Goal: Information Seeking & Learning: Learn about a topic

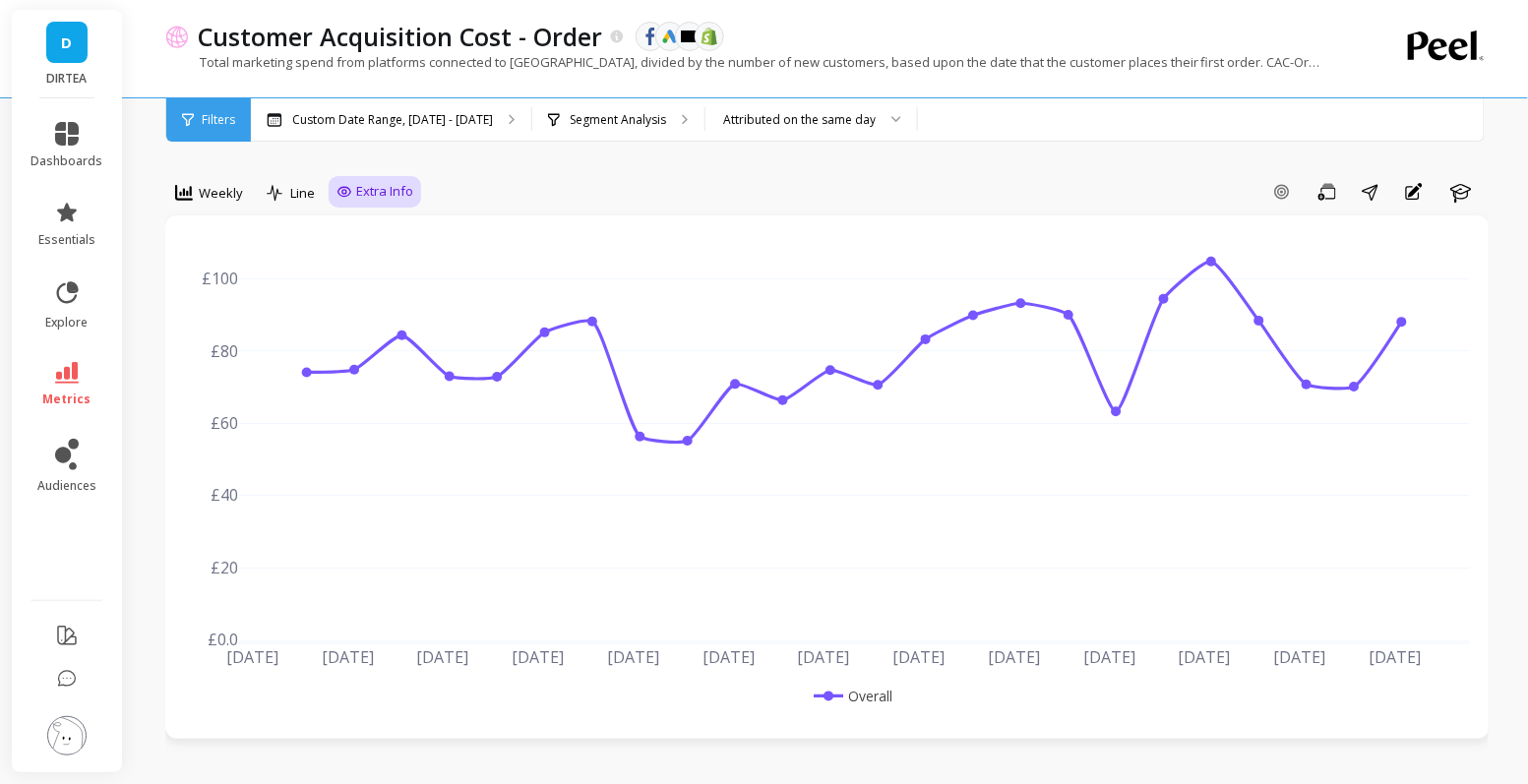
click at [345, 194] on icon at bounding box center [344, 192] width 16 height 16
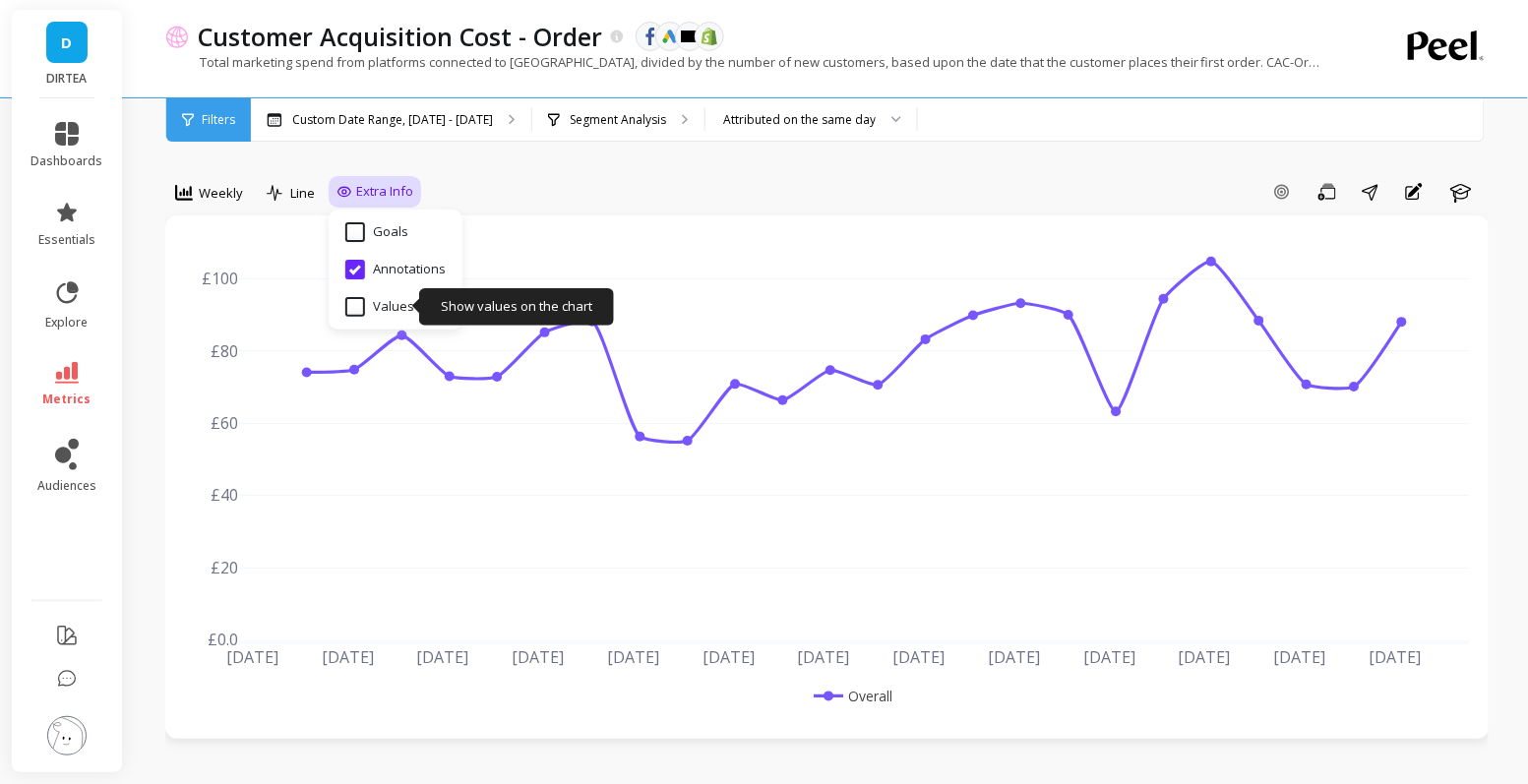
click at [366, 313] on input "Values" at bounding box center [379, 307] width 69 height 20
checkbox input "true"
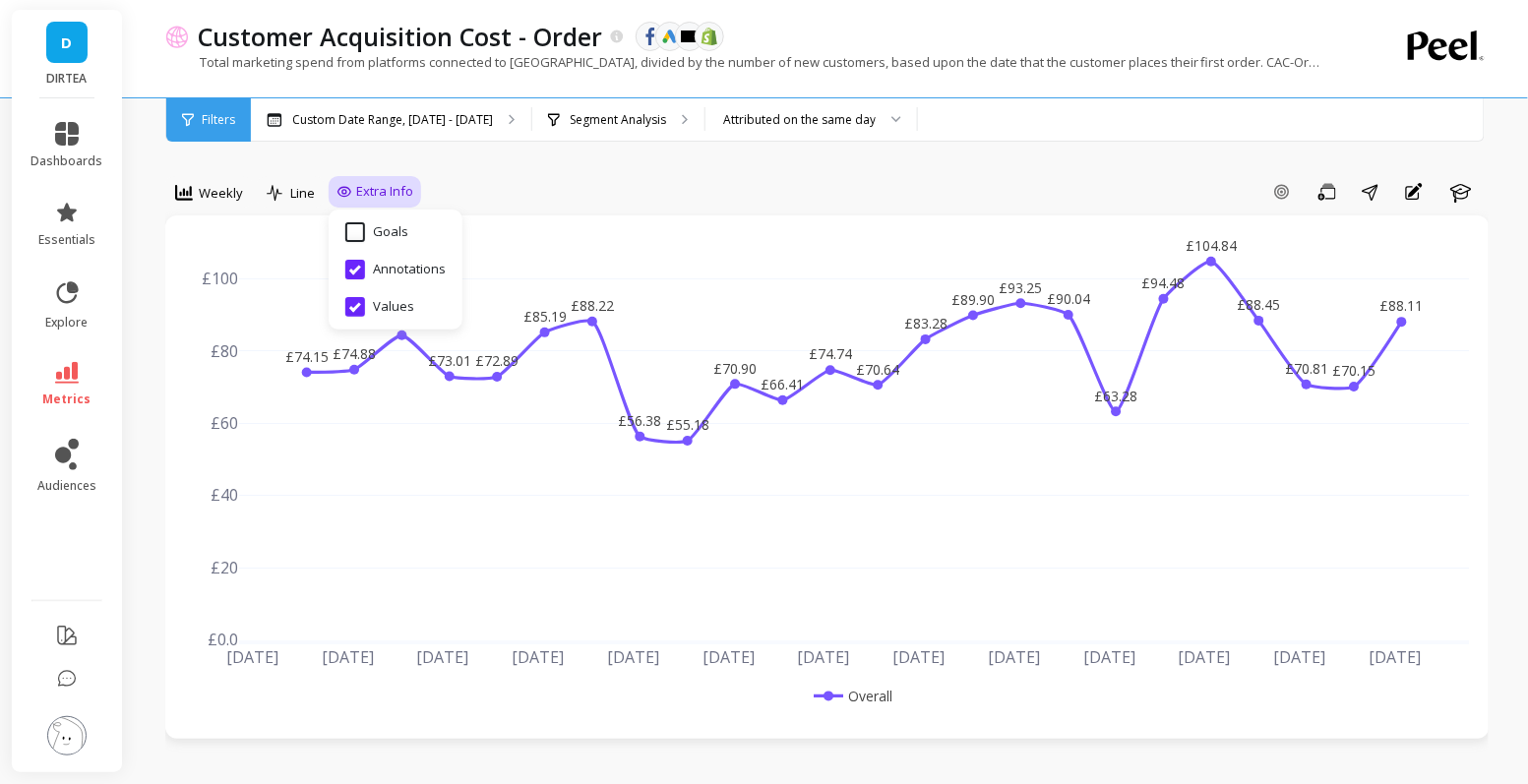
click at [586, 194] on div "Add Goal Save Share Annotations Learn" at bounding box center [955, 192] width 1068 height 32
click at [672, 125] on div "Segment Analysis" at bounding box center [618, 120] width 173 height 43
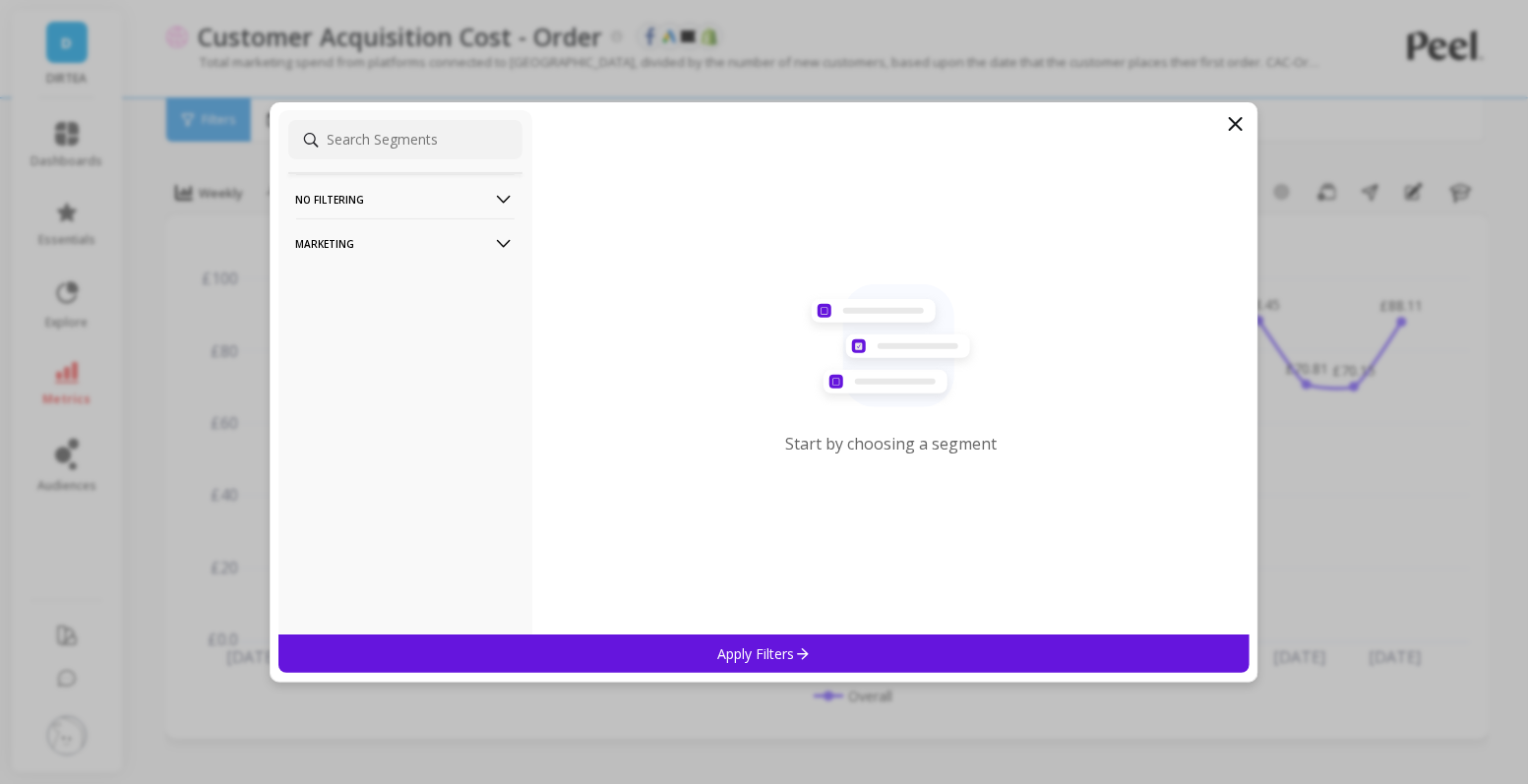
click at [421, 241] on p "Marketing" at bounding box center [405, 243] width 219 height 50
click at [384, 361] on div "Countries" at bounding box center [405, 350] width 235 height 32
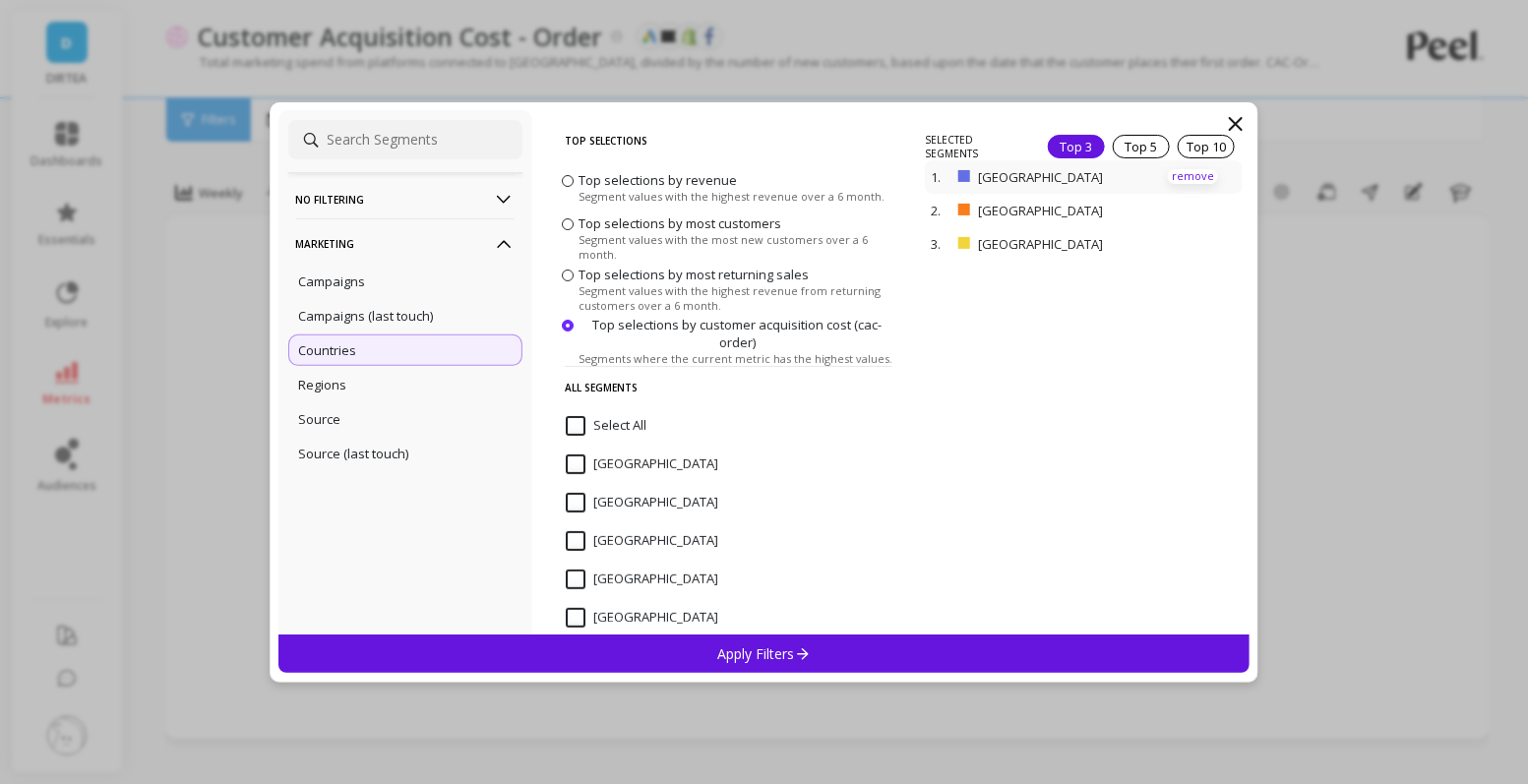
click at [1195, 175] on p "remove" at bounding box center [1193, 177] width 50 height 15
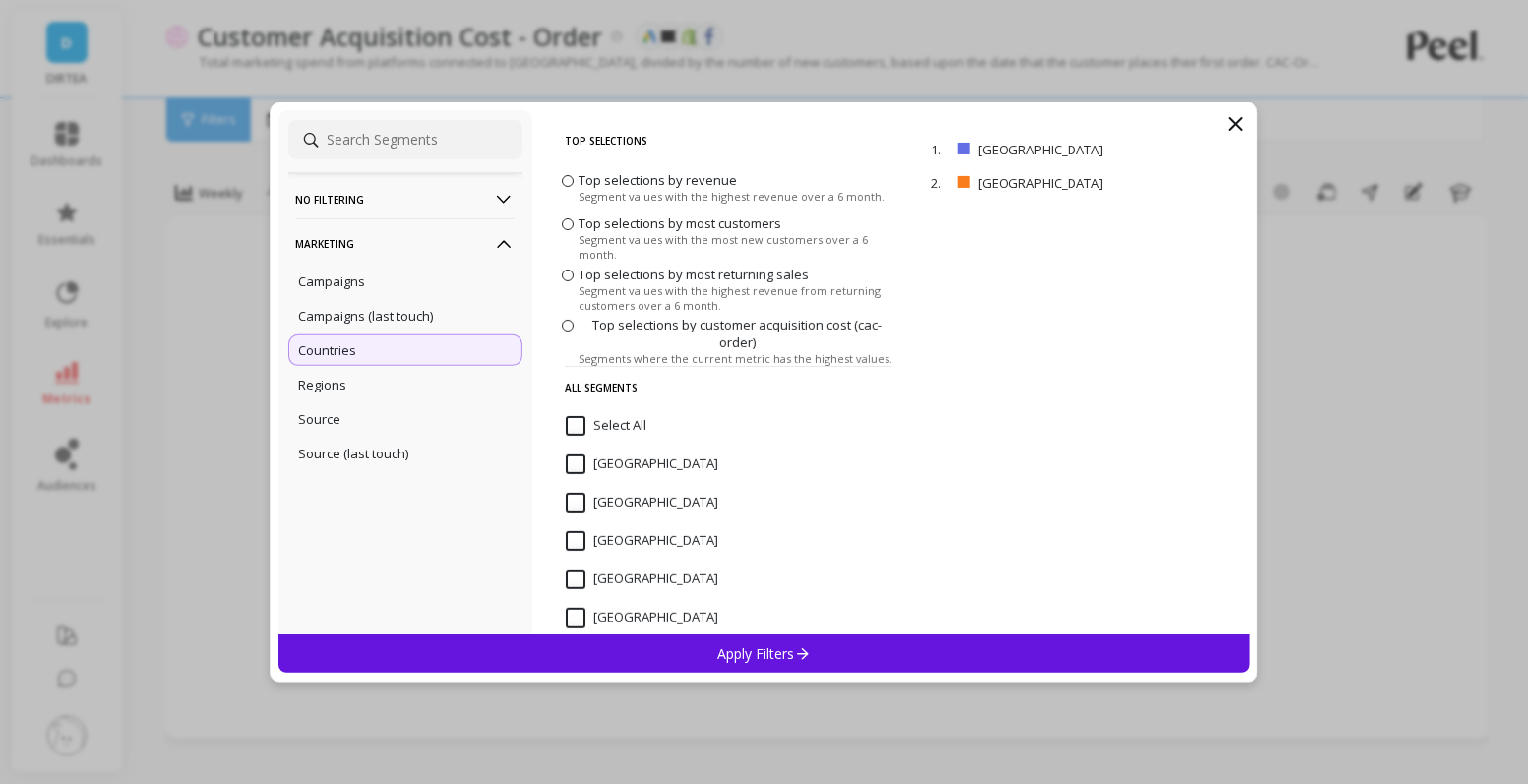
click at [839, 641] on div "Apply Filters" at bounding box center [764, 653] width 972 height 38
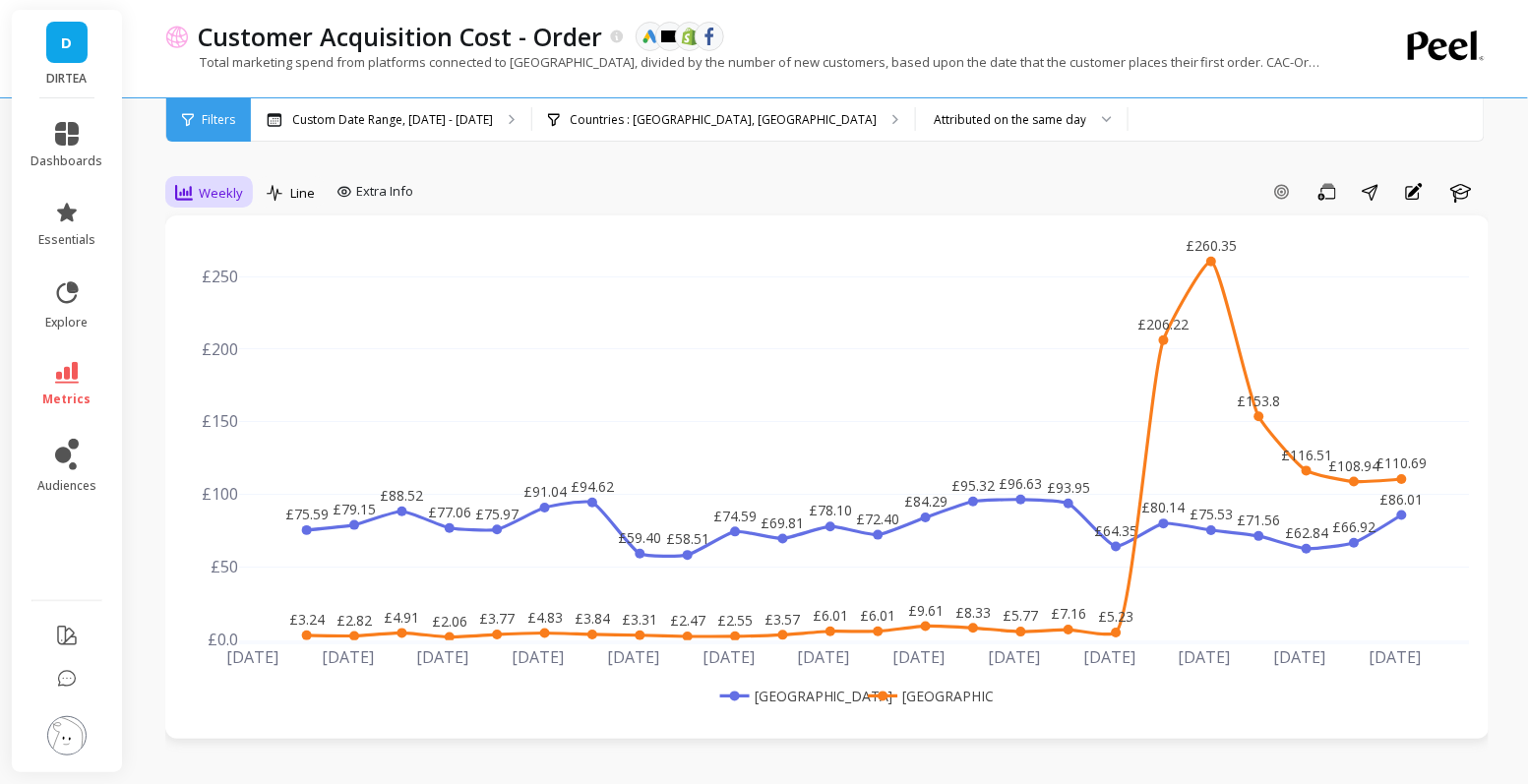
click at [213, 190] on span "Weekly" at bounding box center [221, 193] width 44 height 19
click at [220, 263] on div "Daily" at bounding box center [239, 274] width 136 height 35
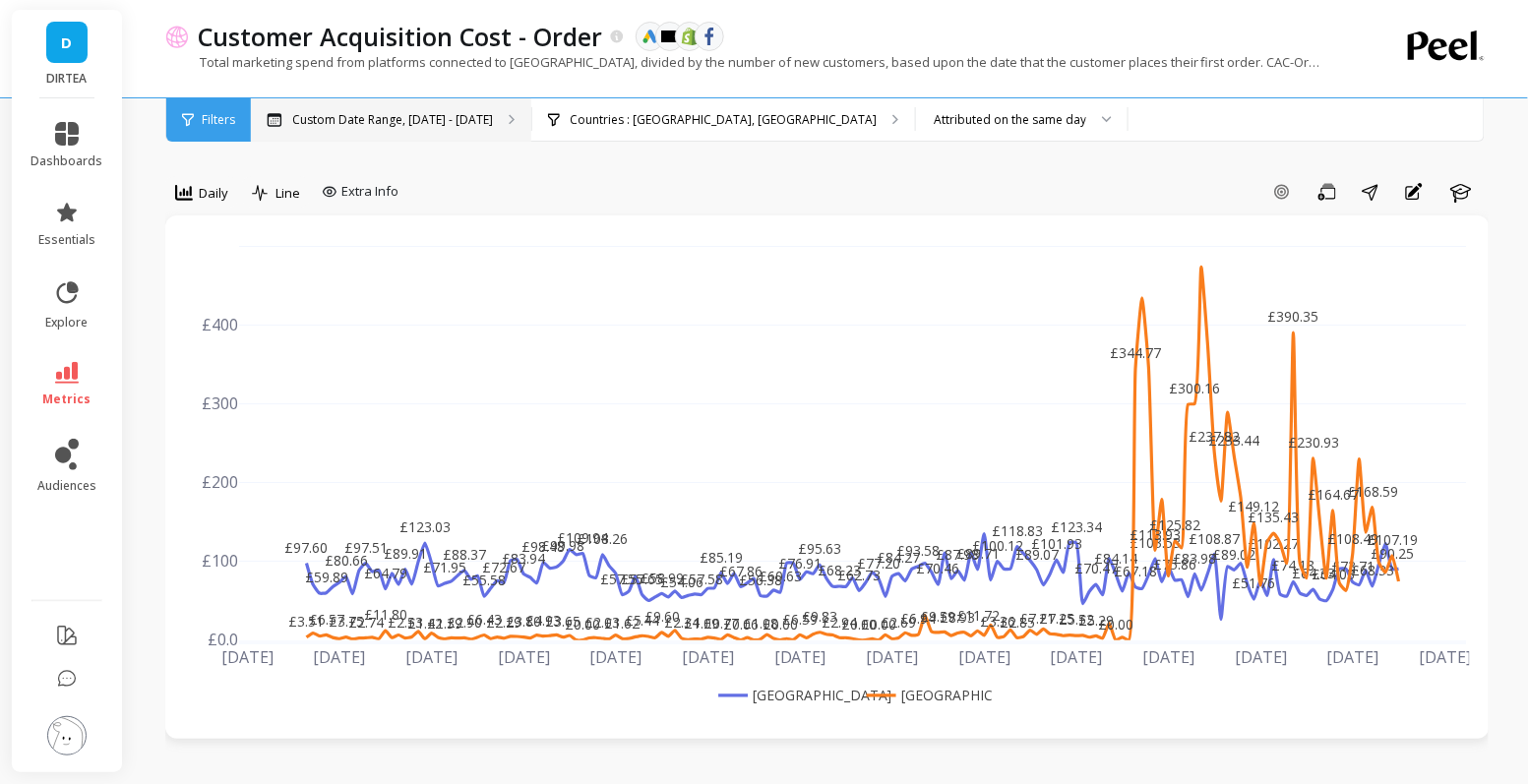
click at [416, 110] on div "Custom Date Range, Apr 1 - Sep 14" at bounding box center [390, 120] width 280 height 43
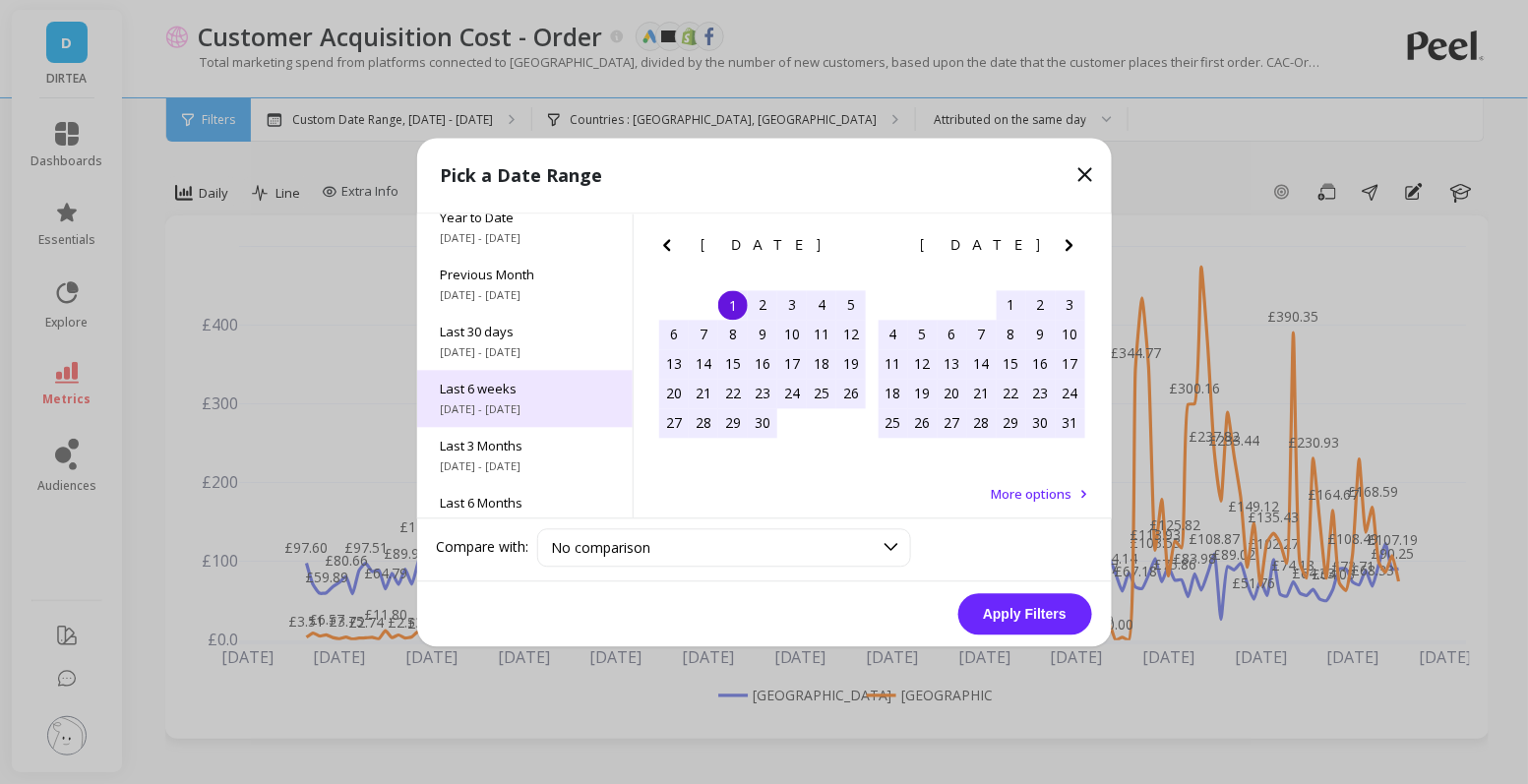
click at [510, 401] on span "8/4/2025 - 9/14/2025" at bounding box center [525, 409] width 169 height 16
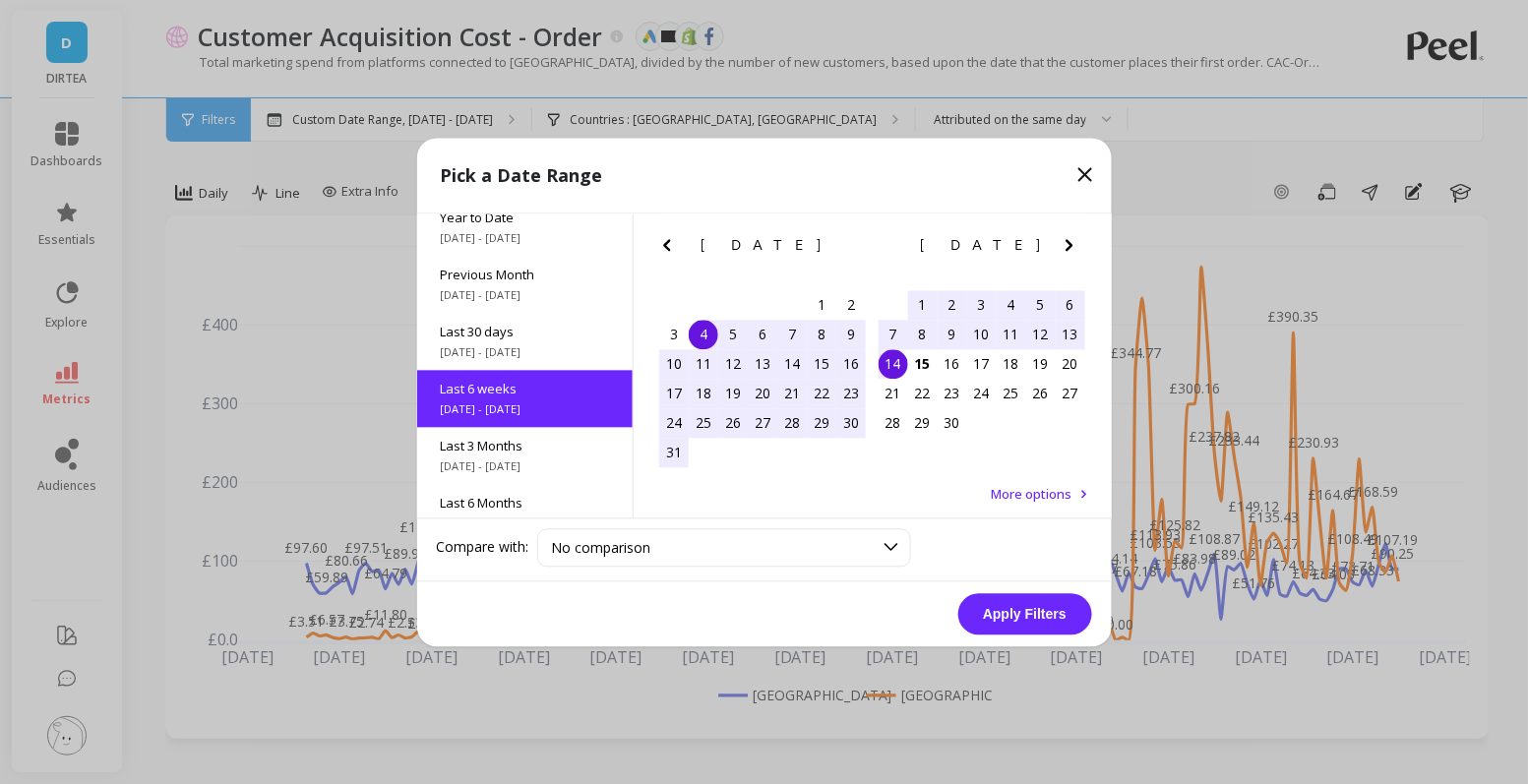
scroll to position [105, 0]
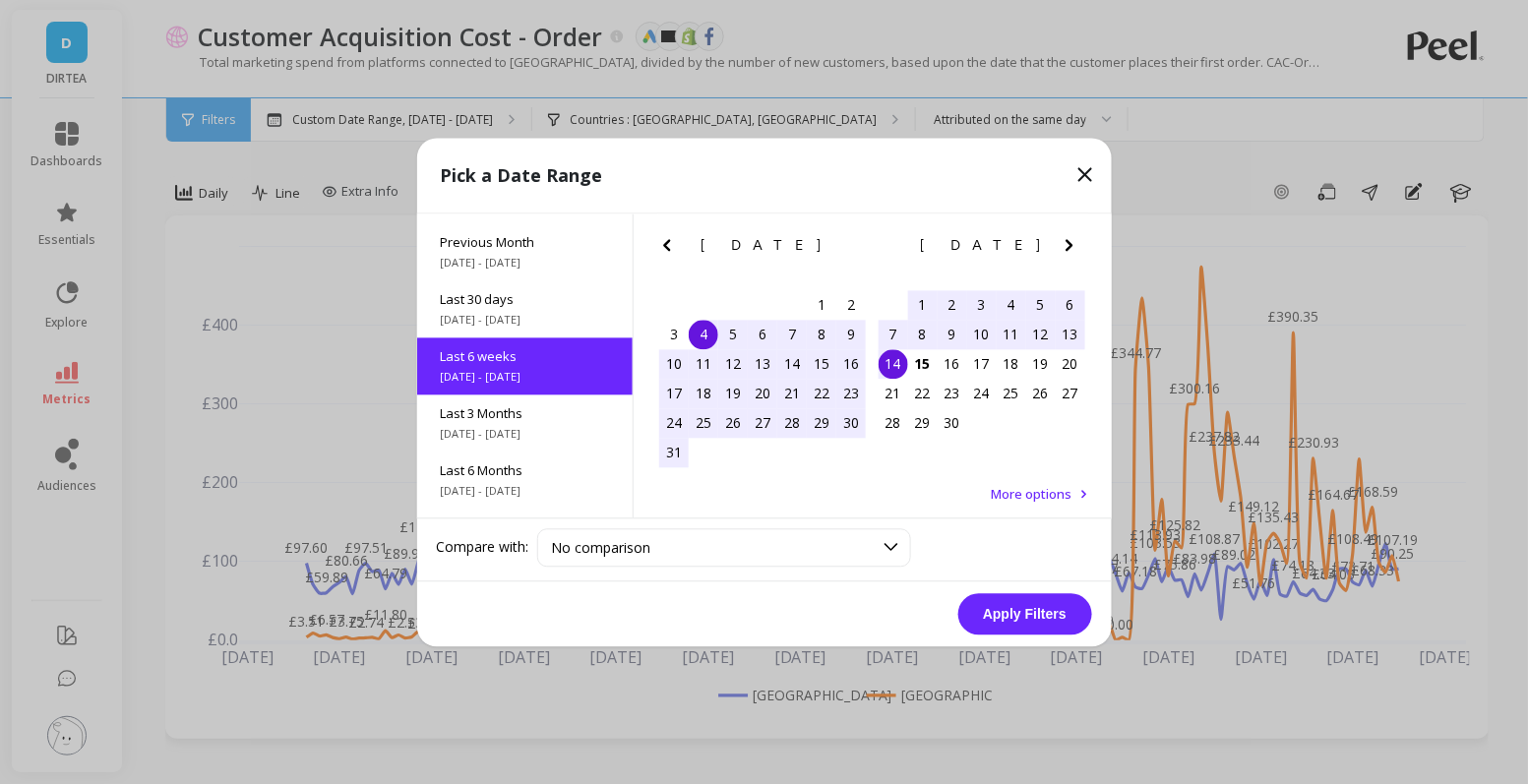
click at [717, 317] on div "27 28 29 30 31 1 2" at bounding box center [763, 305] width 207 height 30
click at [704, 328] on div "4" at bounding box center [704, 334] width 30 height 30
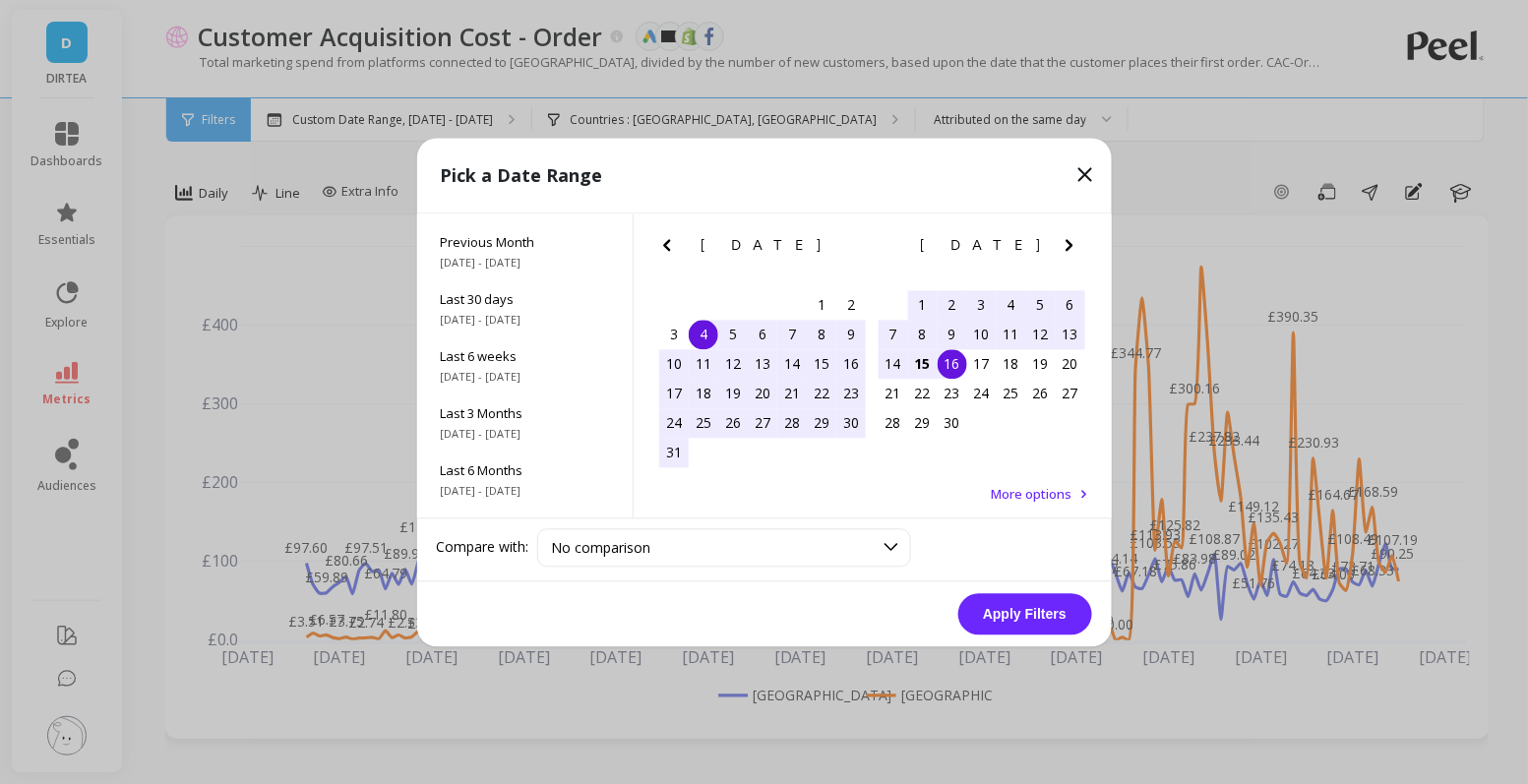
click at [951, 371] on div "16" at bounding box center [953, 364] width 30 height 30
click at [1028, 604] on button "Apply Filters" at bounding box center [1025, 613] width 134 height 41
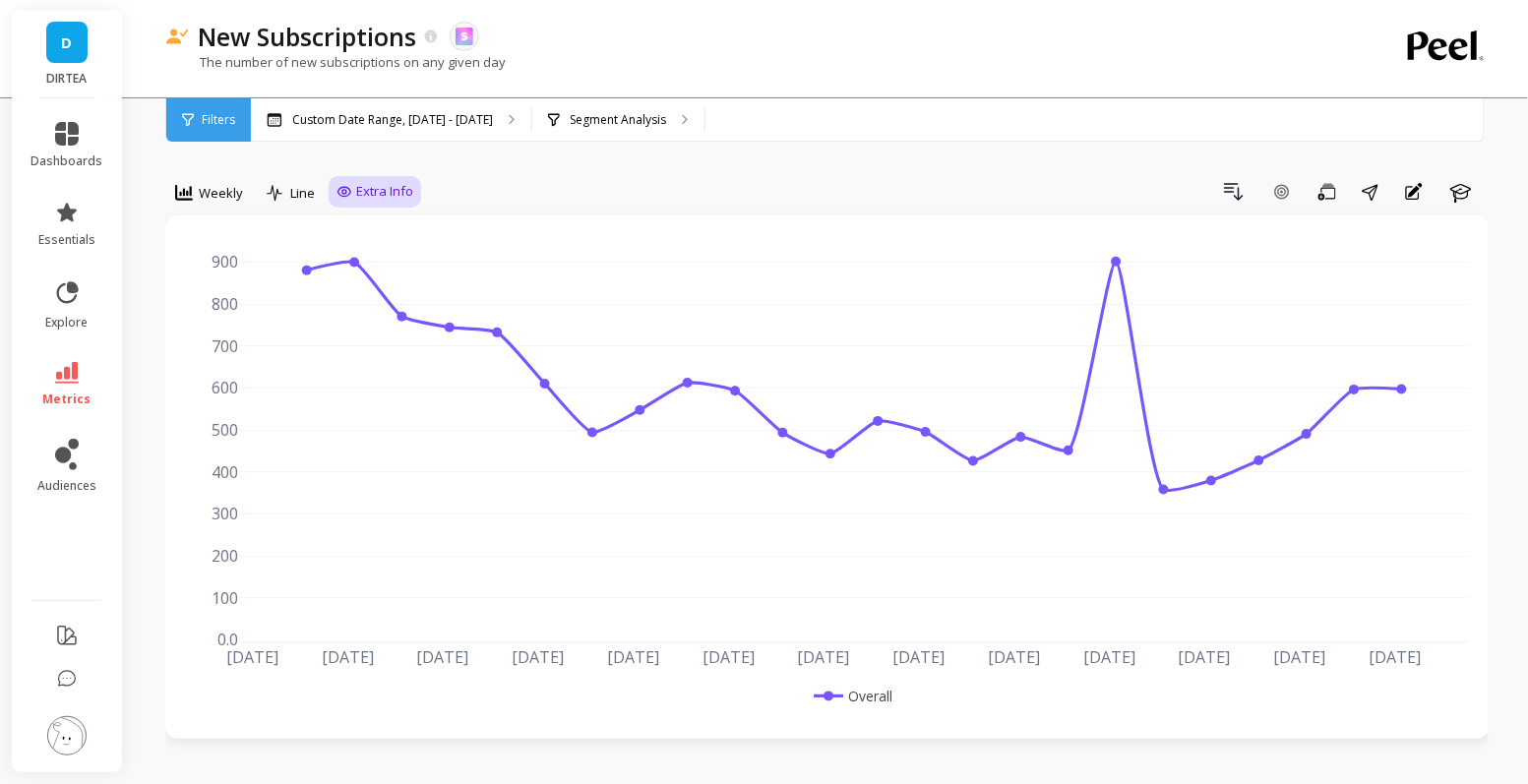
click at [385, 196] on span "Extra Info" at bounding box center [384, 192] width 57 height 20
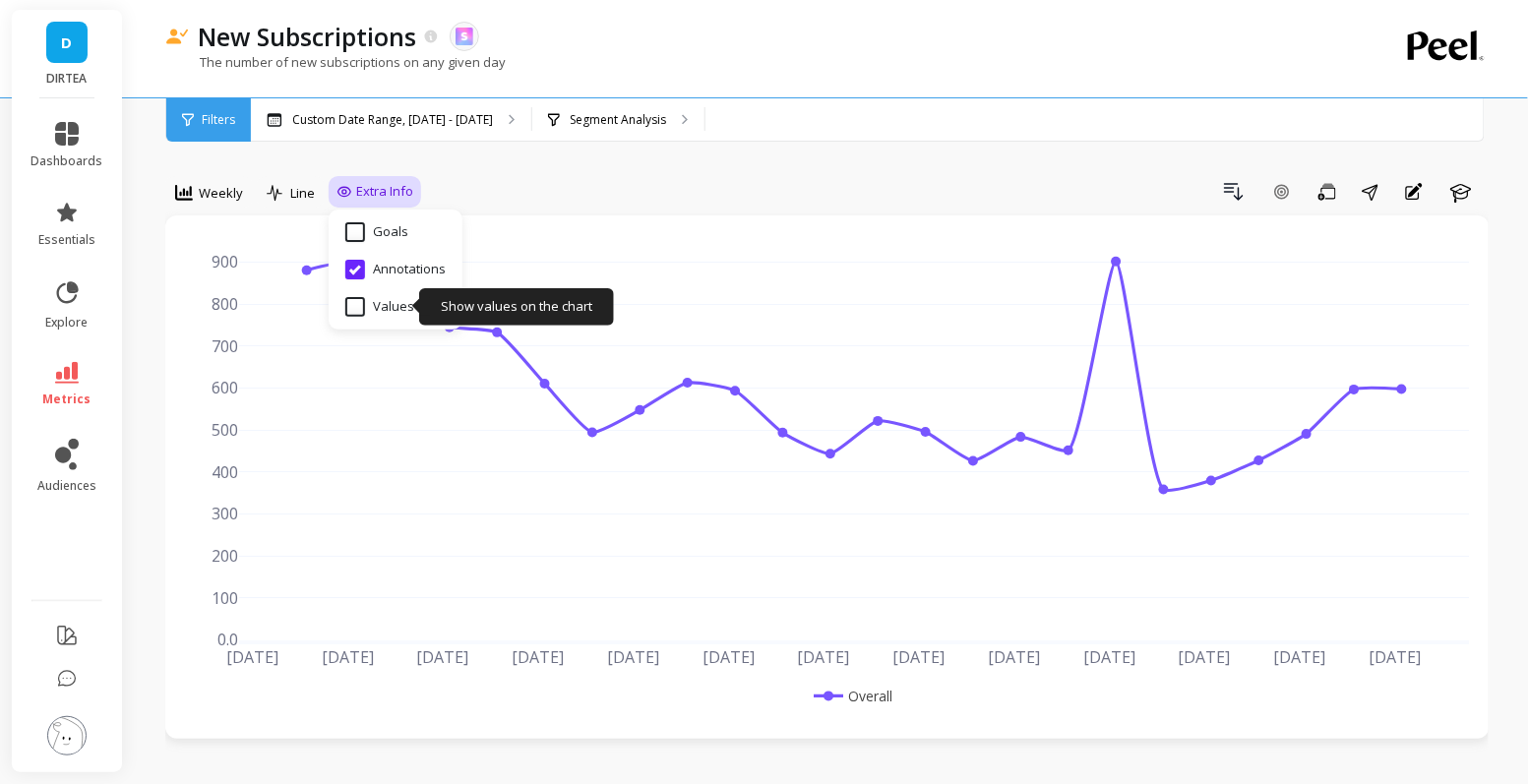
click at [383, 305] on input "Values" at bounding box center [379, 307] width 69 height 20
checkbox input "true"
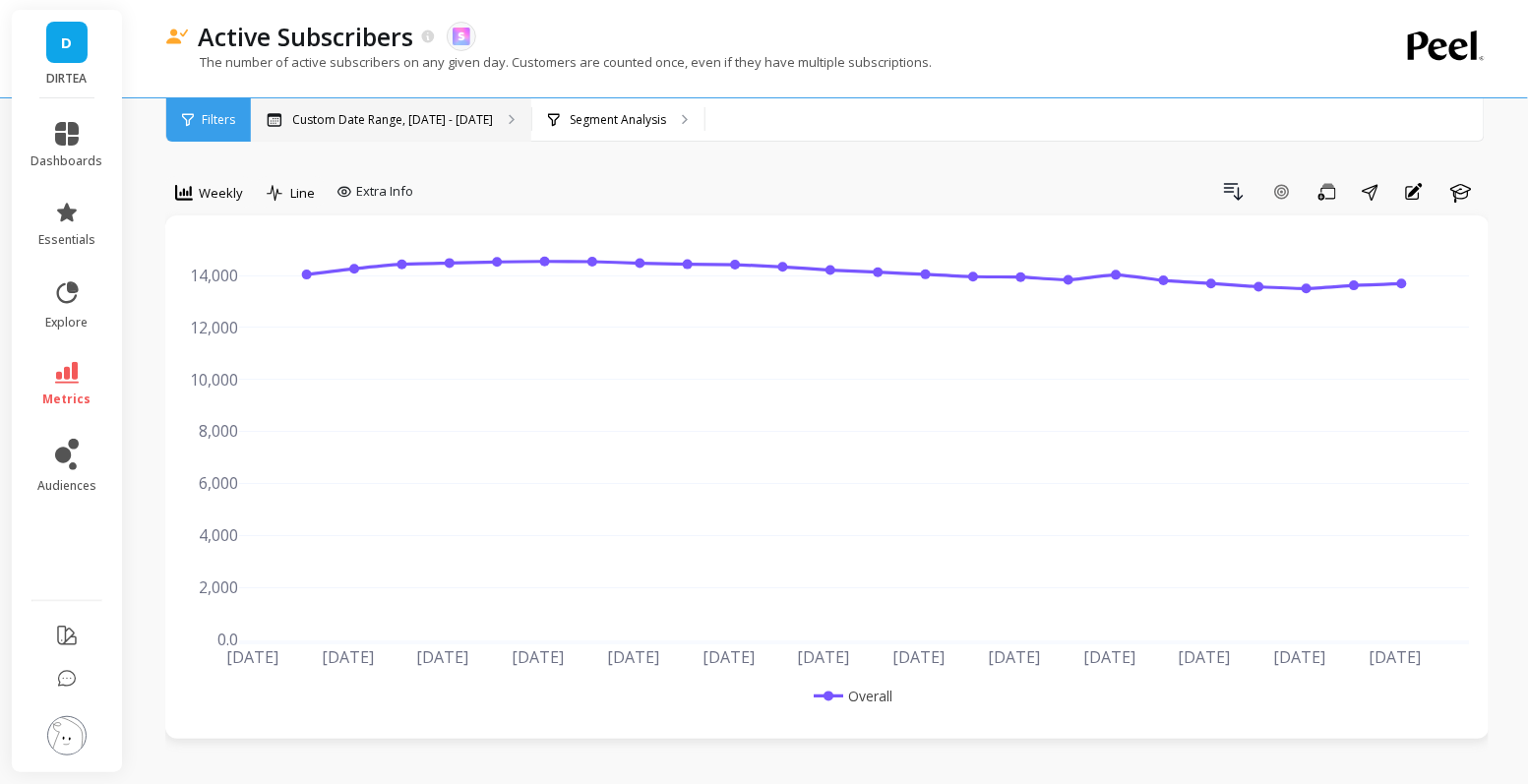
click at [385, 114] on p "Custom Date Range, Apr 1 - Sep 14" at bounding box center [392, 120] width 201 height 16
click at [366, 202] on div "Extra Info" at bounding box center [374, 192] width 93 height 32
click at [370, 197] on span "Extra Info" at bounding box center [384, 192] width 57 height 20
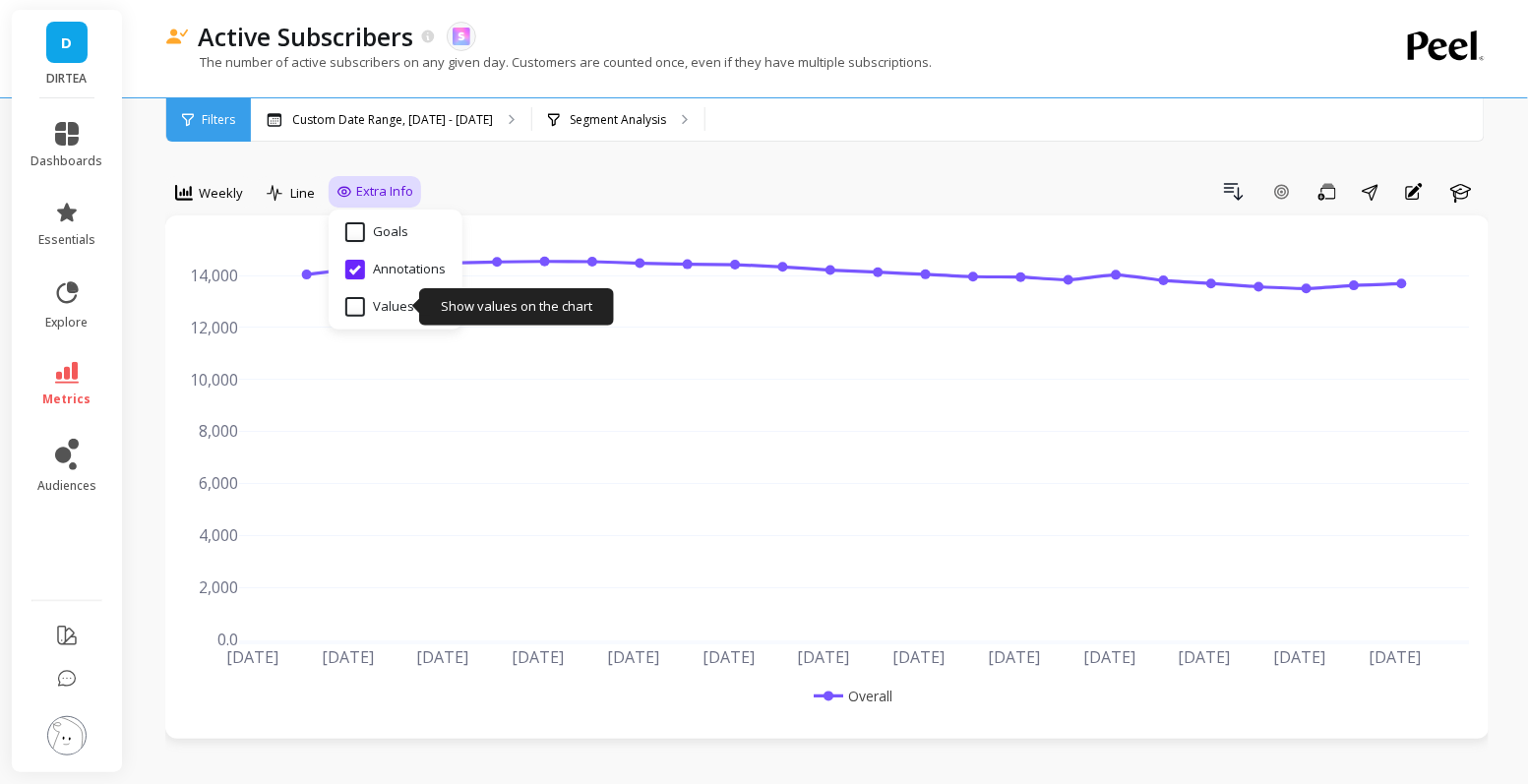
click at [365, 311] on input "Values" at bounding box center [379, 307] width 69 height 20
checkbox input "true"
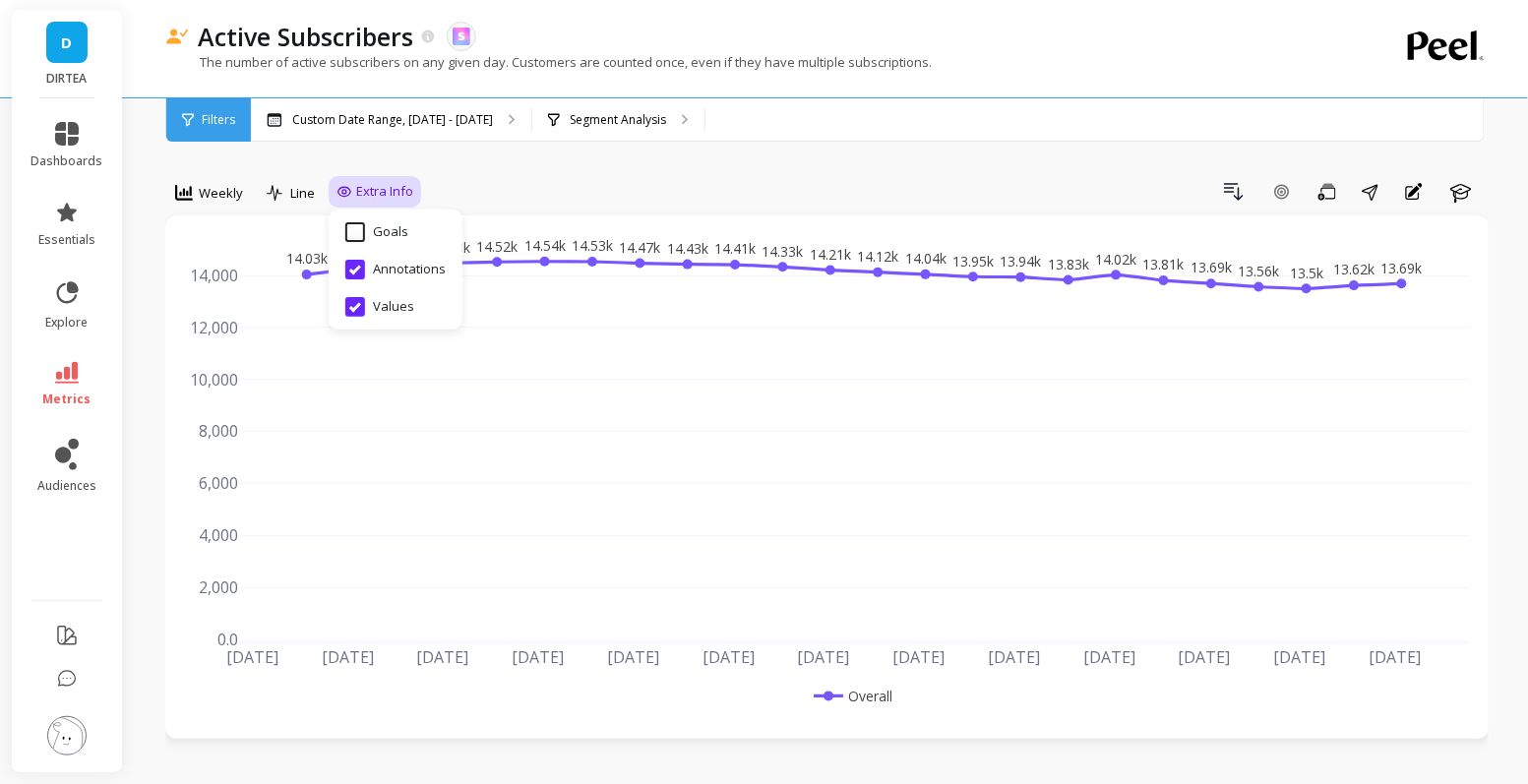
click at [466, 194] on div "Drill Down Add Goal Save Share Annotations Learn" at bounding box center [955, 192] width 1068 height 32
click at [209, 193] on span "Weekly" at bounding box center [221, 193] width 44 height 19
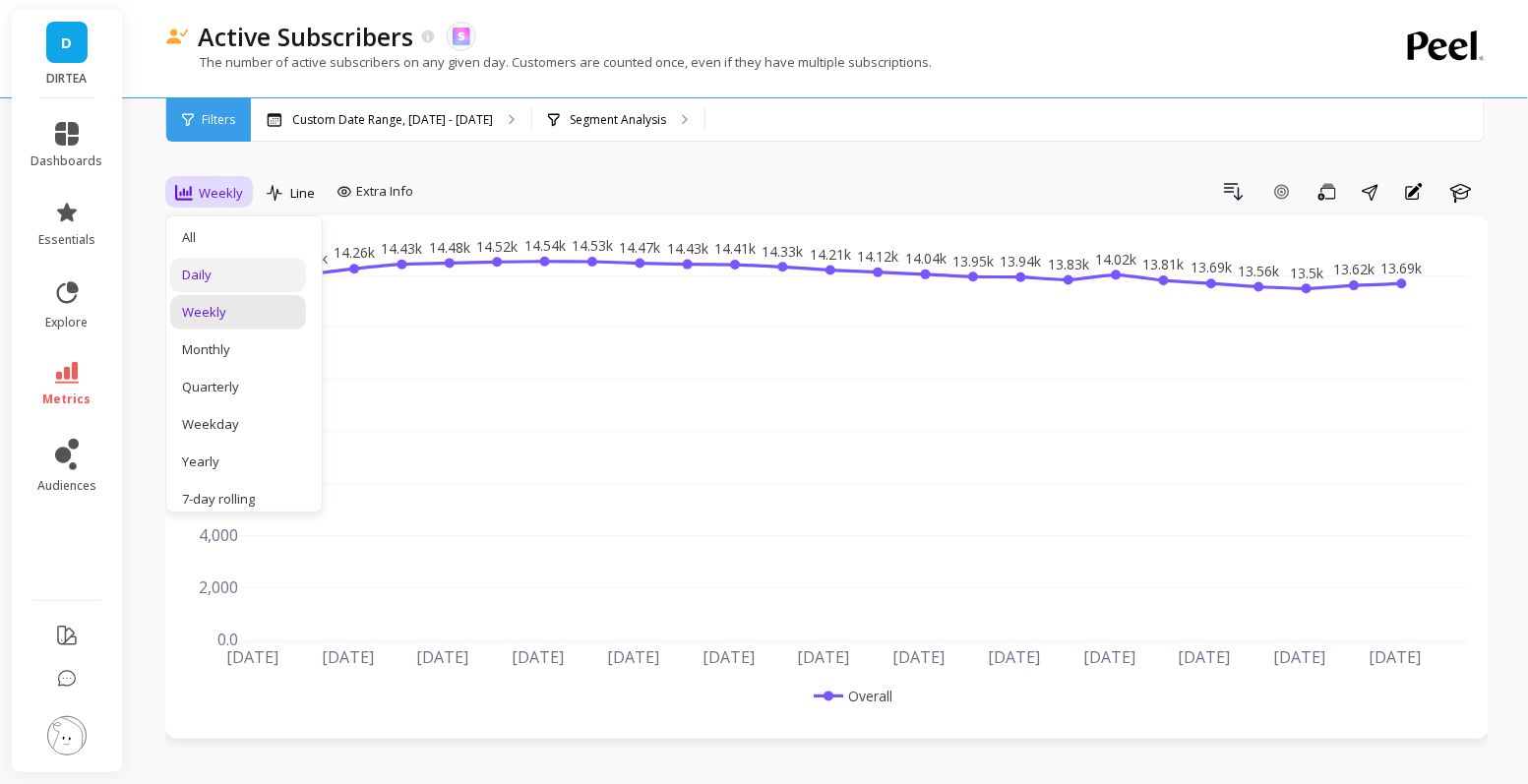
click at [217, 287] on div "Daily" at bounding box center [239, 274] width 136 height 35
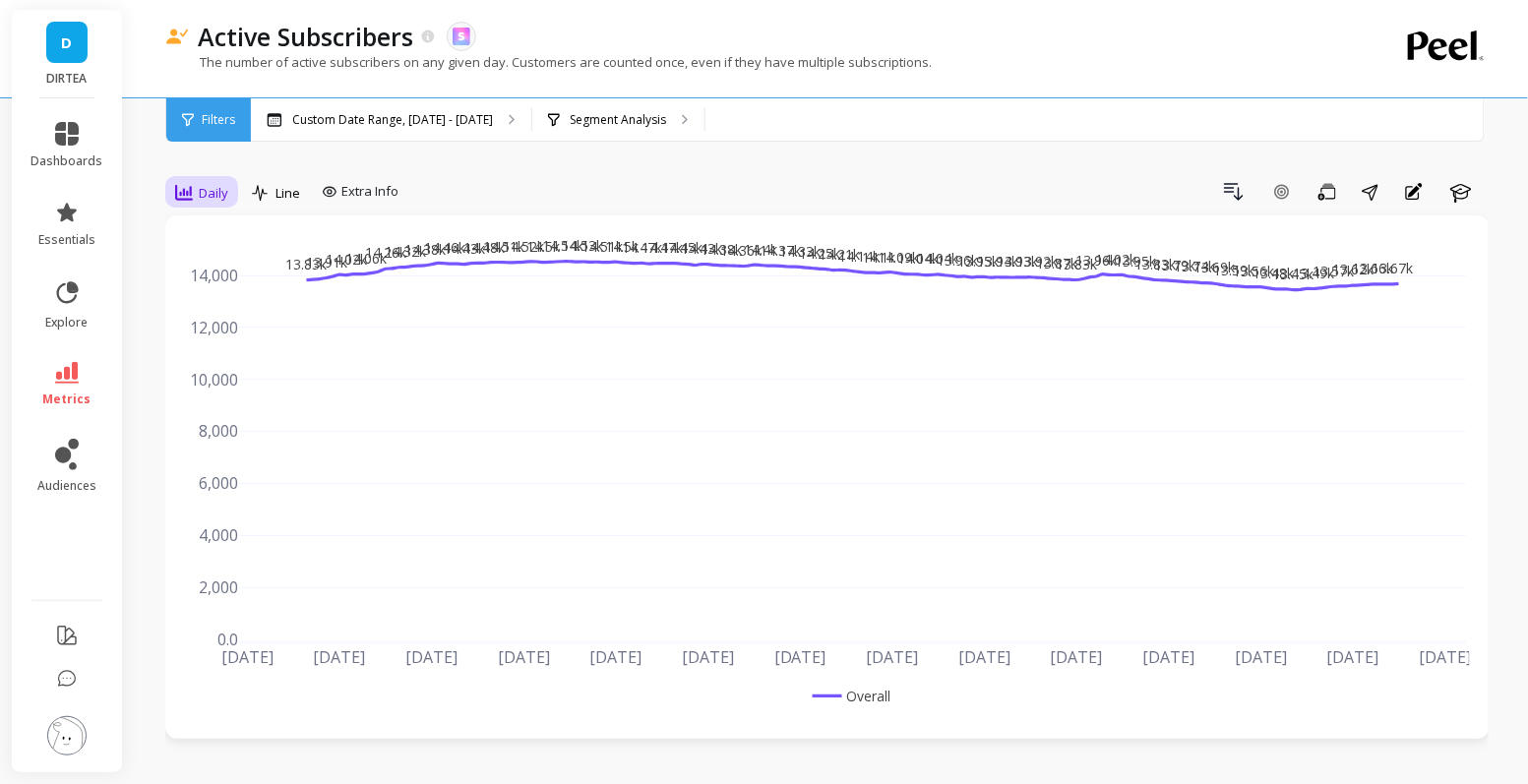
click at [207, 198] on span "Daily" at bounding box center [214, 193] width 30 height 19
click at [215, 317] on div "Weekly" at bounding box center [238, 312] width 112 height 19
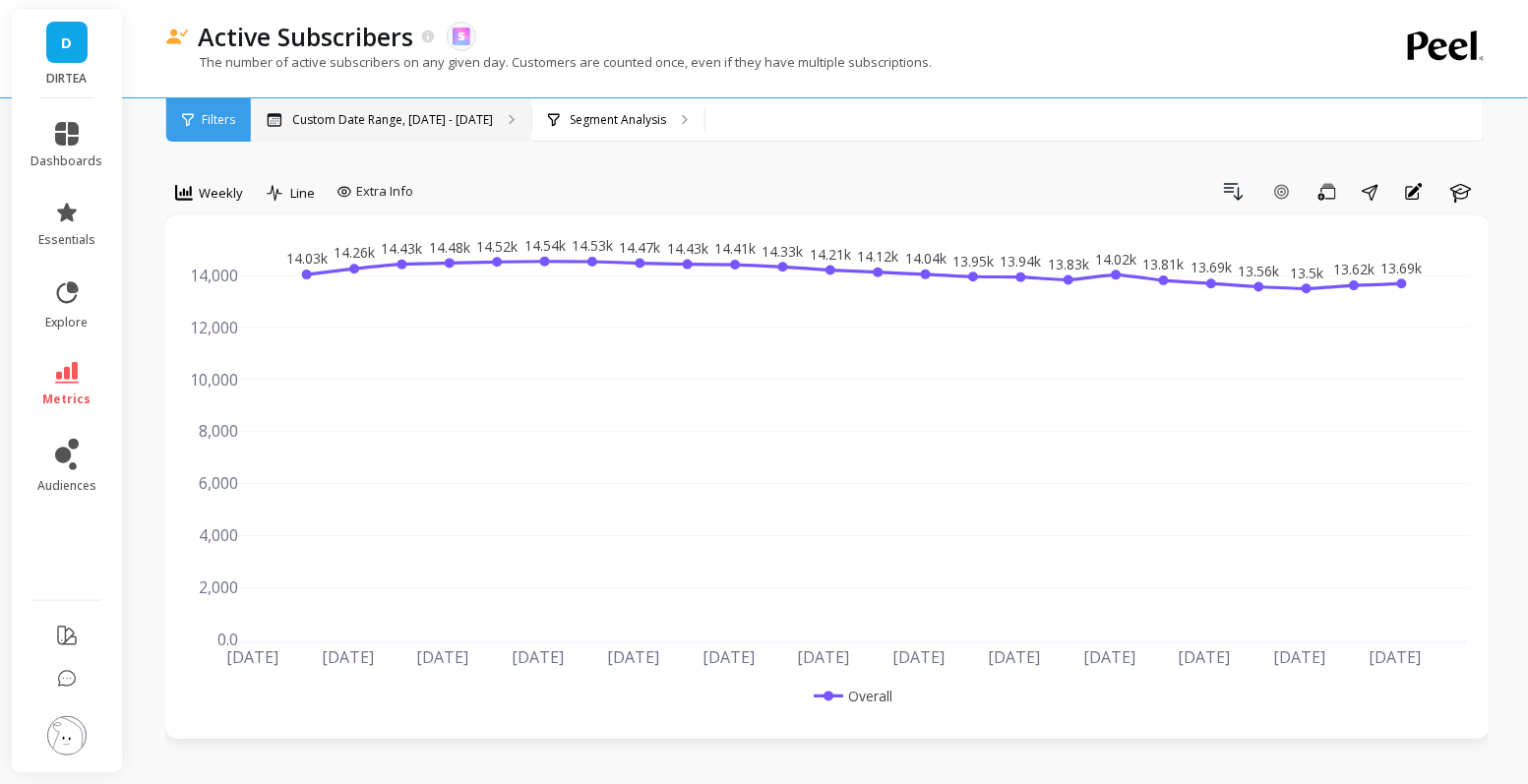
click at [420, 114] on p "Custom Date Range, [DATE] - [DATE]" at bounding box center [392, 120] width 201 height 16
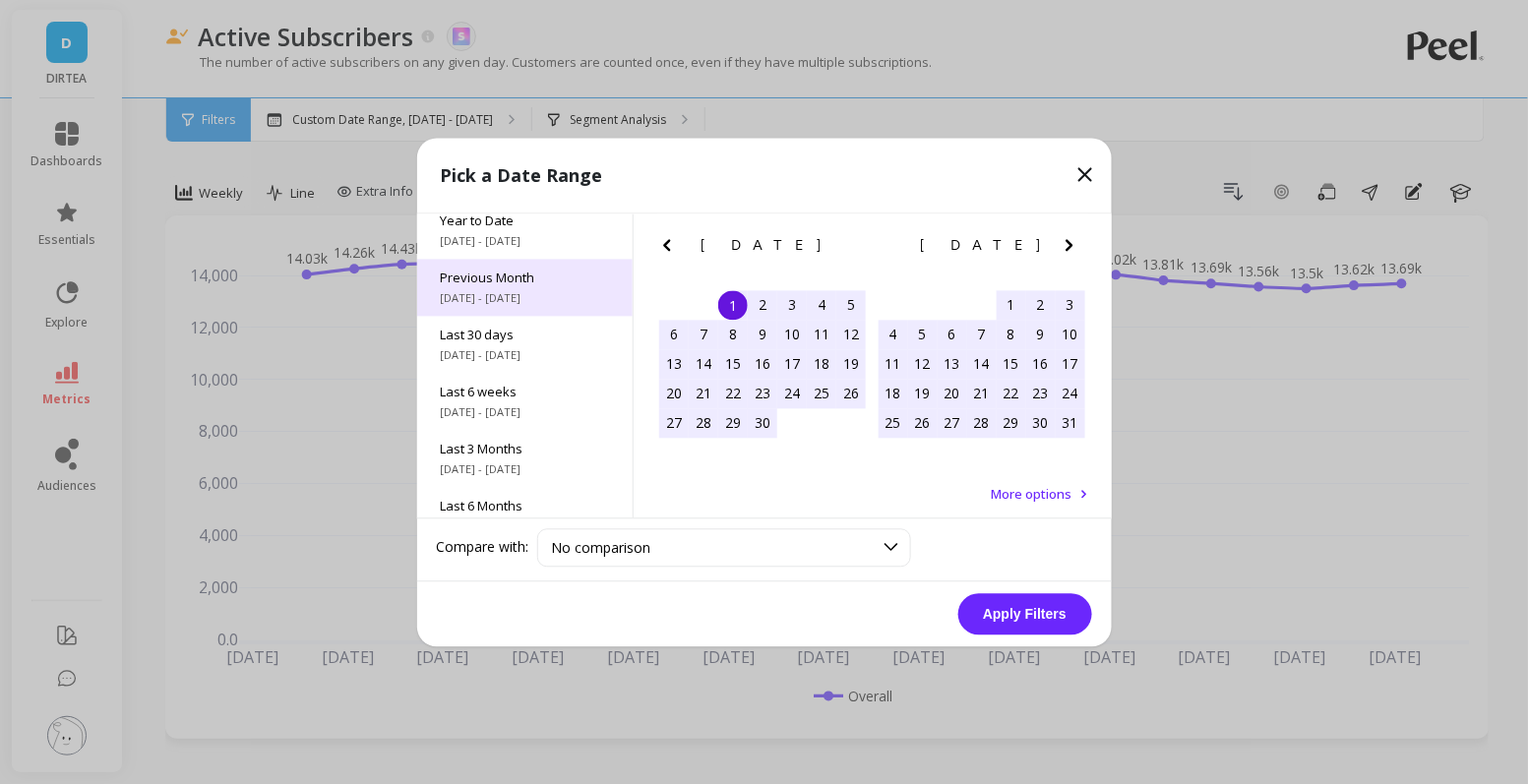
scroll to position [75, 0]
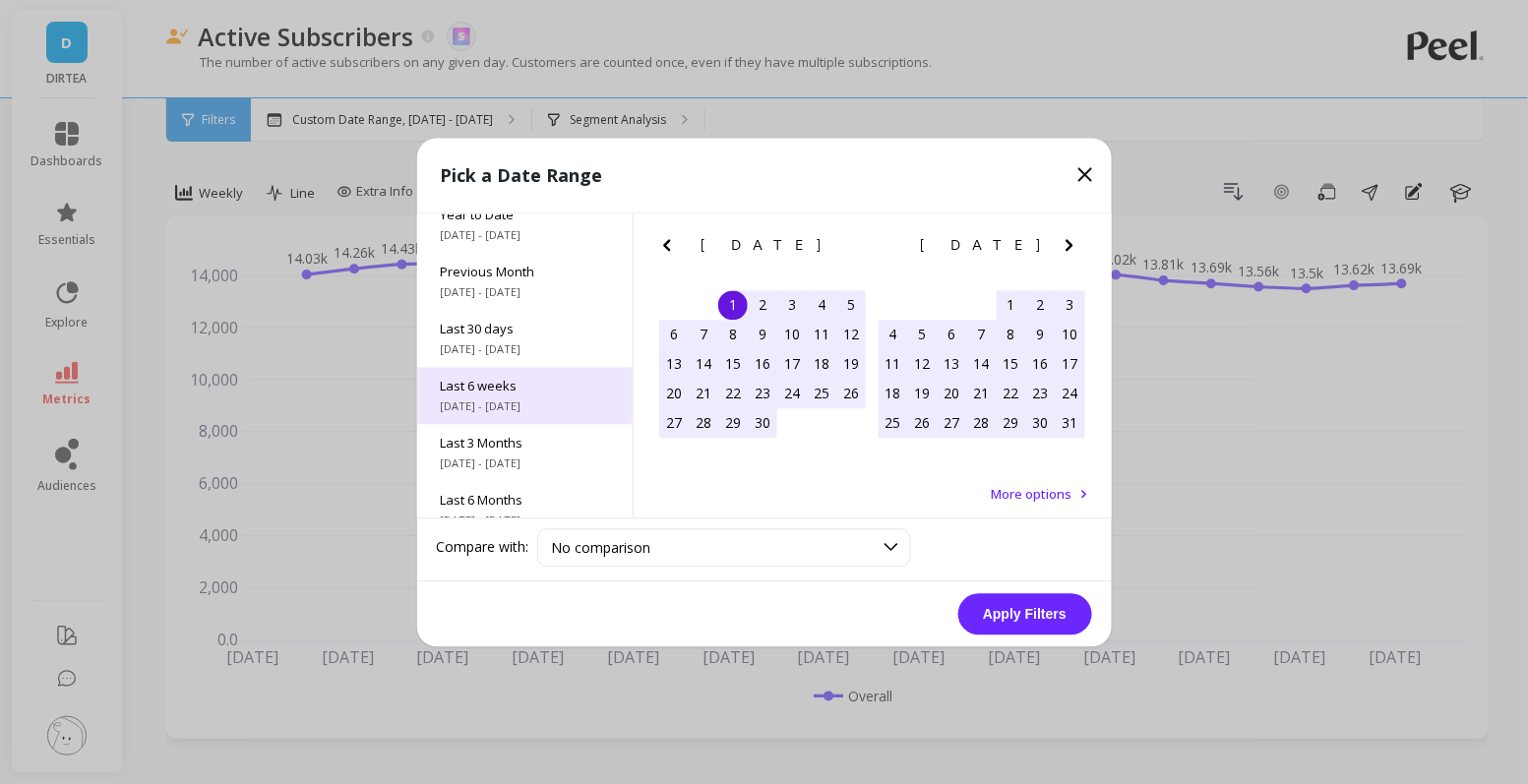
click at [505, 392] on span "Last 6 weeks" at bounding box center [525, 386] width 169 height 18
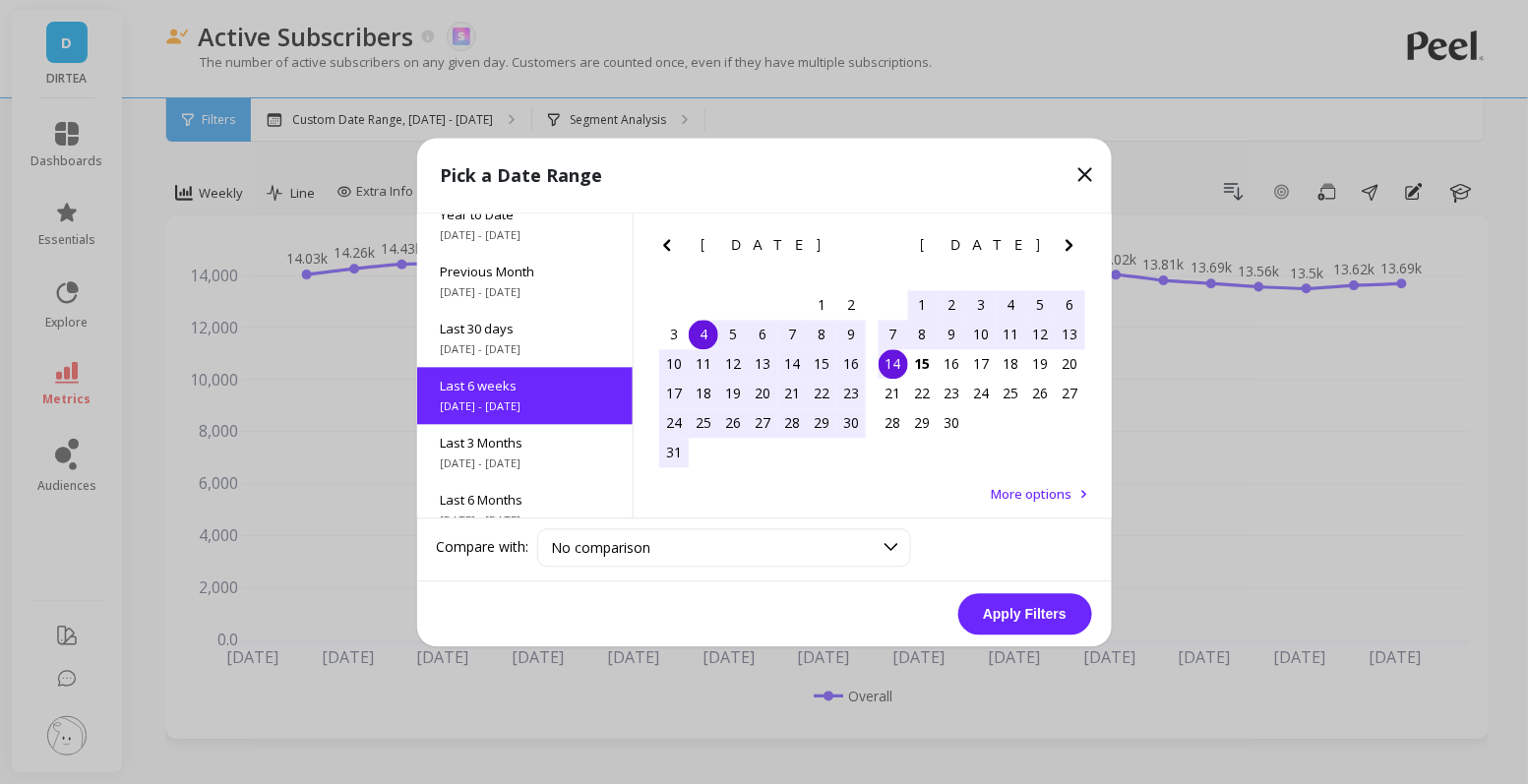
scroll to position [105, 0]
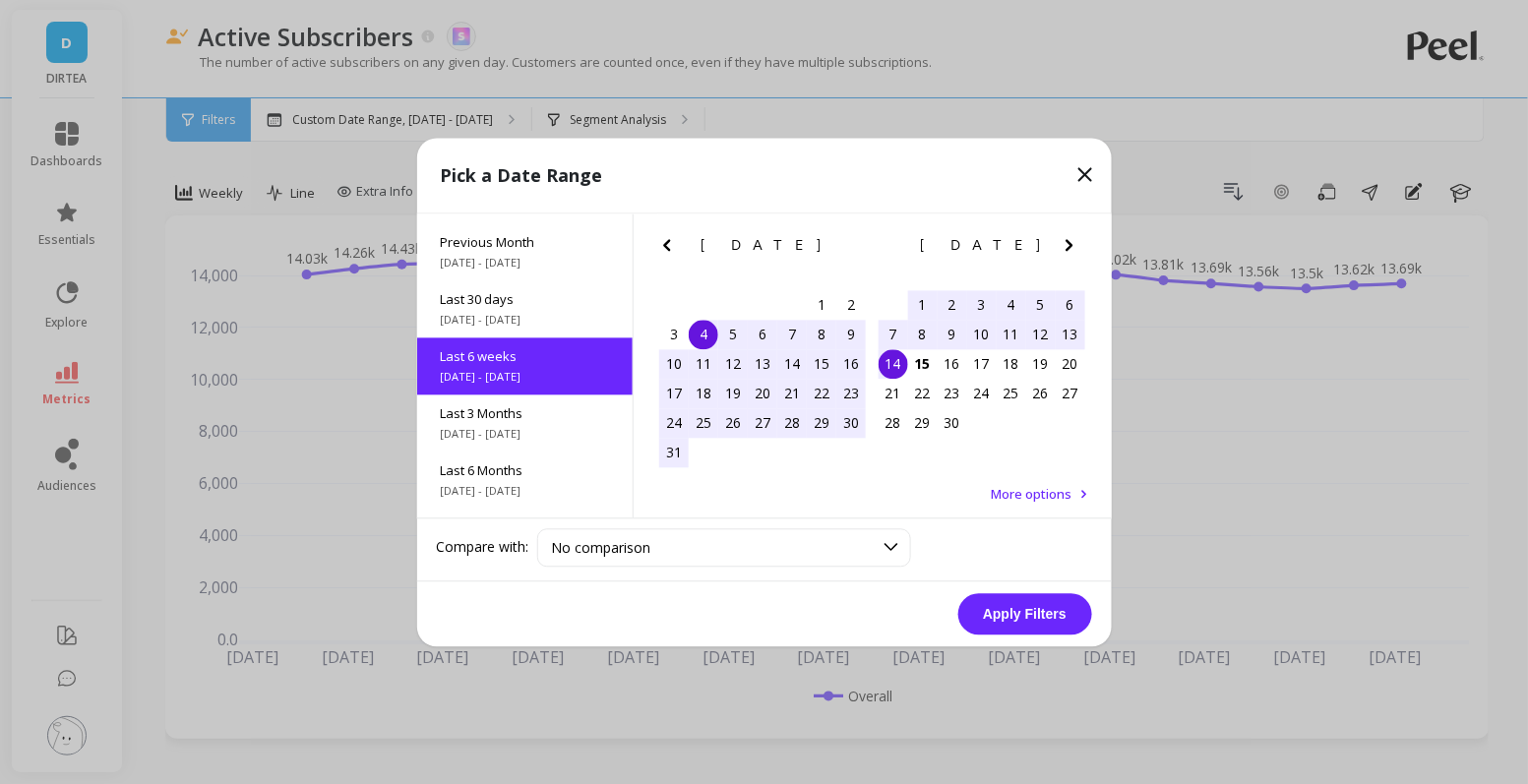
click at [702, 337] on div "4" at bounding box center [704, 334] width 30 height 30
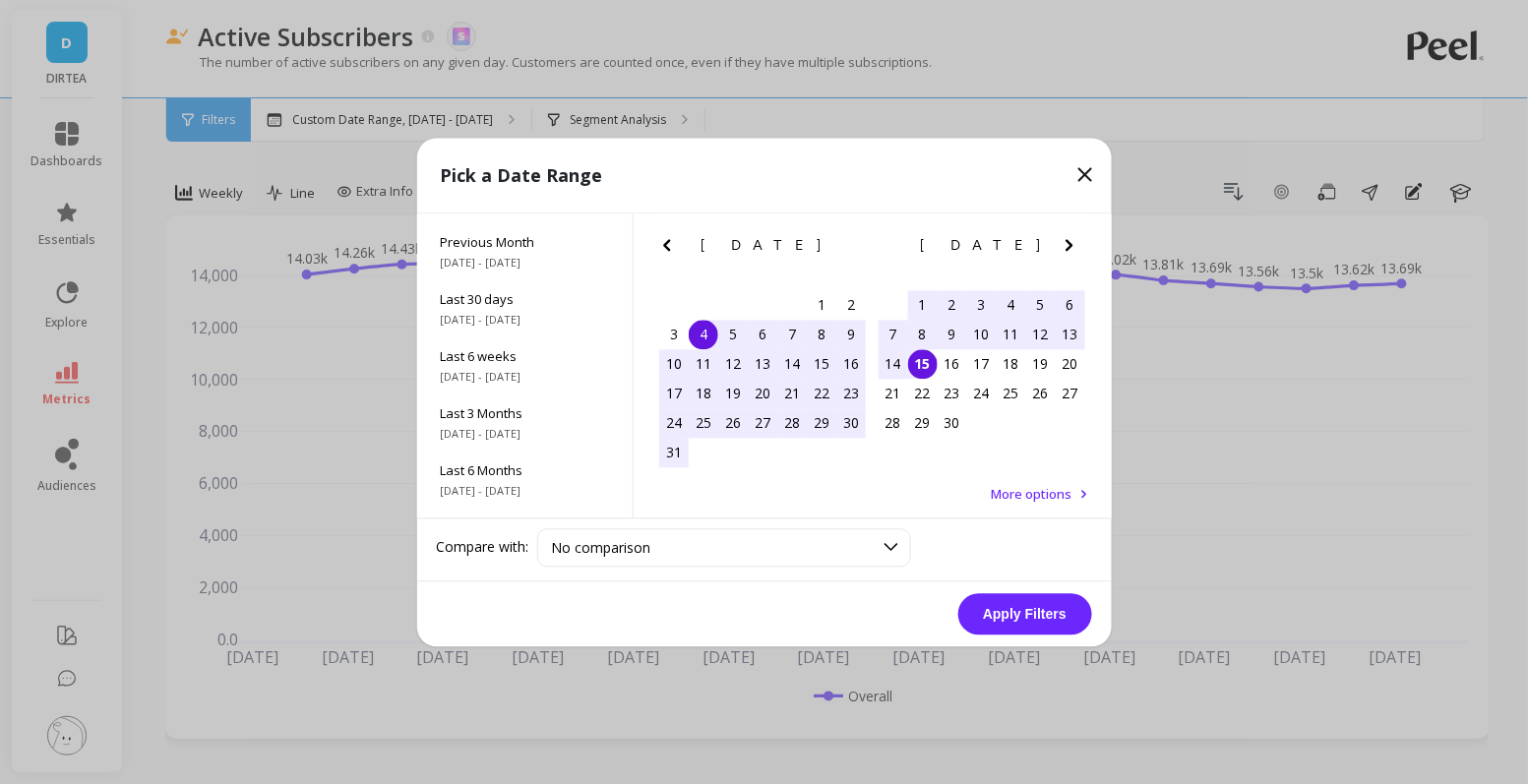
click at [922, 368] on div "15" at bounding box center [923, 364] width 30 height 30
click at [1031, 616] on button "Apply Filters" at bounding box center [1025, 613] width 134 height 41
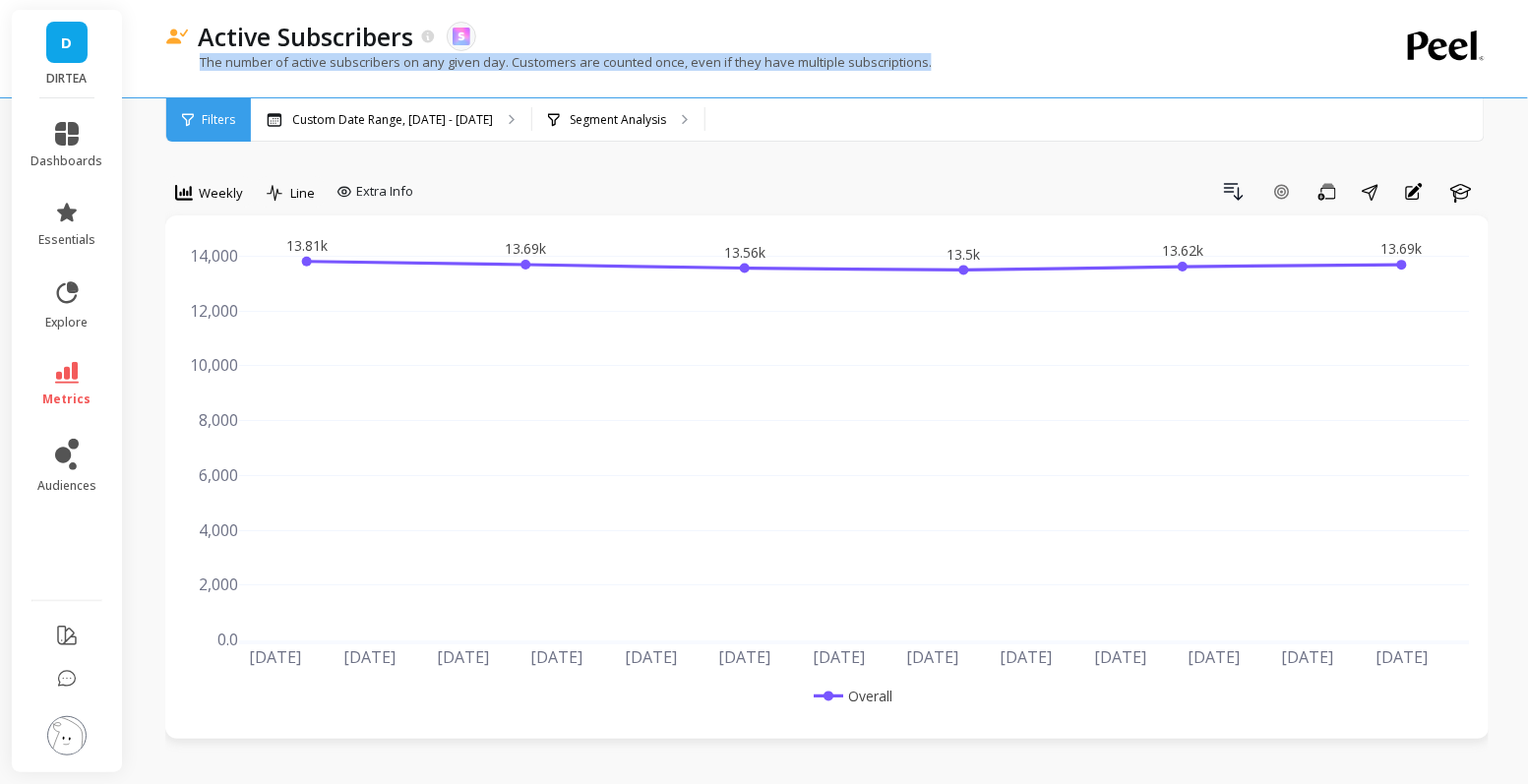
drag, startPoint x: 199, startPoint y: 61, endPoint x: 945, endPoint y: 74, distance: 746.1
click at [945, 75] on div "The number of active subscribers on any given day. Customers are counted once, …" at bounding box center [747, 71] width 1162 height 37
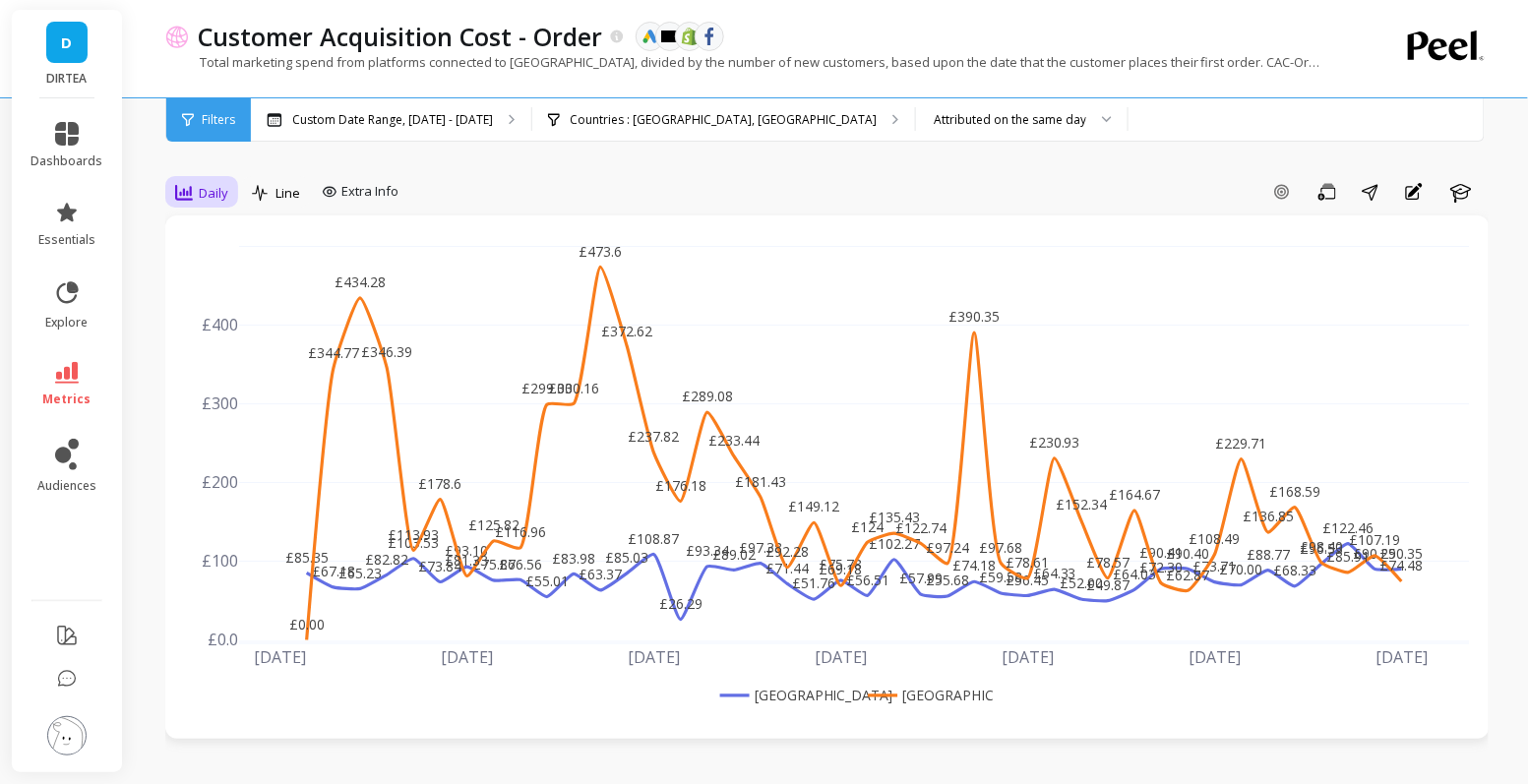
click at [197, 196] on div "Daily" at bounding box center [202, 193] width 53 height 24
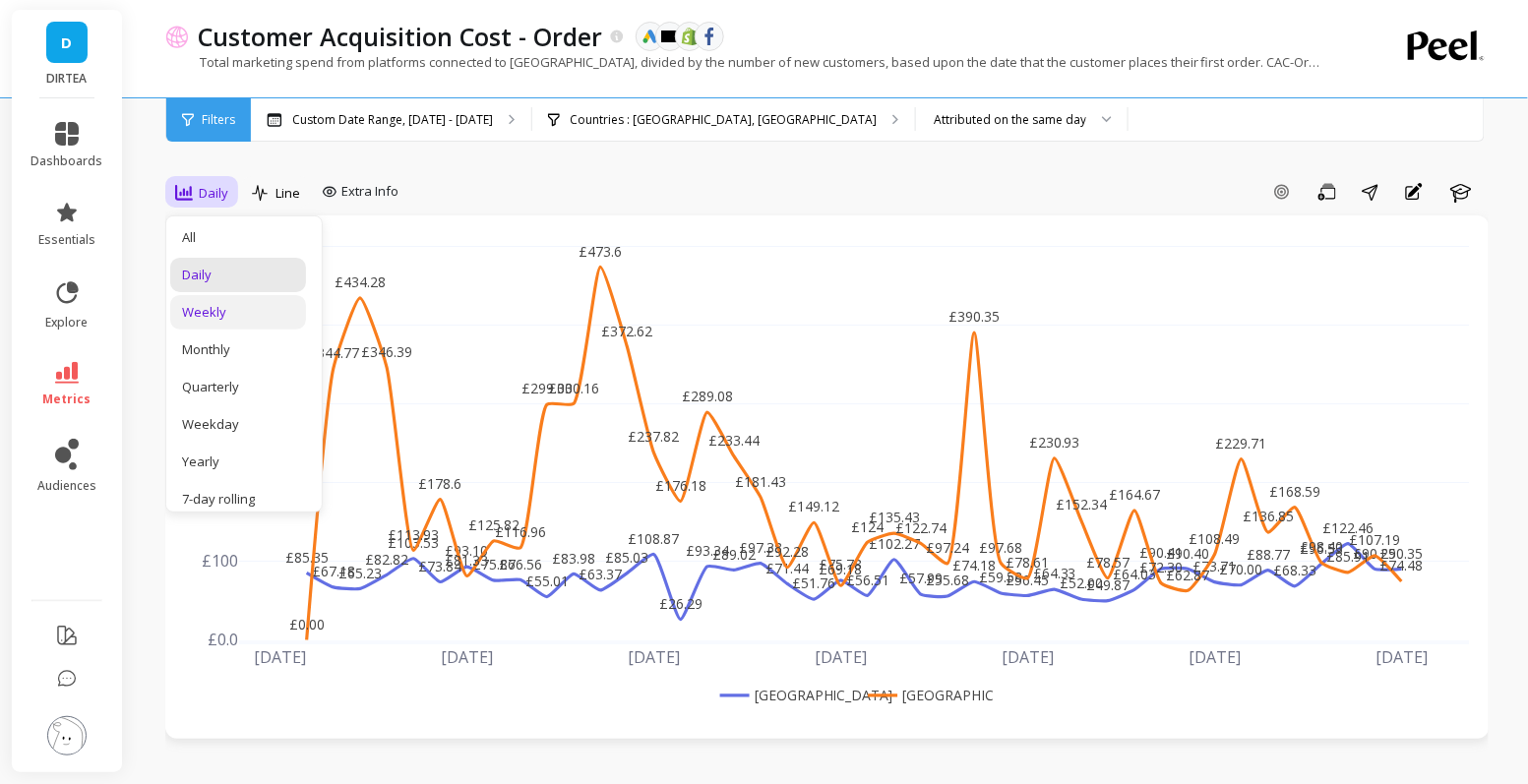
click at [216, 299] on div "Weekly" at bounding box center [239, 312] width 136 height 35
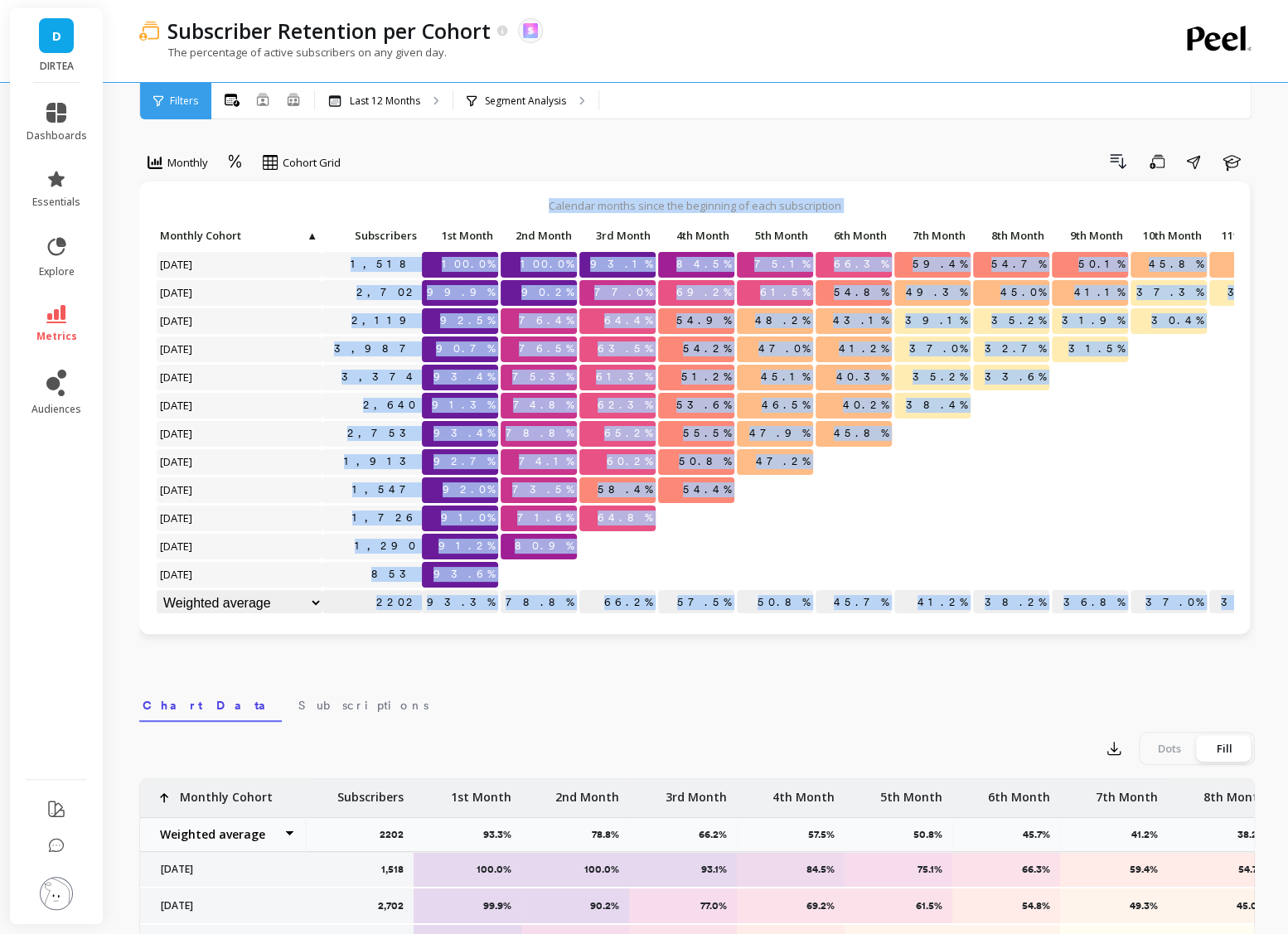
drag, startPoint x: 551, startPoint y: 204, endPoint x: 705, endPoint y: 217, distance: 154.5
click at [705, 217] on div "Calendar months since the beginning of each subscription Click to create an aud…" at bounding box center [694, 408] width 1111 height 452
click at [761, 186] on div "Calendar months since the beginning of each subscription Click to create an aud…" at bounding box center [694, 408] width 1111 height 452
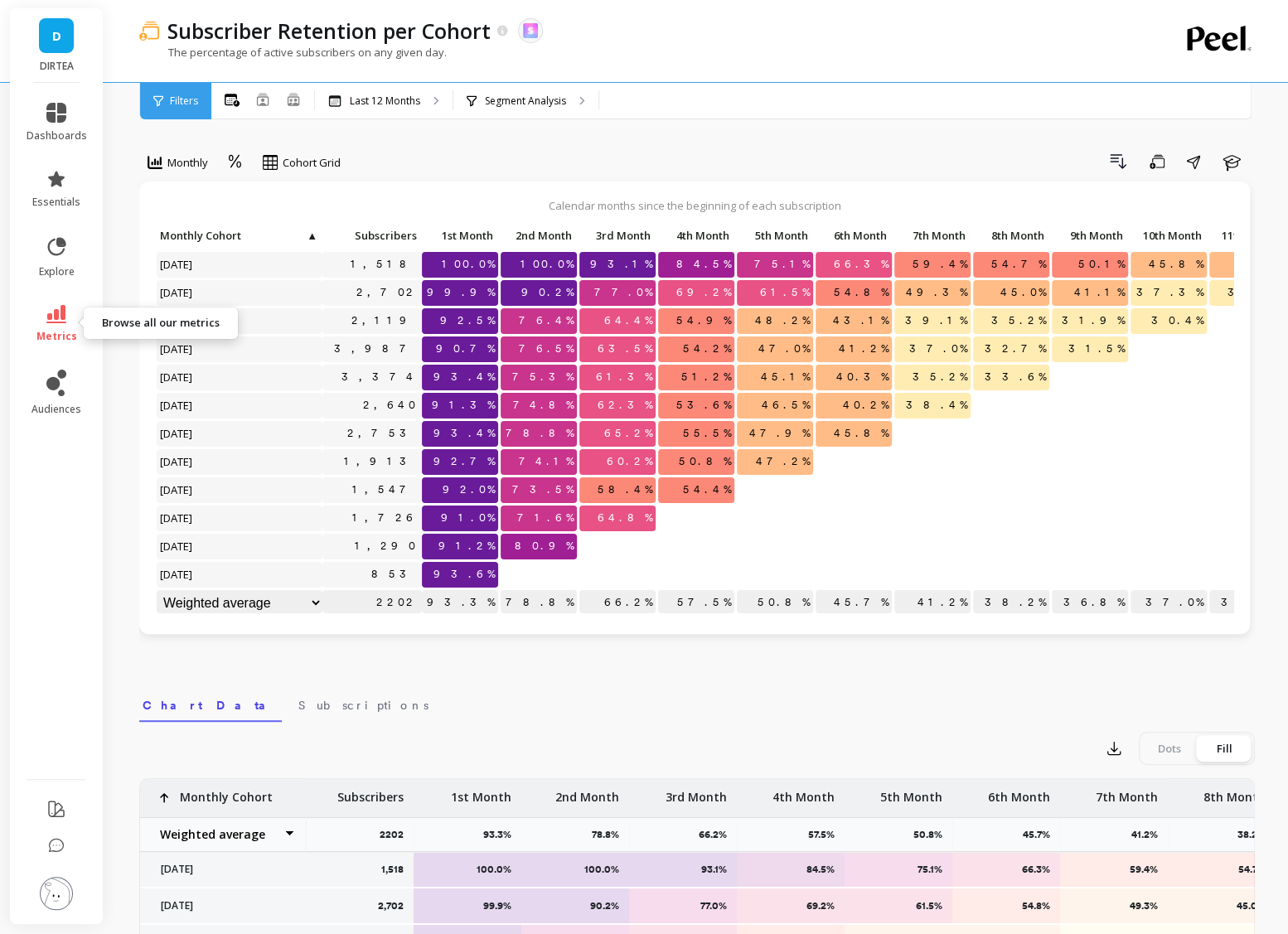
click at [62, 330] on span "metrics" at bounding box center [56, 336] width 40 height 13
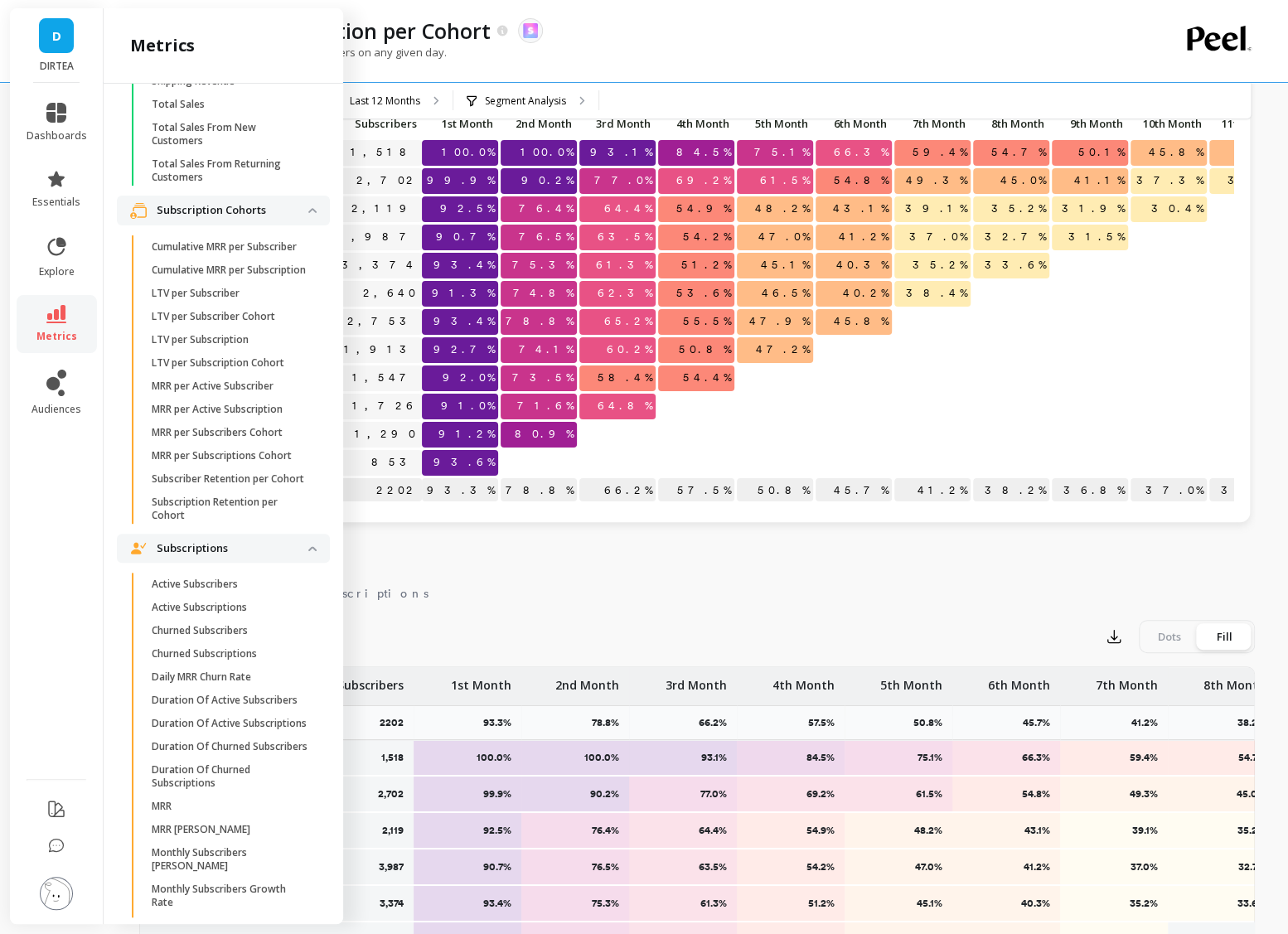
scroll to position [4045, 0]
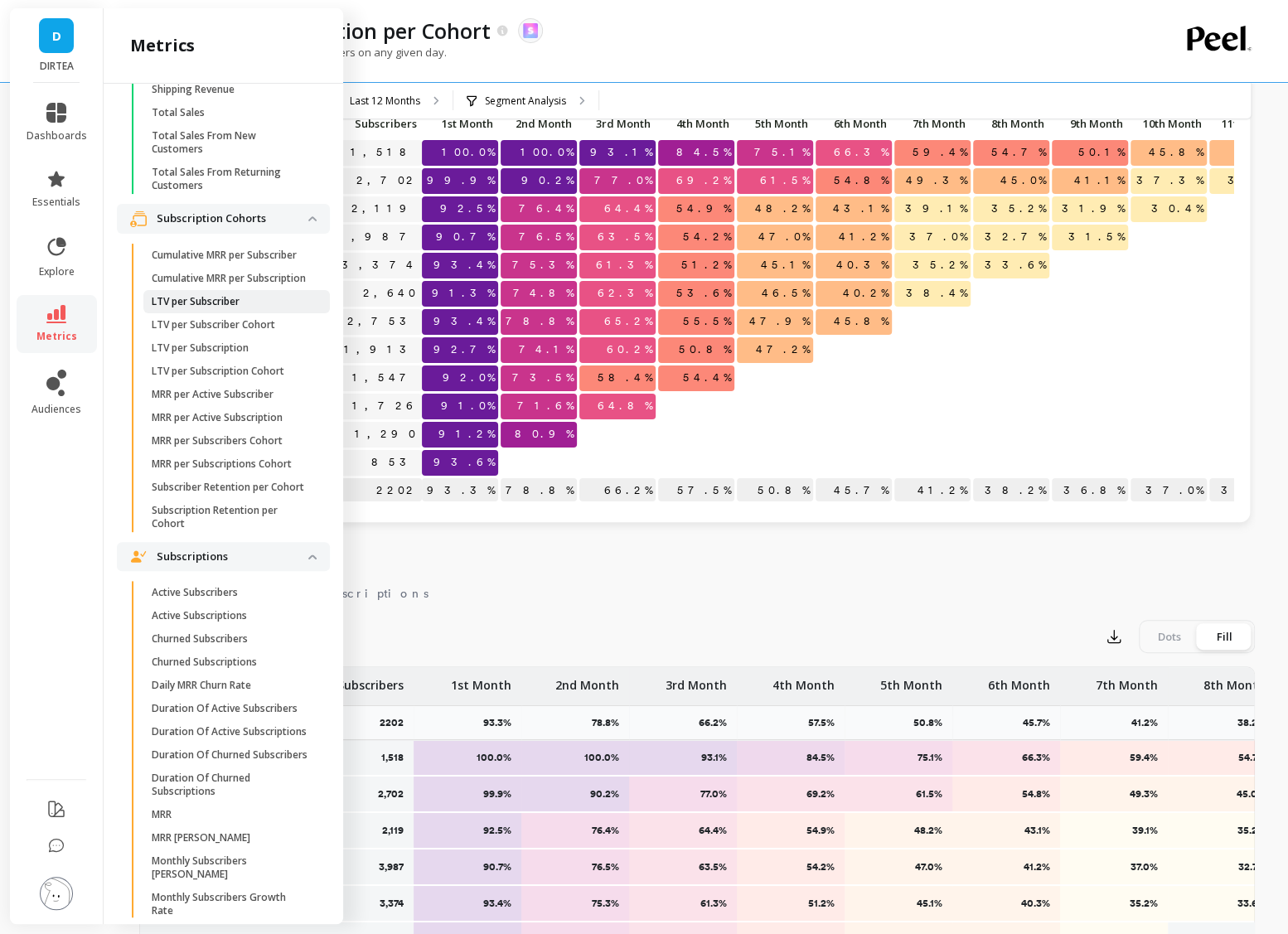
click at [244, 306] on link "LTV per Subscriber" at bounding box center [237, 302] width 187 height 24
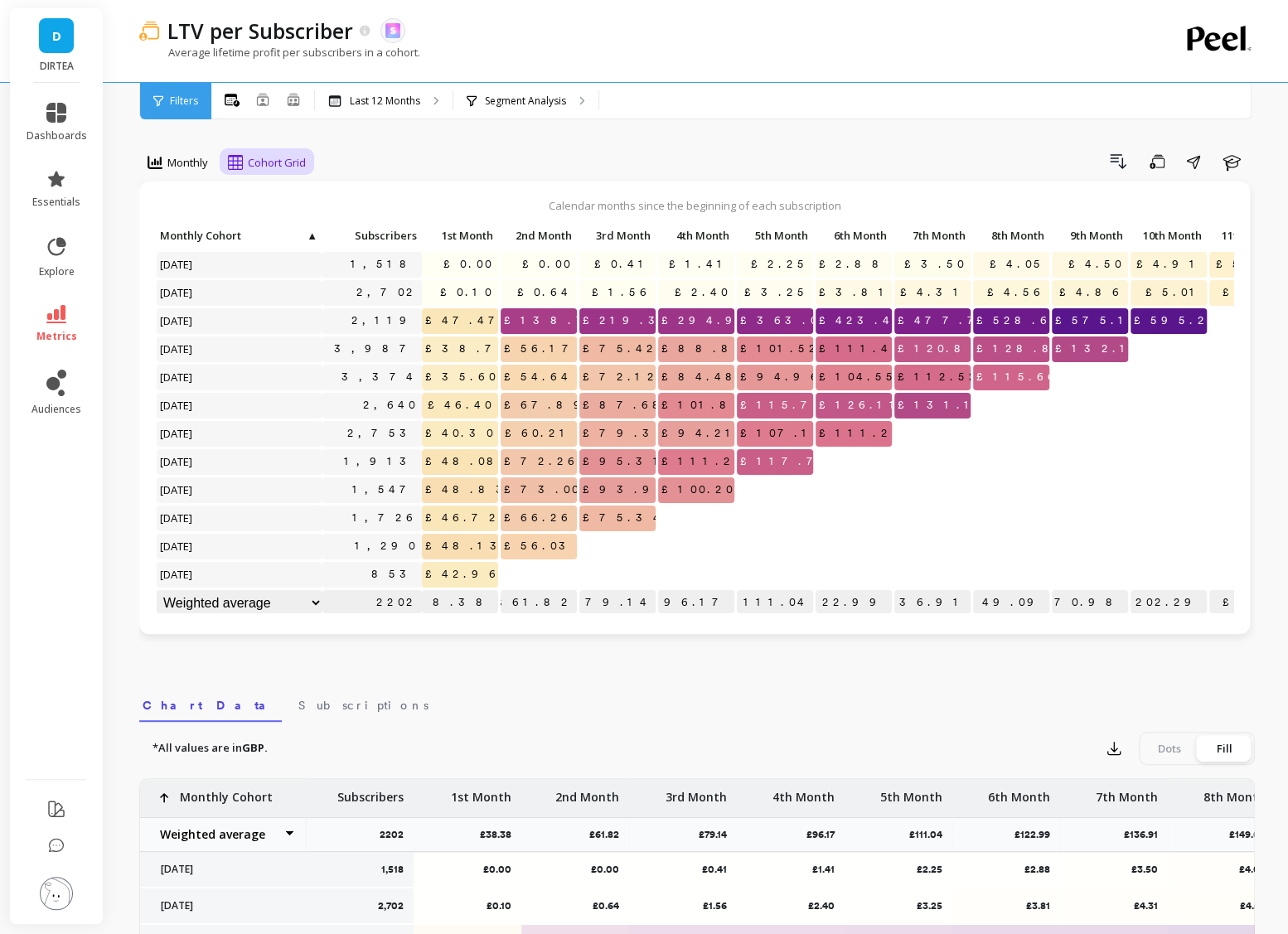
click at [253, 164] on span "Cohort Grid" at bounding box center [277, 162] width 58 height 16
click at [277, 224] on div "Cohort Line" at bounding box center [281, 231] width 94 height 16
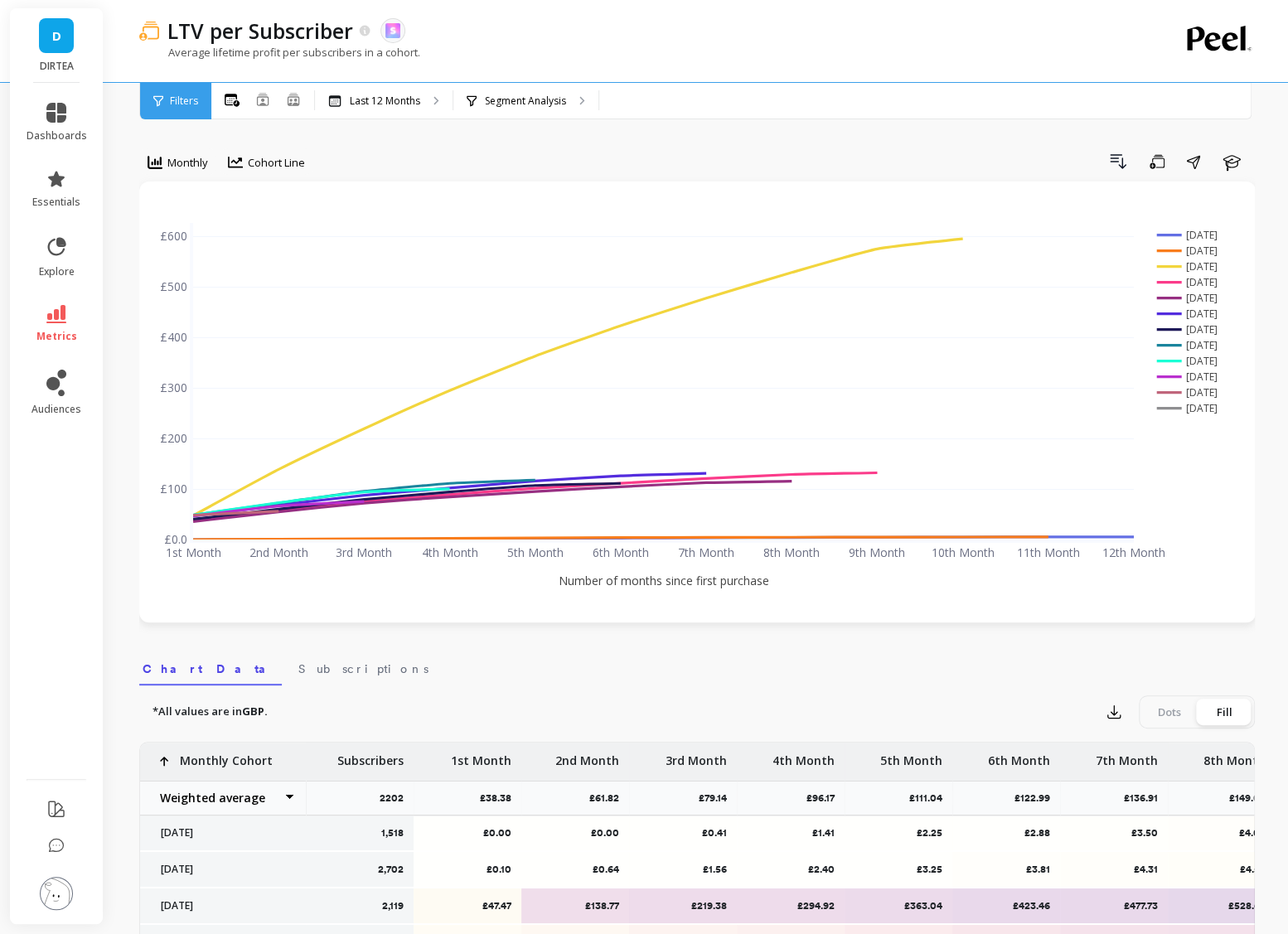
click at [1207, 266] on rect at bounding box center [1194, 266] width 81 height 16
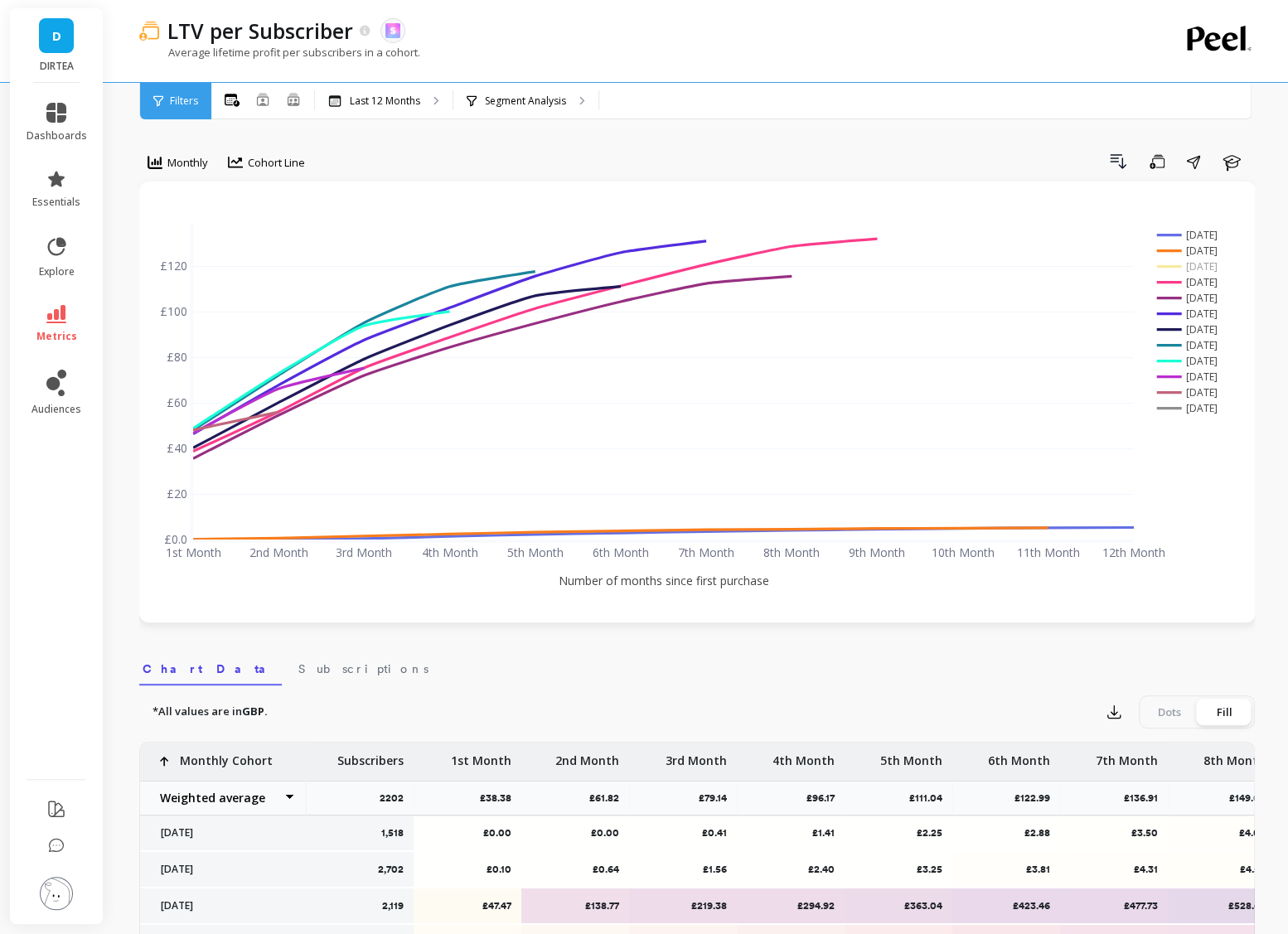
click at [1198, 231] on rect at bounding box center [1194, 235] width 81 height 16
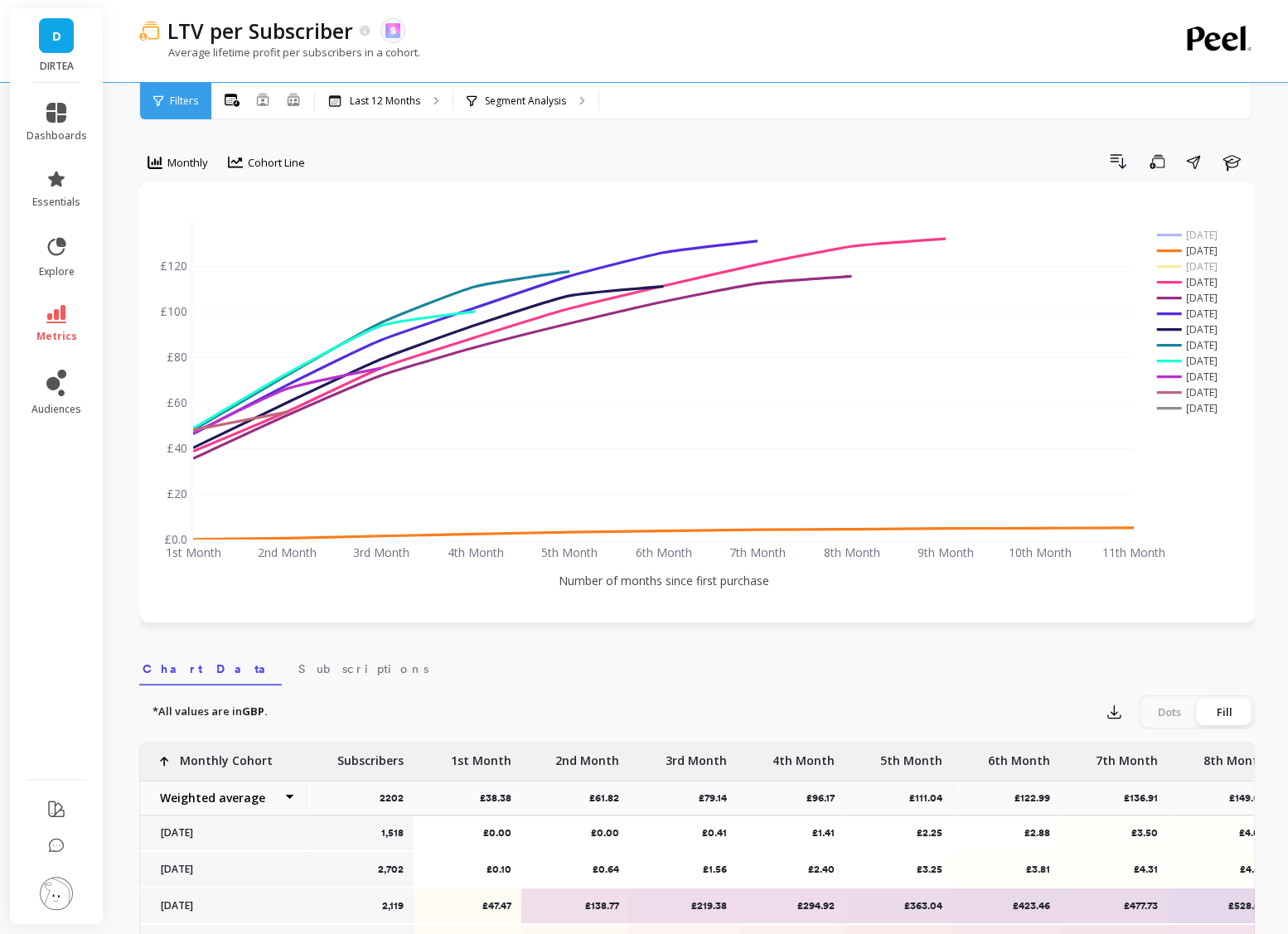
click at [1208, 282] on rect at bounding box center [1194, 282] width 81 height 16
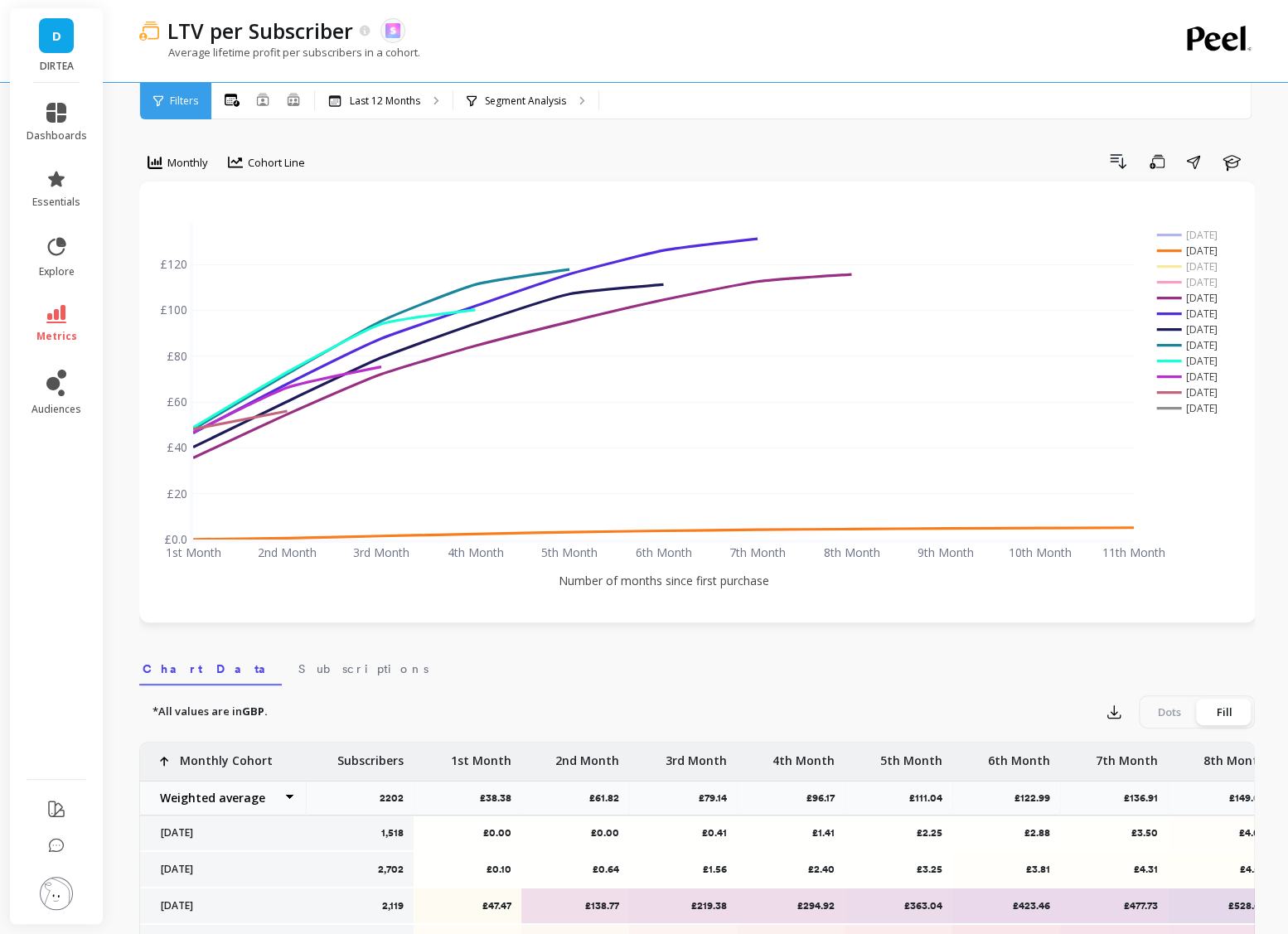
click at [1207, 297] on rect at bounding box center [1194, 298] width 81 height 16
click at [1206, 314] on rect at bounding box center [1194, 314] width 81 height 16
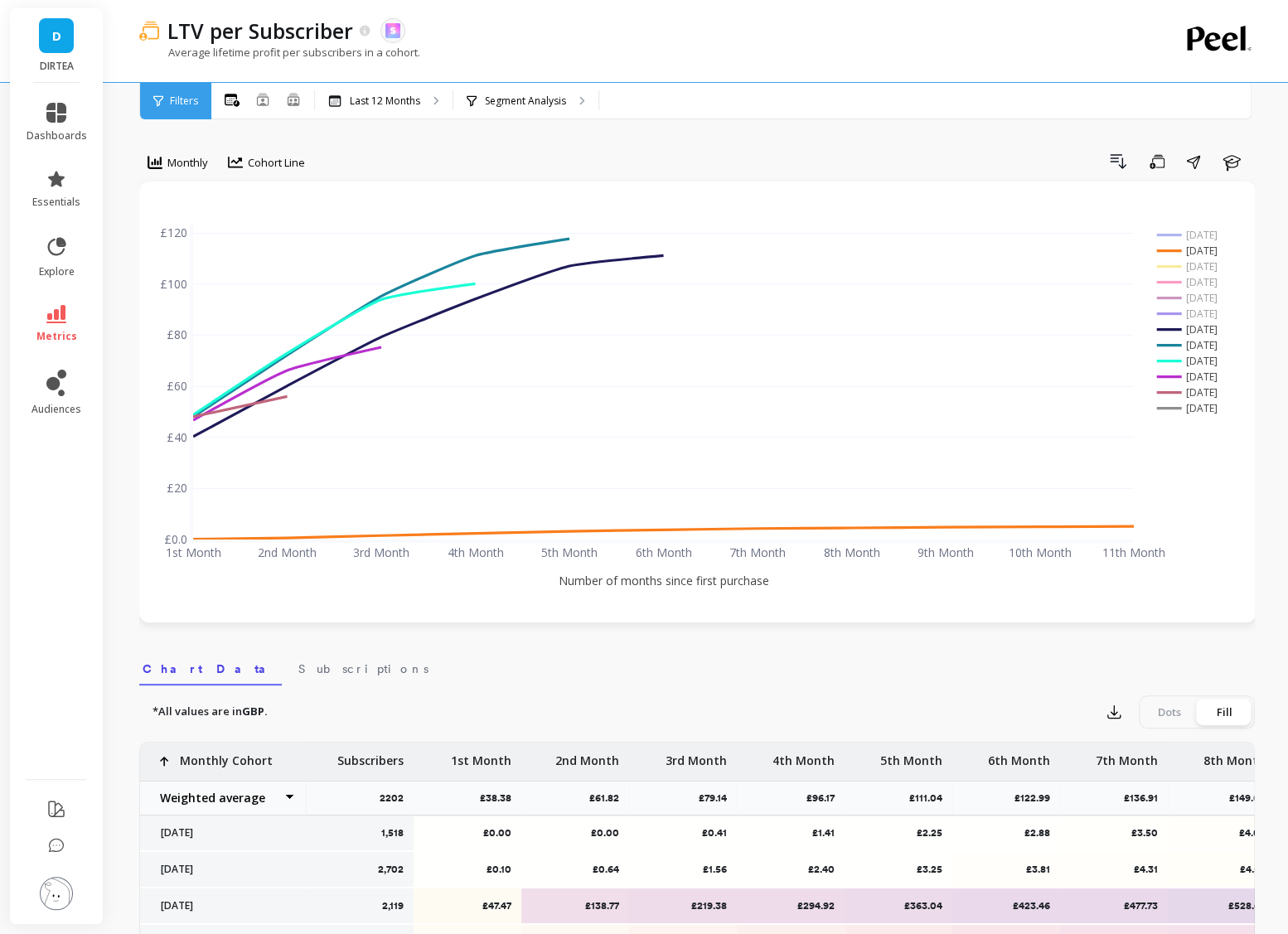
click at [1206, 328] on rect at bounding box center [1194, 330] width 81 height 16
click at [1206, 341] on rect at bounding box center [1194, 345] width 81 height 16
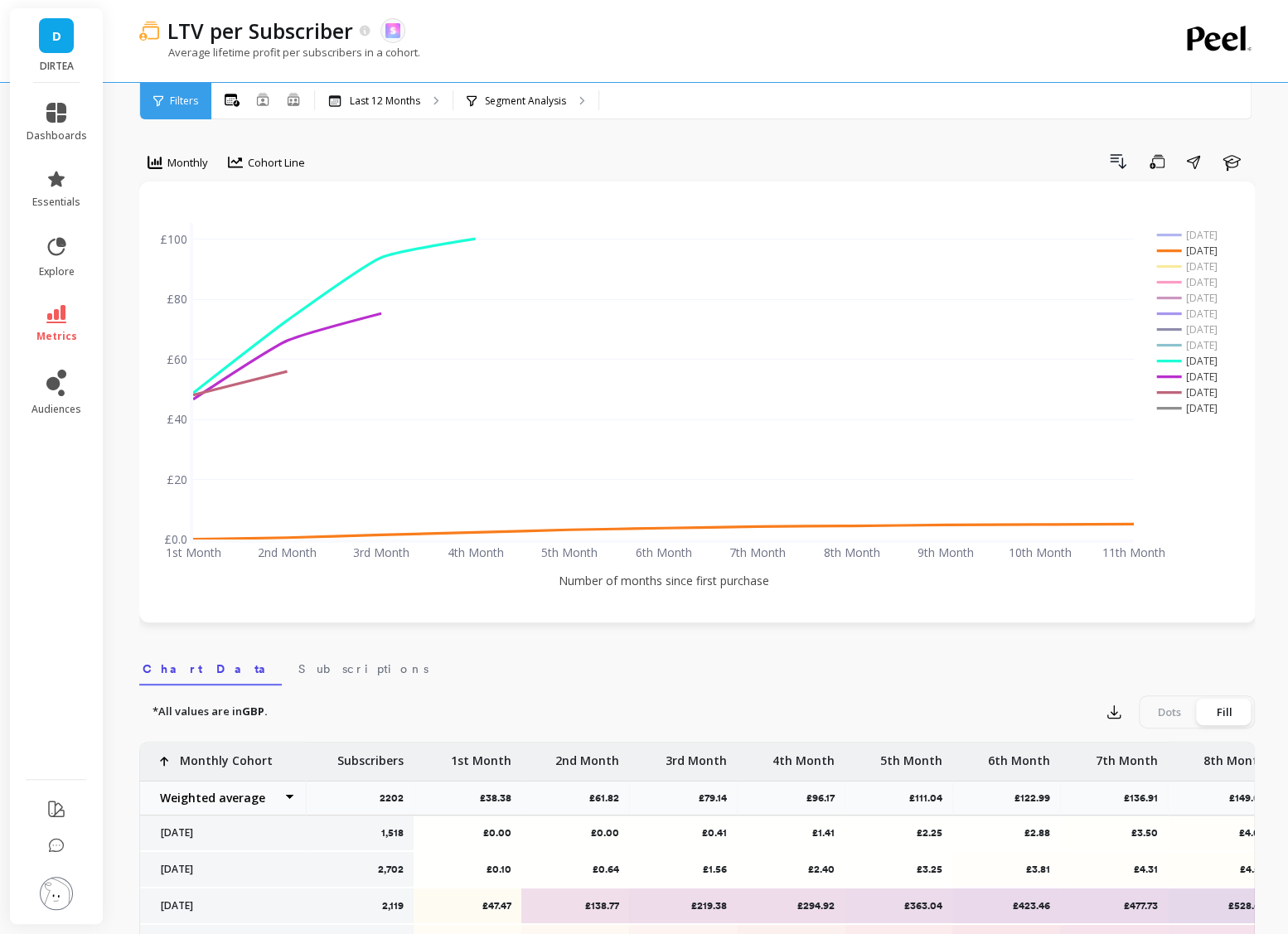
click at [1206, 362] on rect at bounding box center [1194, 361] width 81 height 16
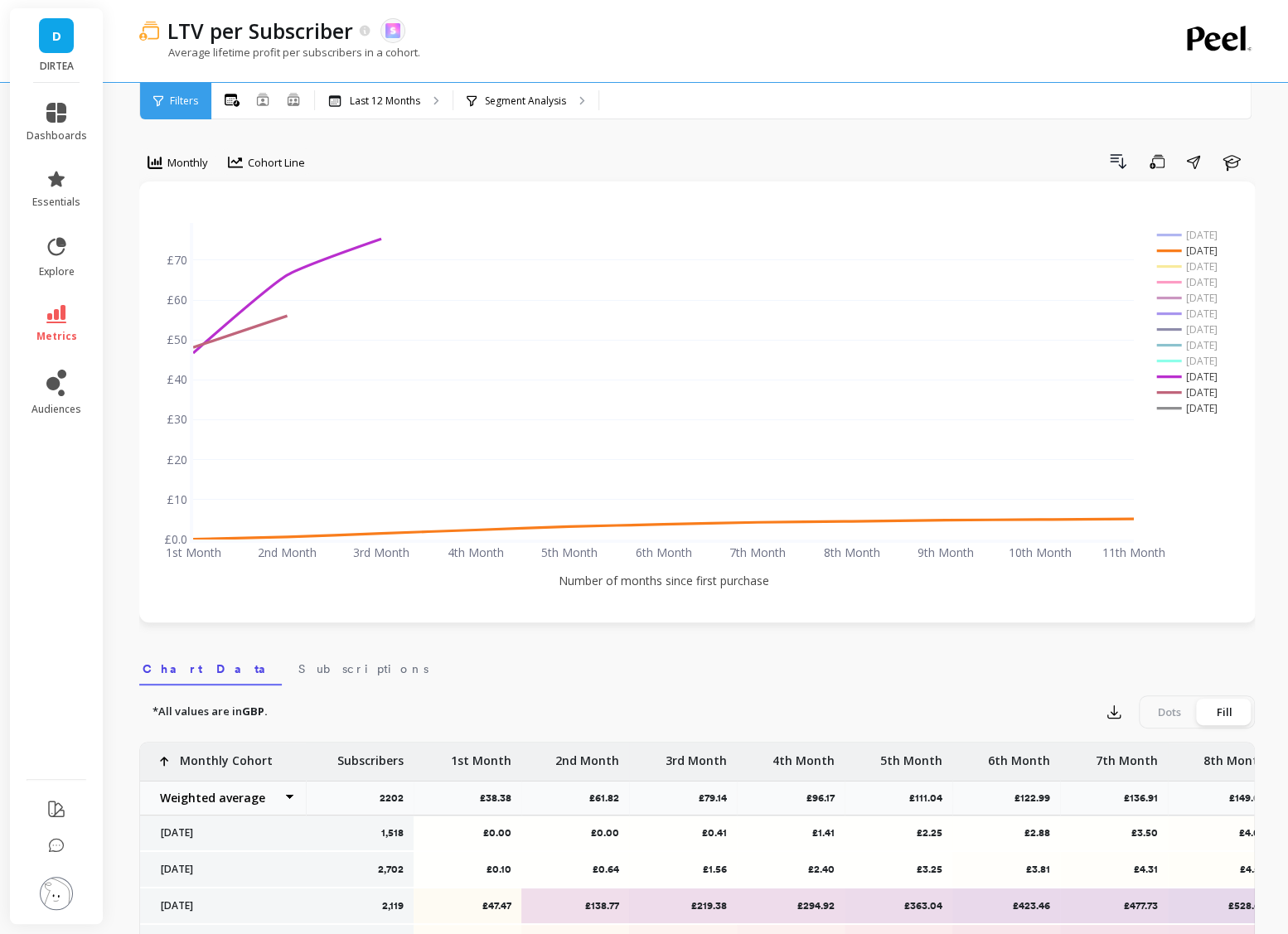
click at [1206, 372] on rect at bounding box center [1194, 377] width 81 height 16
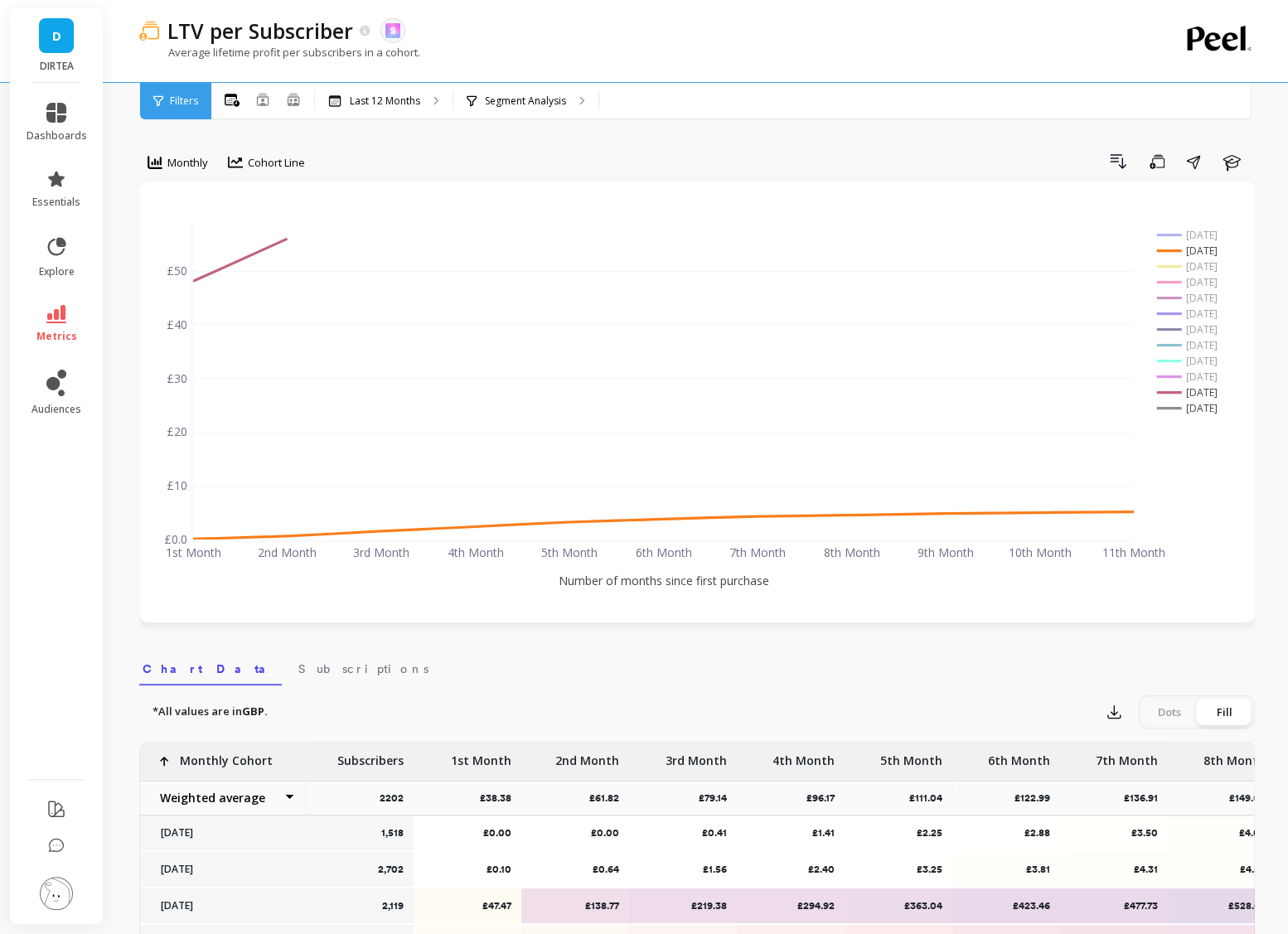
click at [1209, 389] on rect at bounding box center [1194, 393] width 81 height 16
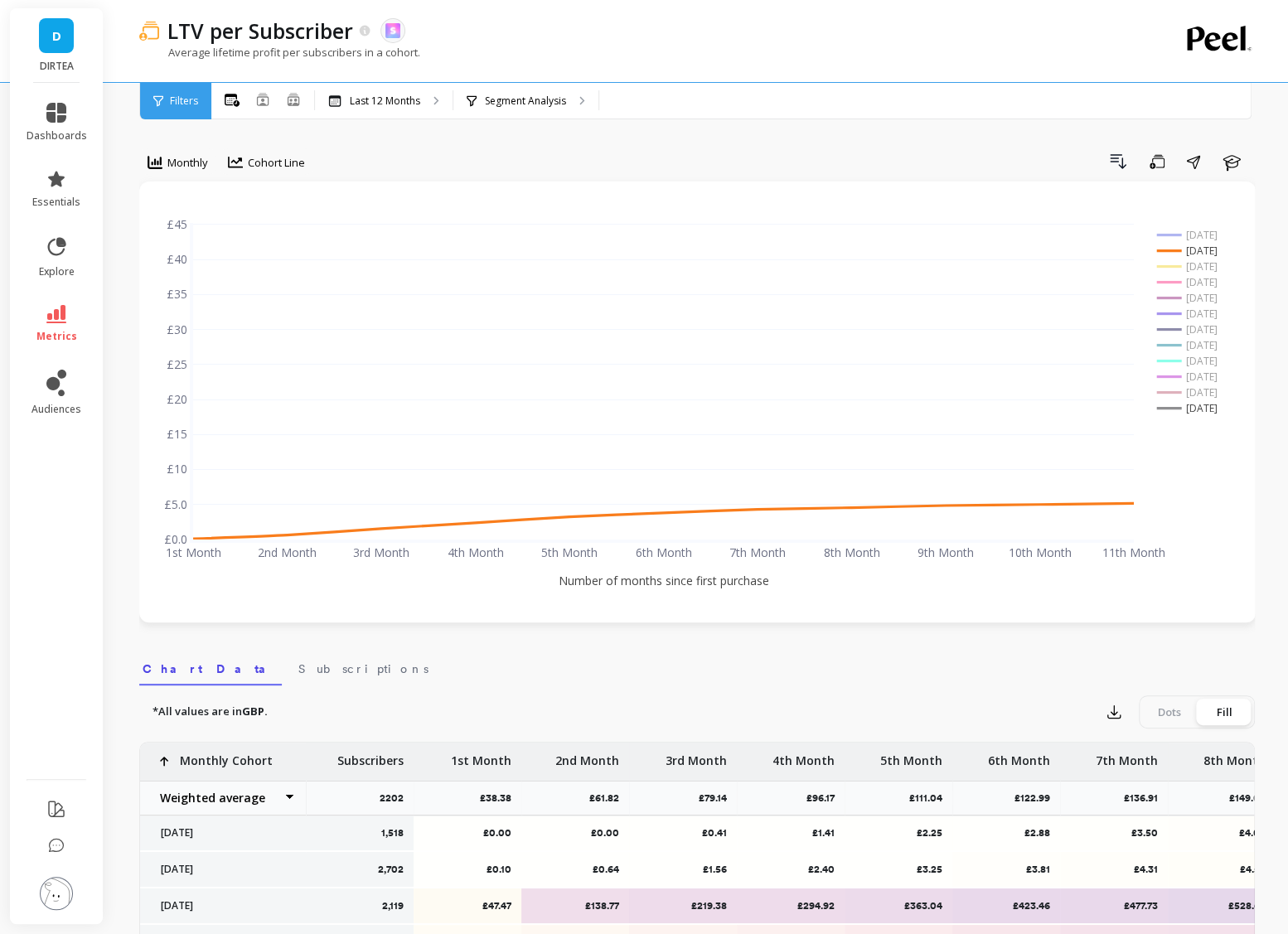
click at [1209, 409] on rect at bounding box center [1194, 408] width 81 height 16
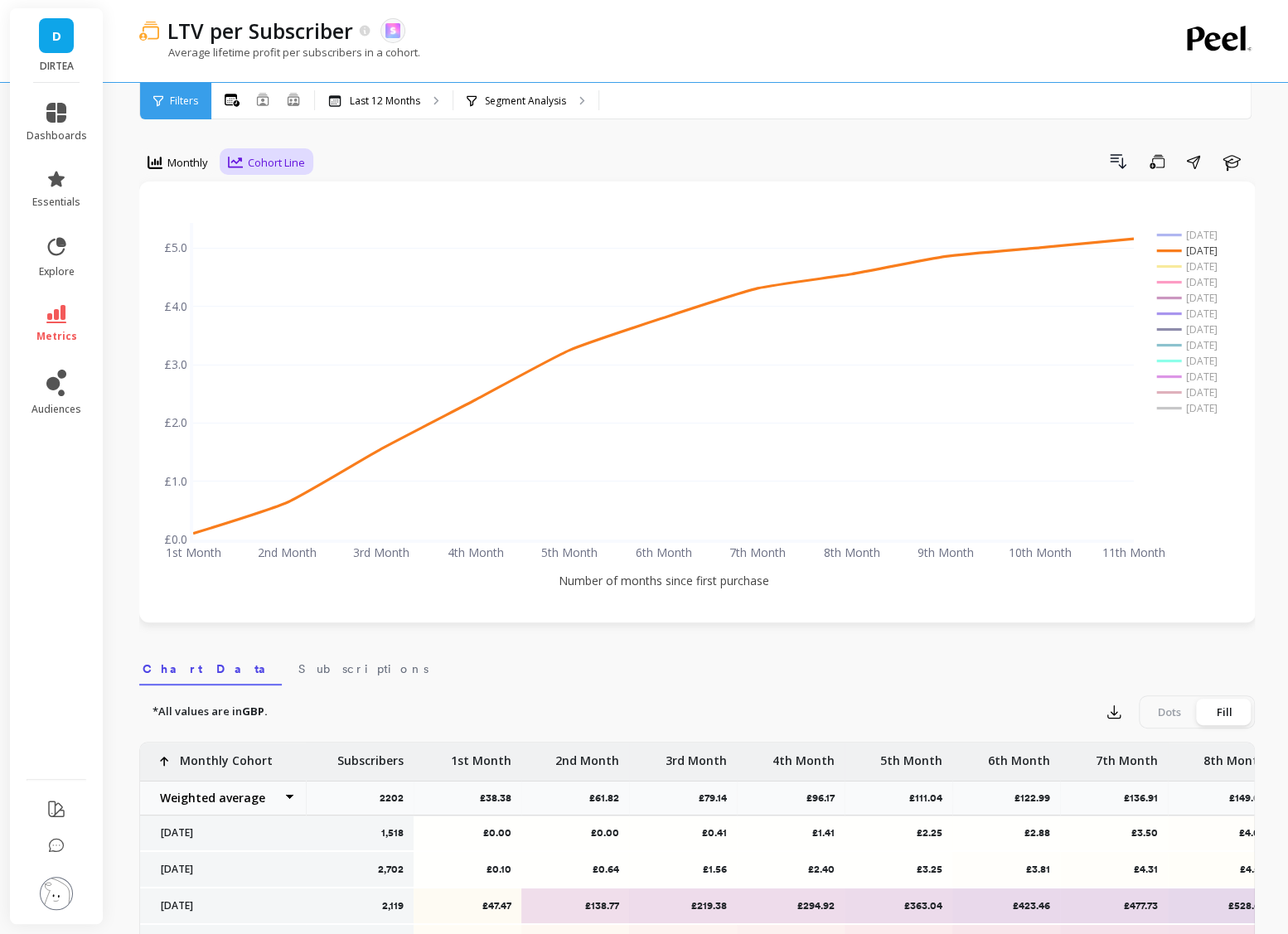
click at [252, 152] on div "Cohort Line" at bounding box center [267, 162] width 77 height 20
click at [302, 193] on div "Cohort Grid" at bounding box center [281, 200] width 94 height 16
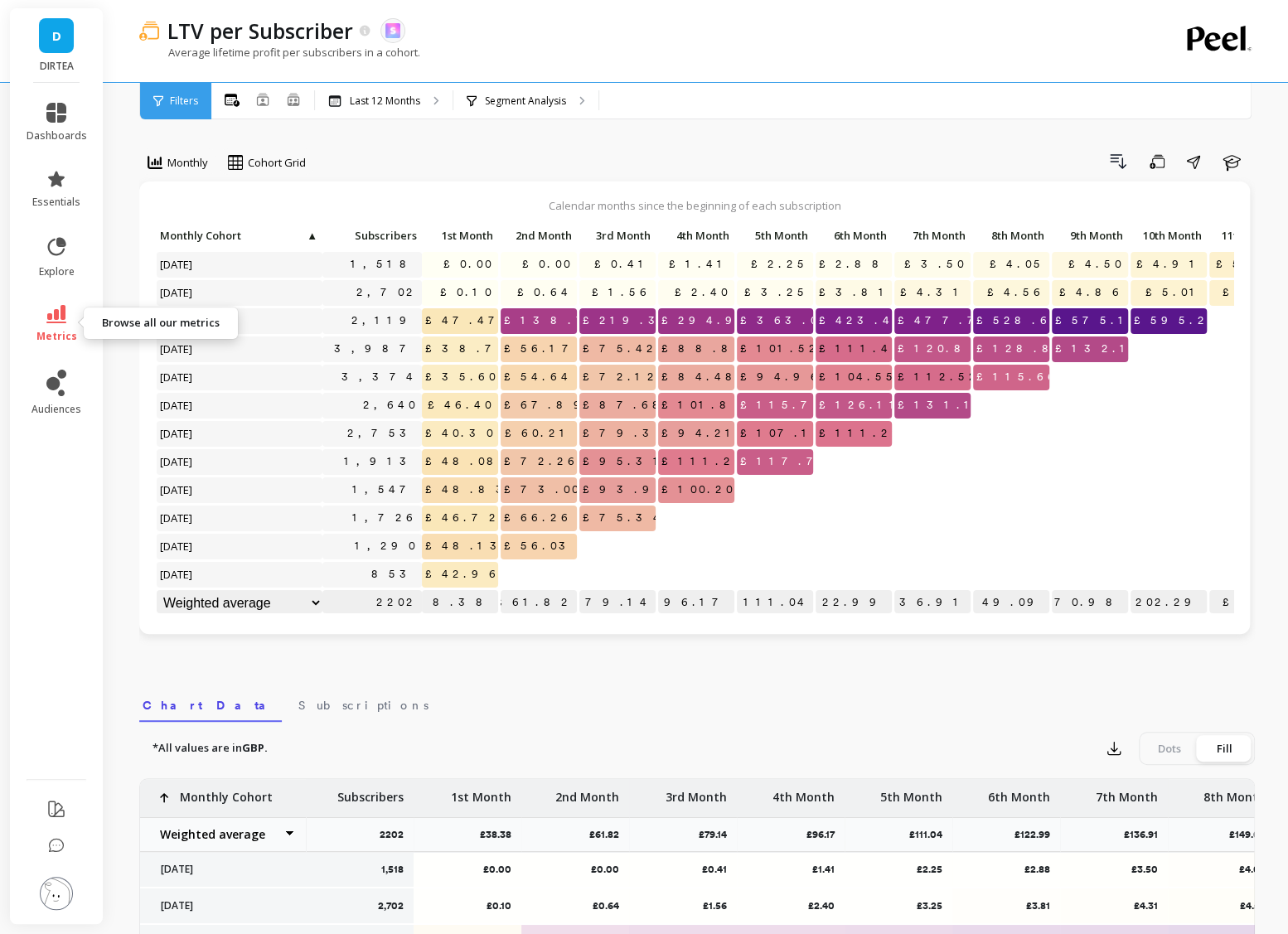
click at [55, 326] on link "metrics" at bounding box center [57, 324] width 61 height 38
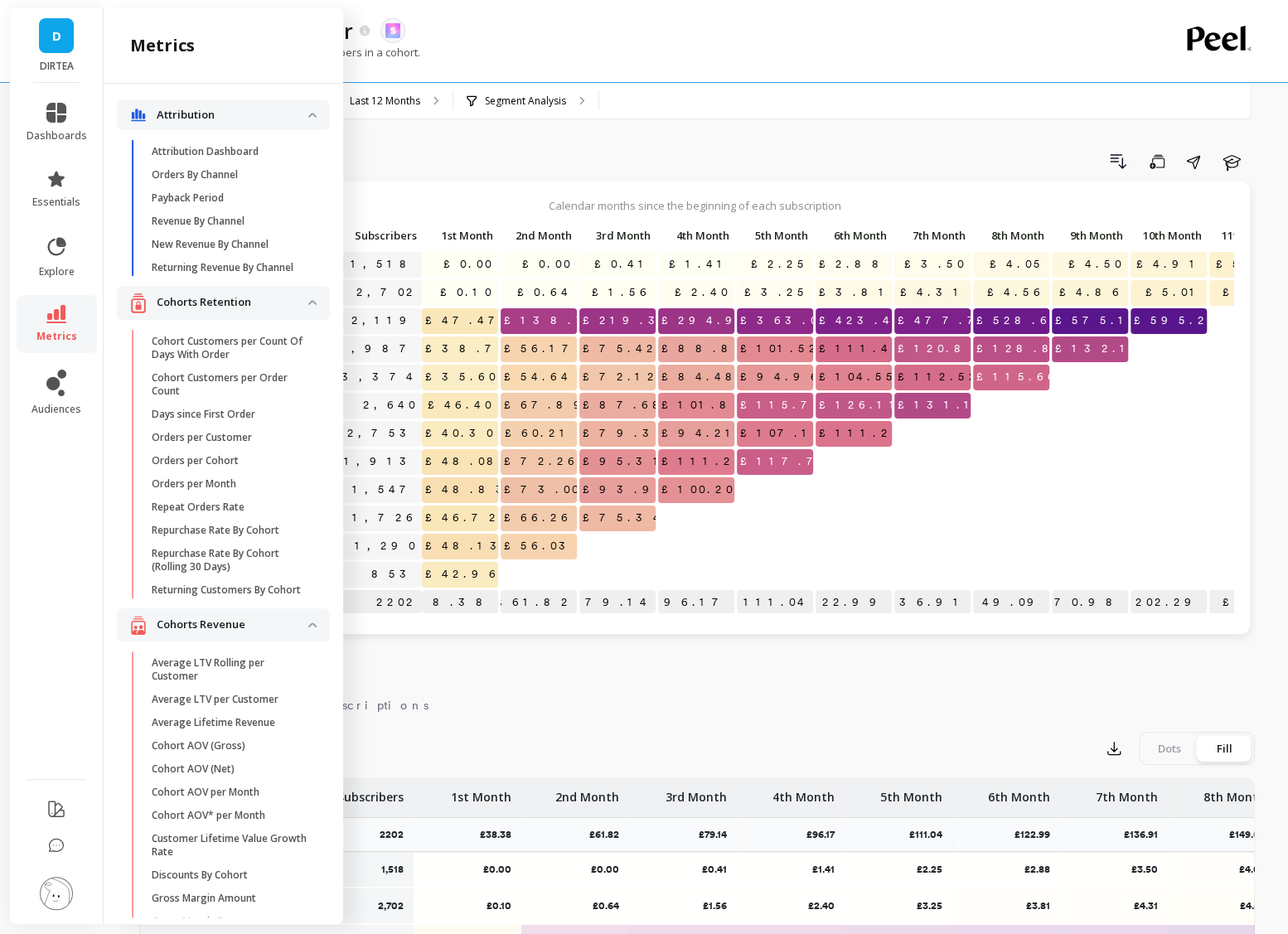
scroll to position [4045, 0]
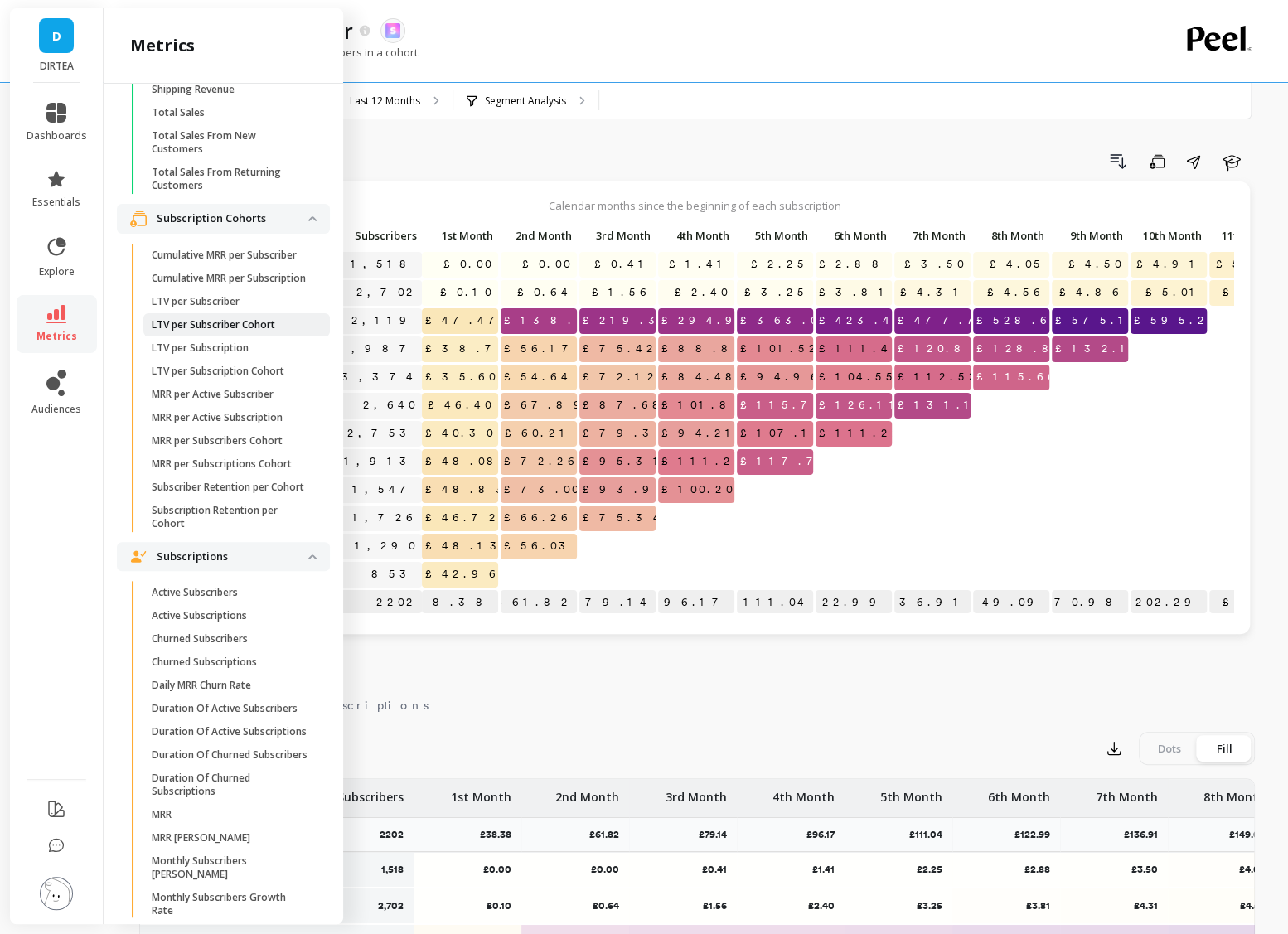
click at [228, 326] on p "LTV per Subscriber Cohort" at bounding box center [213, 325] width 124 height 13
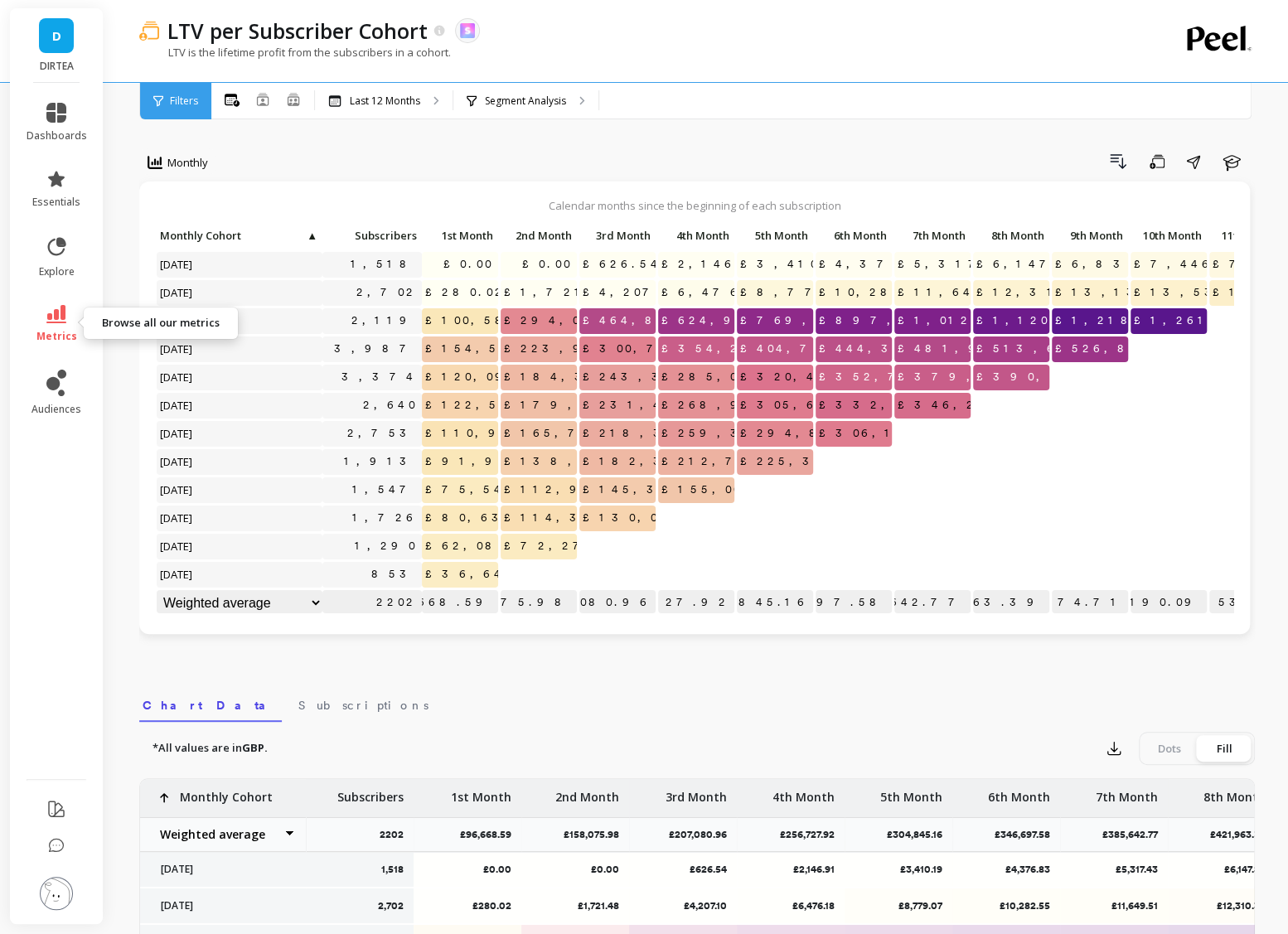
click at [57, 327] on link "metrics" at bounding box center [57, 324] width 61 height 38
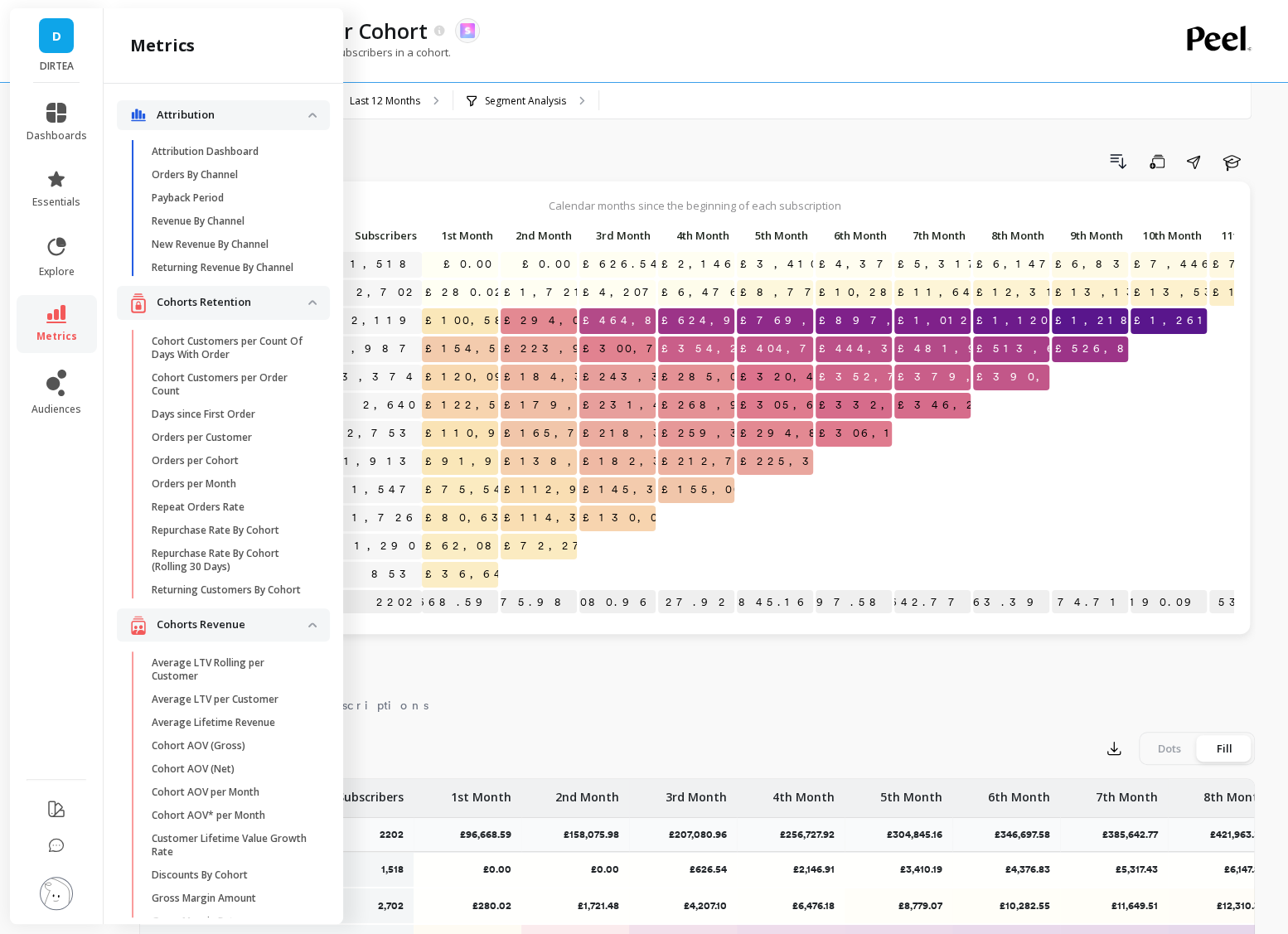
scroll to position [4045, 0]
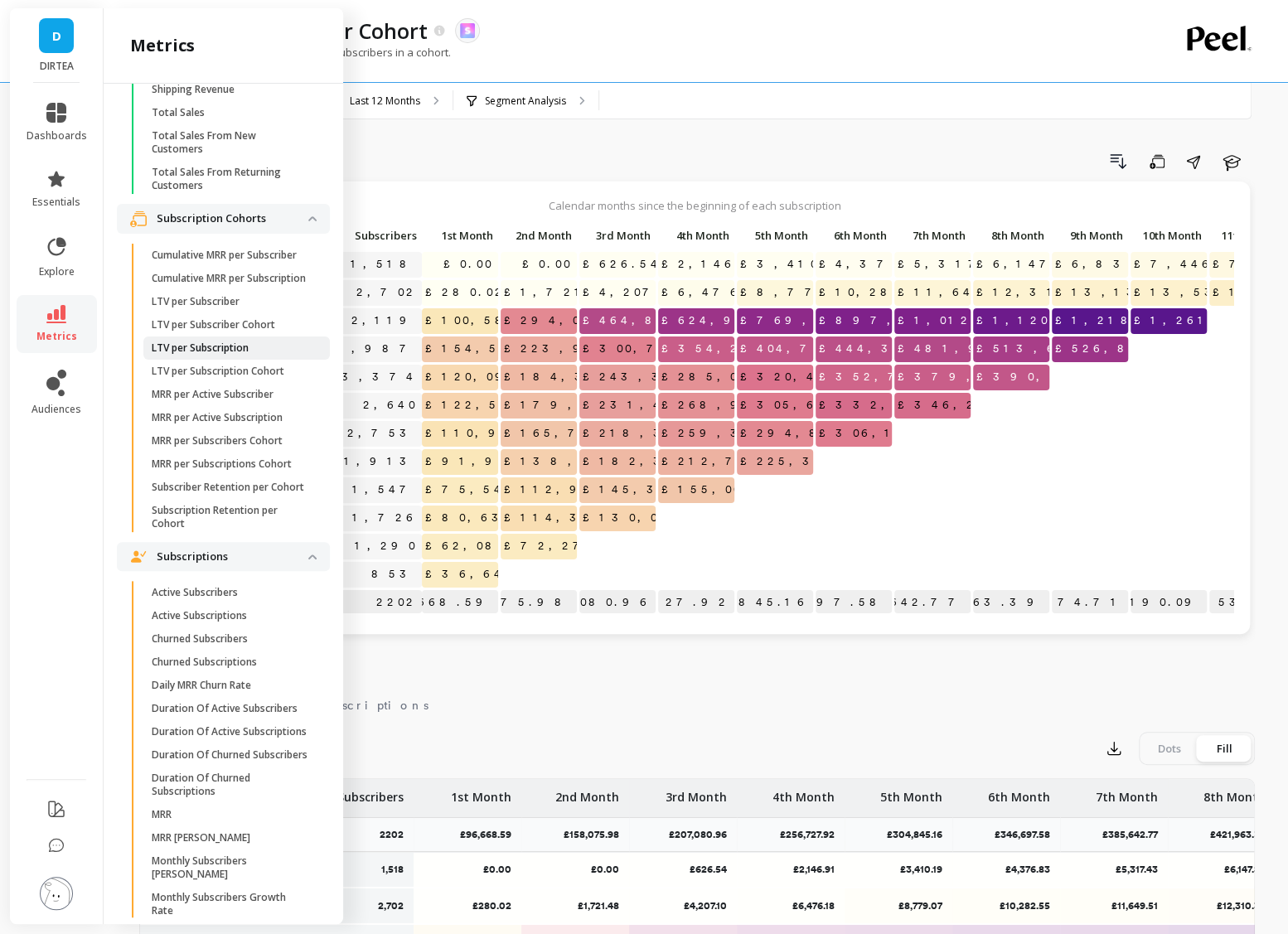
click at [257, 350] on span "LTV per Subscription" at bounding box center [230, 348] width 158 height 13
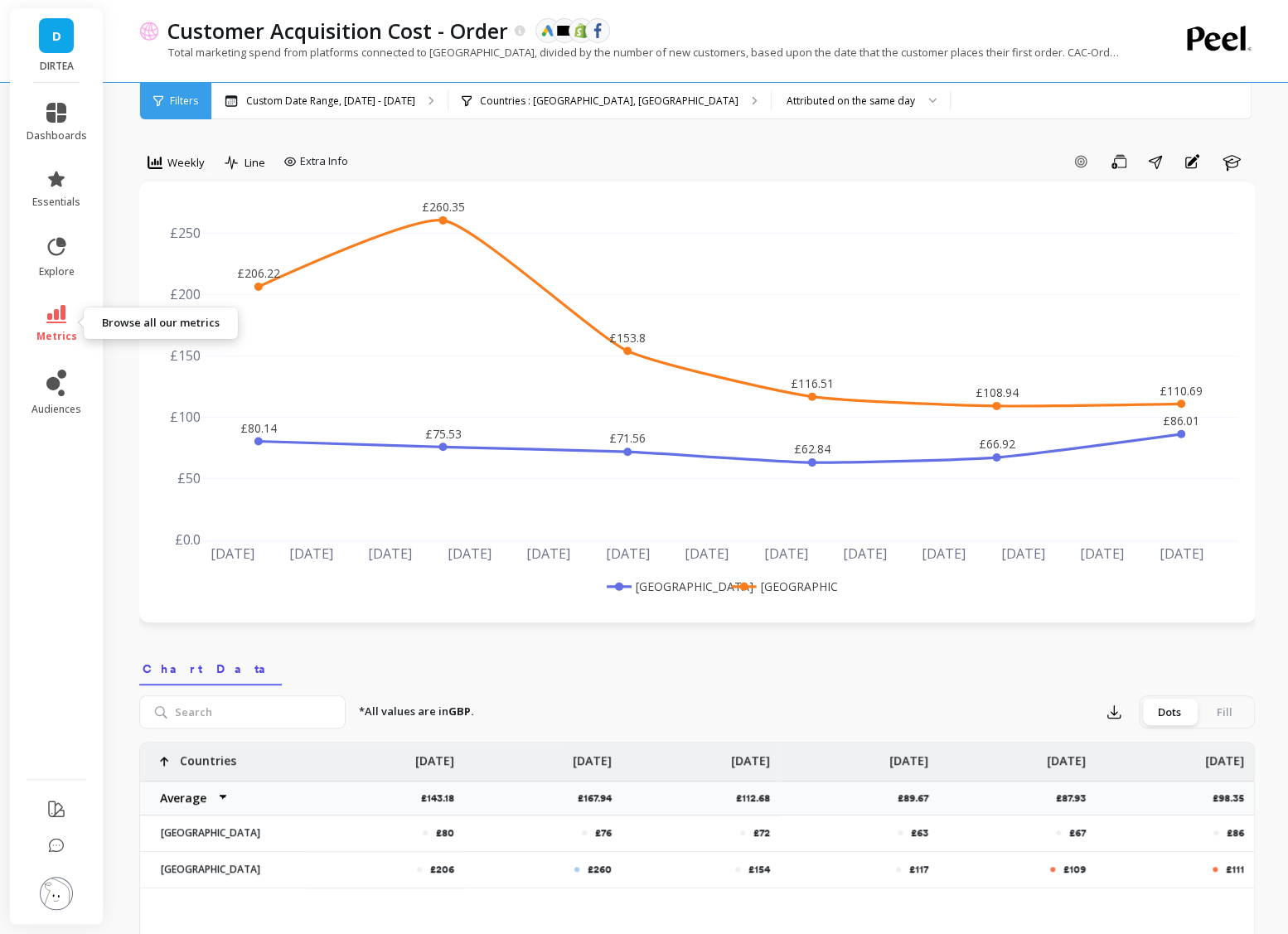
click at [67, 323] on link "metrics" at bounding box center [57, 324] width 61 height 38
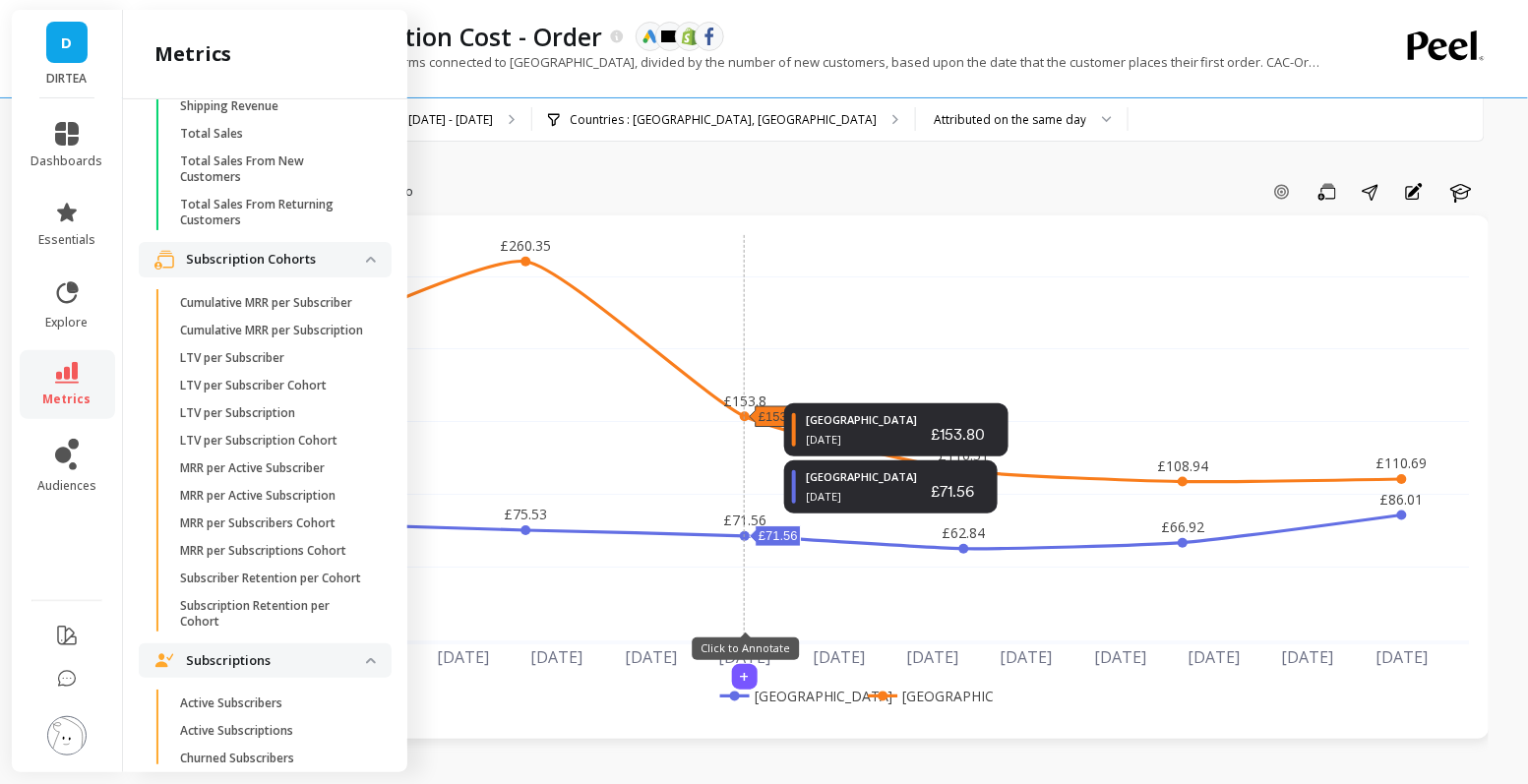
scroll to position [4800, 0]
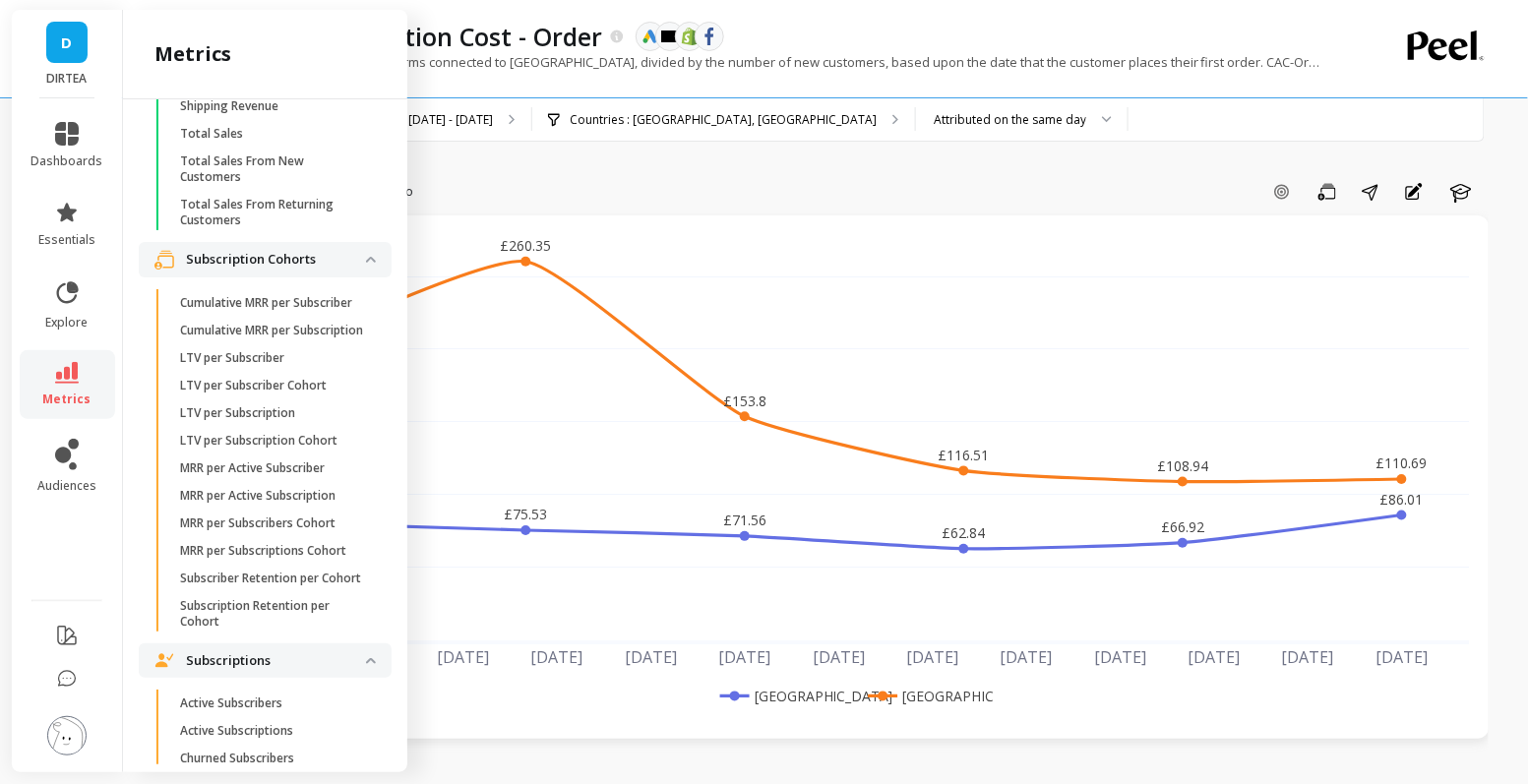
click at [633, 185] on div "Add Goal Save Share Annotations Learn" at bounding box center [955, 192] width 1068 height 32
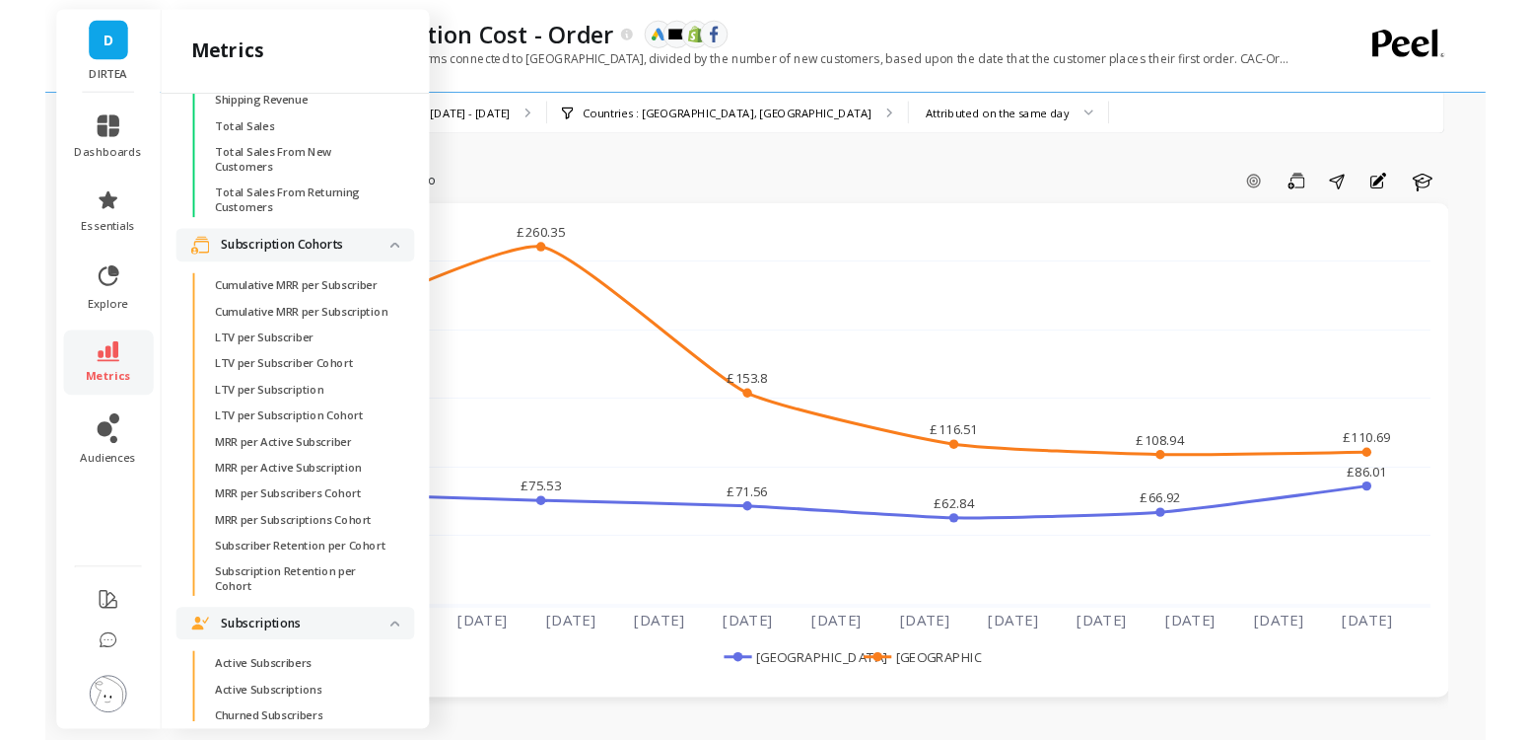
scroll to position [0, 0]
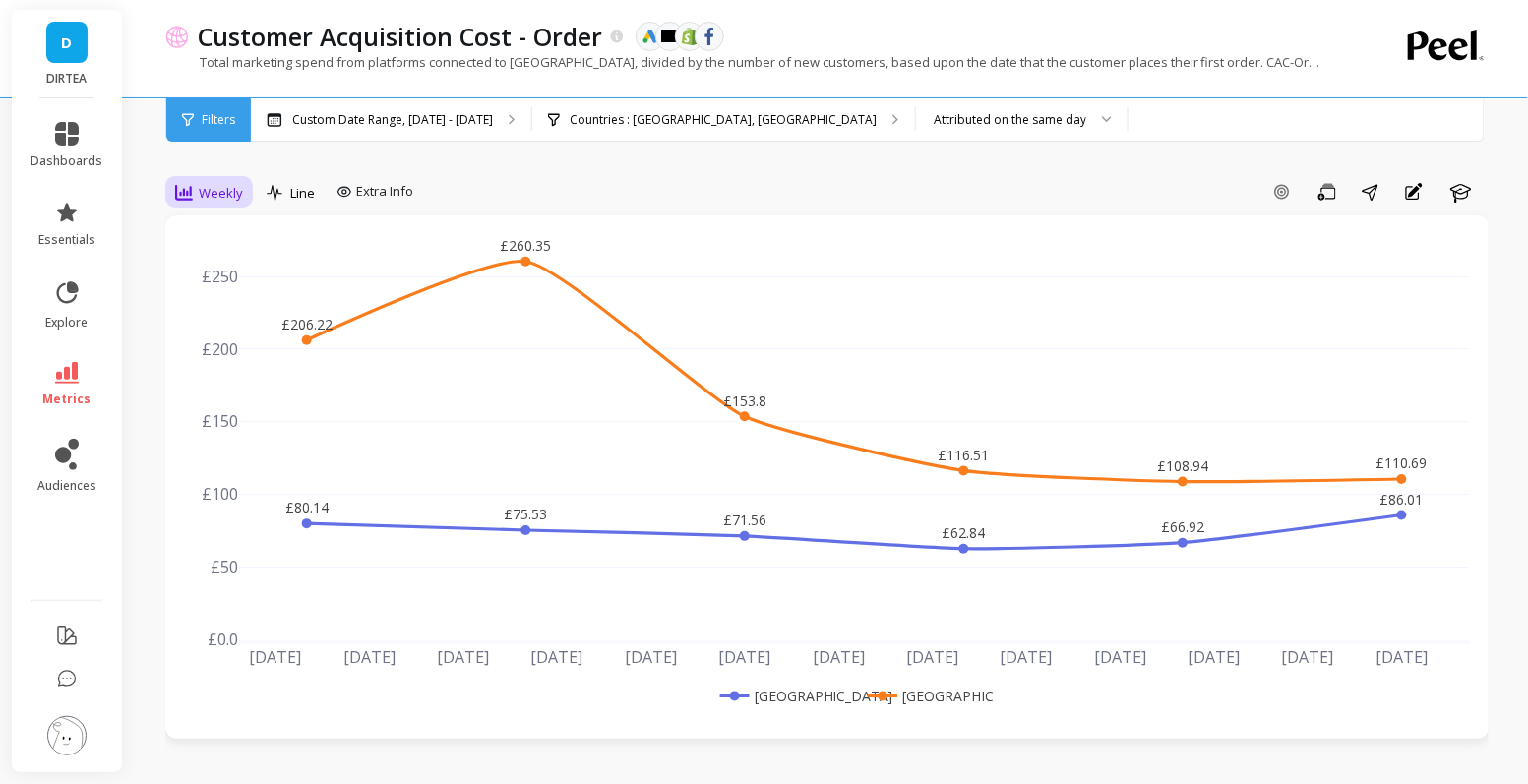
click at [227, 185] on span "Weekly" at bounding box center [221, 193] width 44 height 19
click at [222, 263] on div "Daily" at bounding box center [239, 274] width 136 height 35
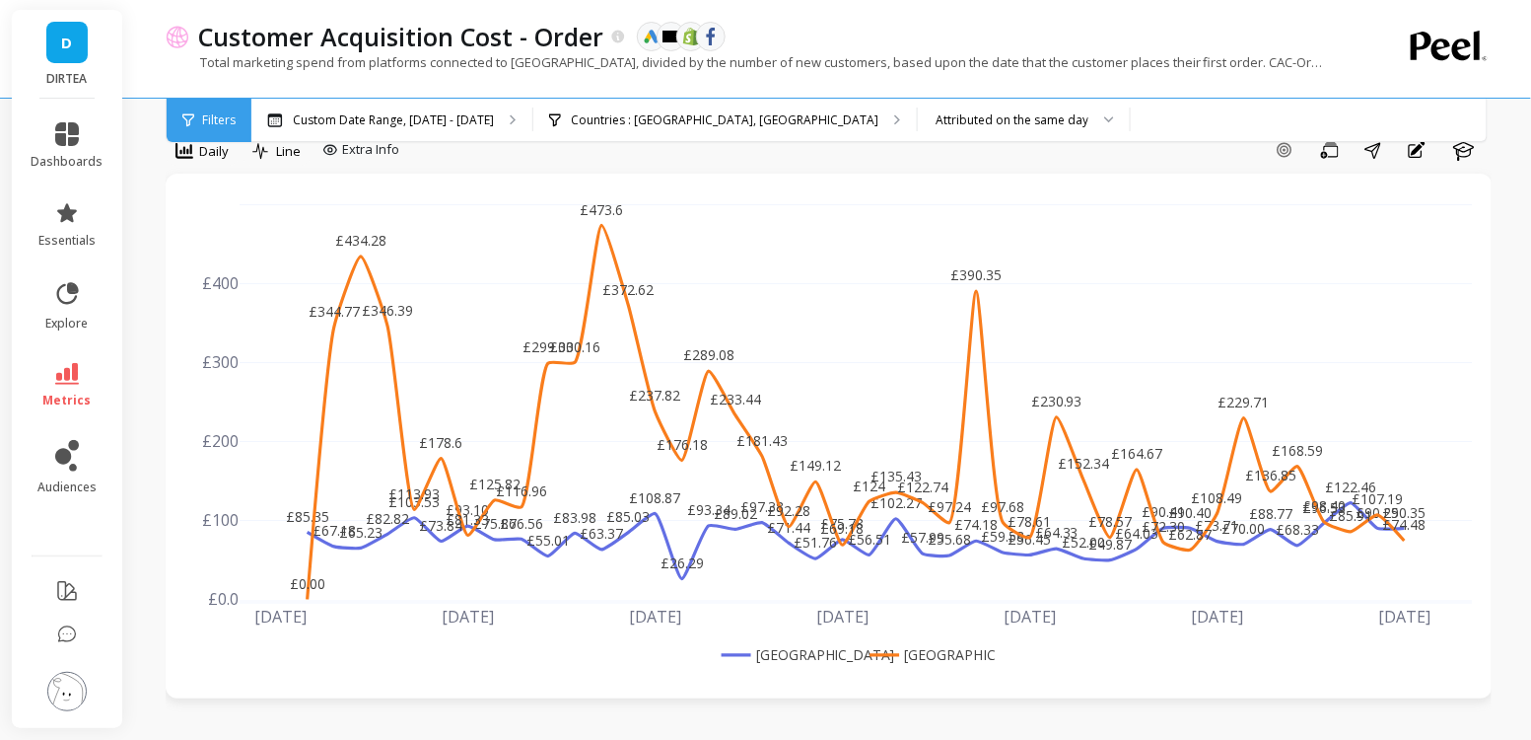
scroll to position [47, 0]
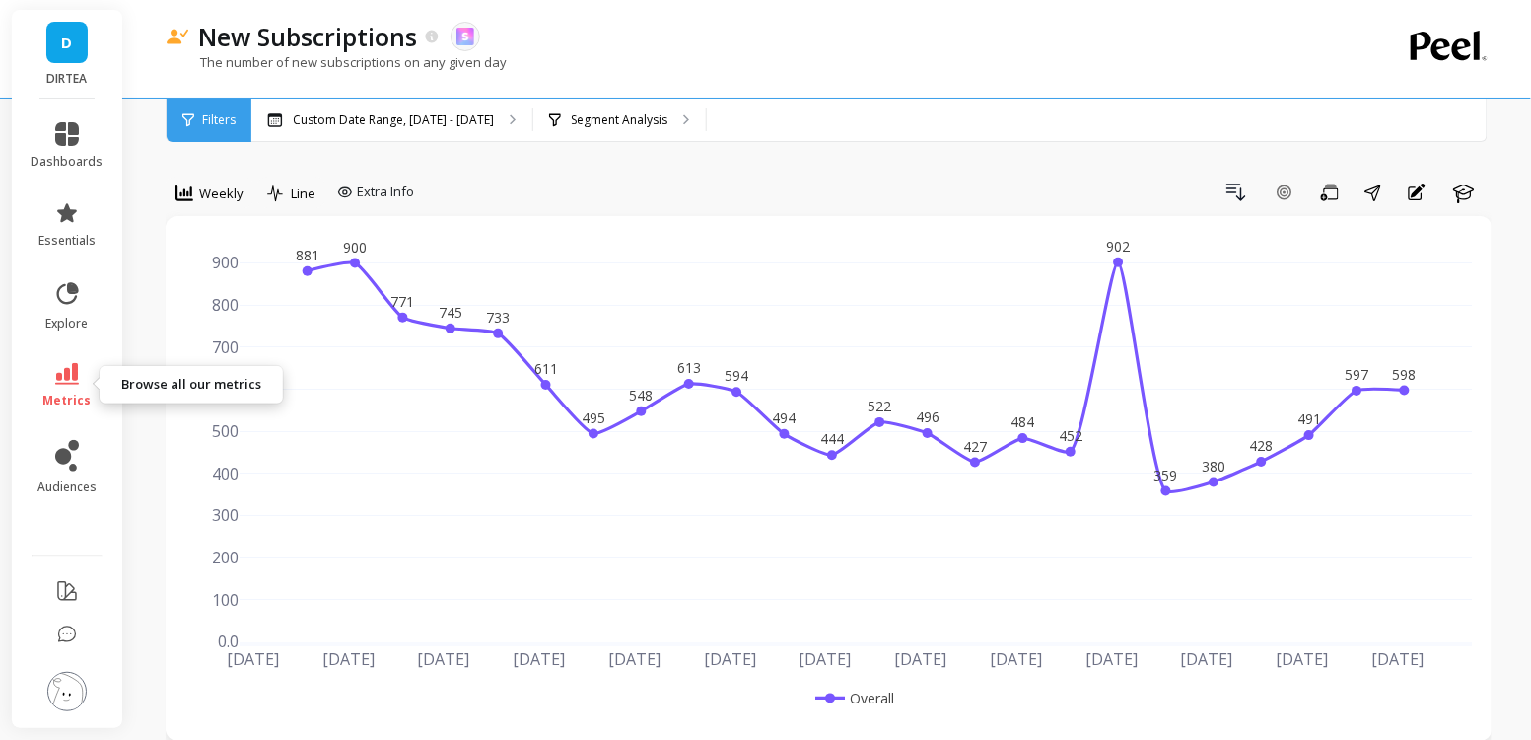
click at [72, 384] on icon at bounding box center [67, 374] width 24 height 22
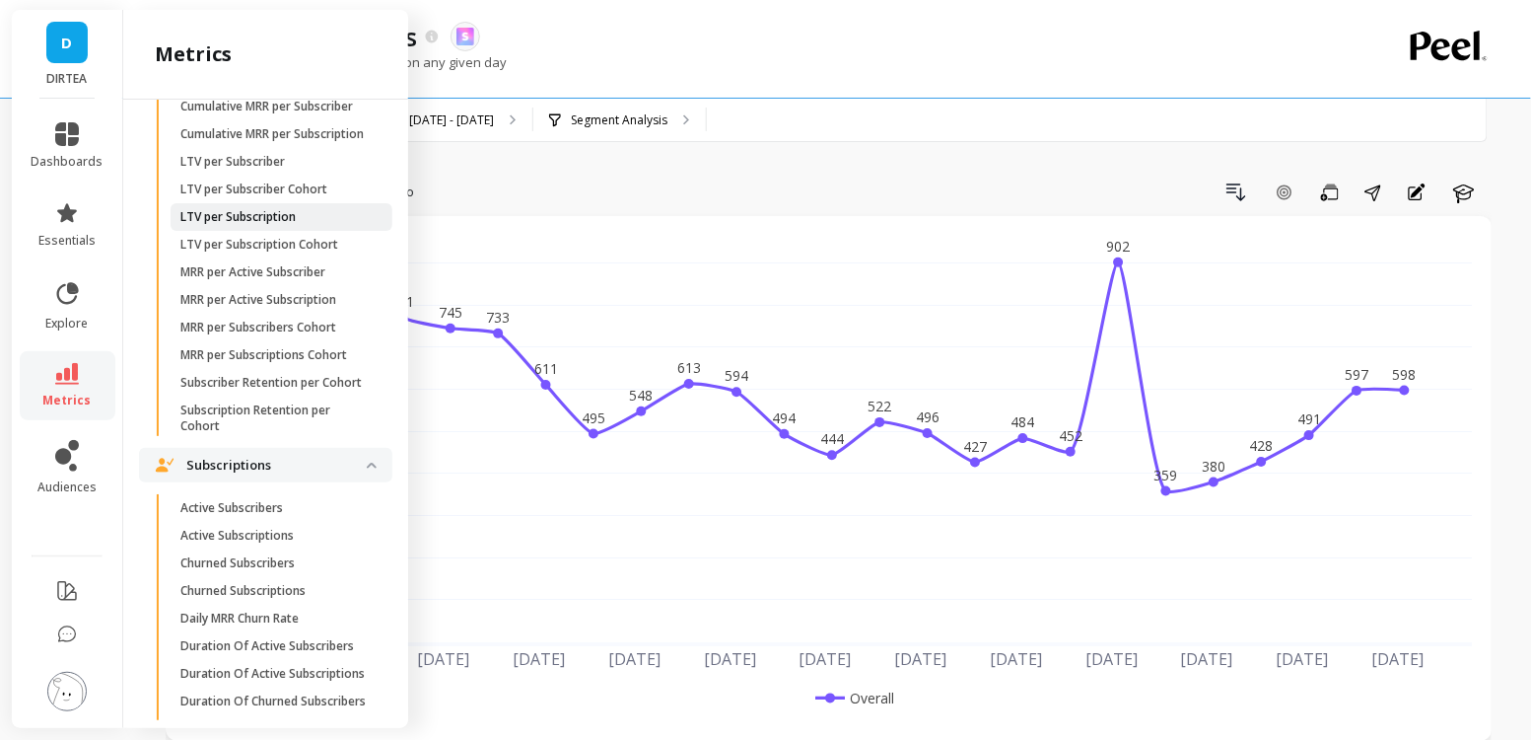
scroll to position [5010, 0]
click at [267, 507] on p "Active Subscribers" at bounding box center [231, 507] width 103 height 16
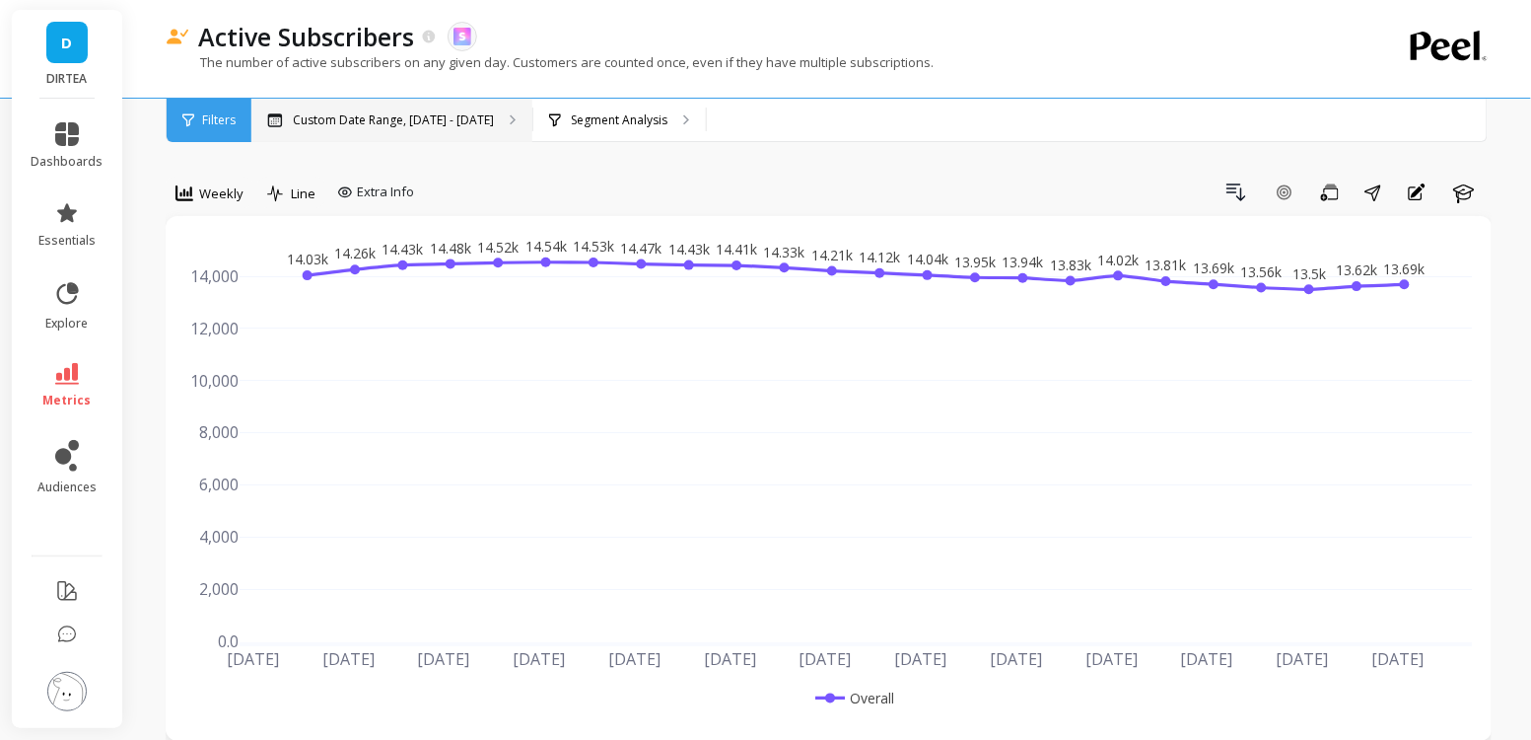
click at [449, 112] on p "Custom Date Range, [DATE] - [DATE]" at bounding box center [393, 120] width 201 height 16
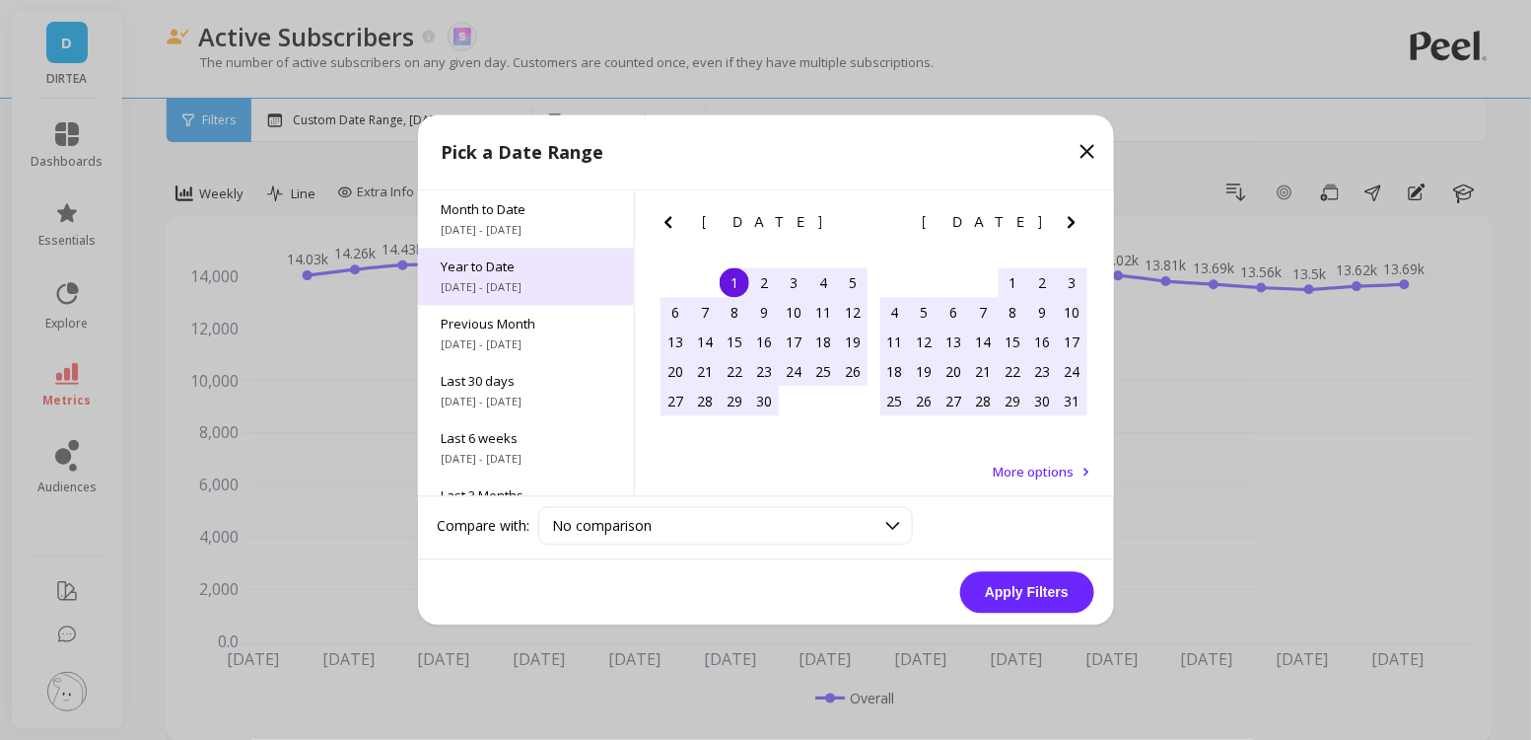
click at [538, 282] on span "[DATE] - [DATE]" at bounding box center [526, 288] width 169 height 16
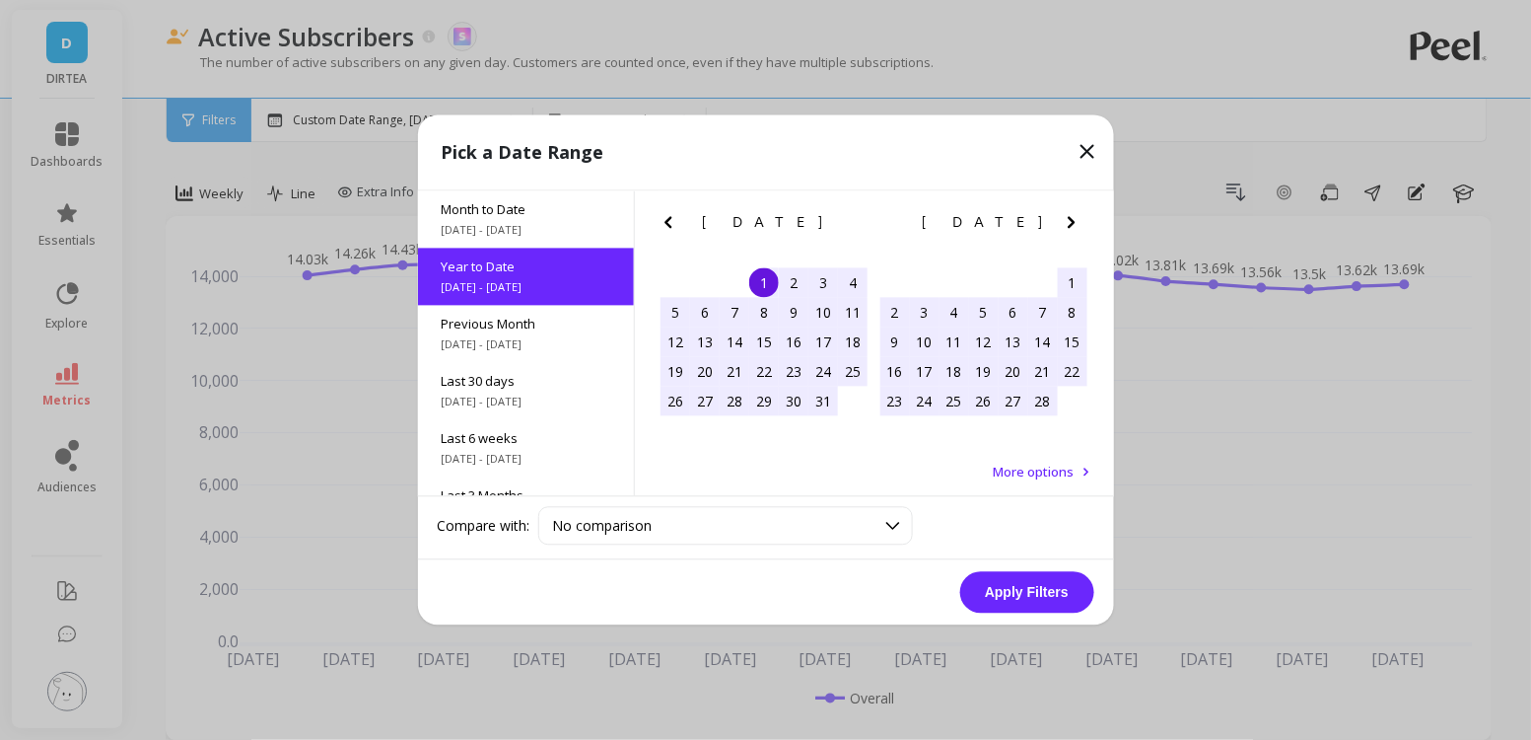
click at [1035, 591] on button "Apply Filters" at bounding box center [1027, 592] width 134 height 41
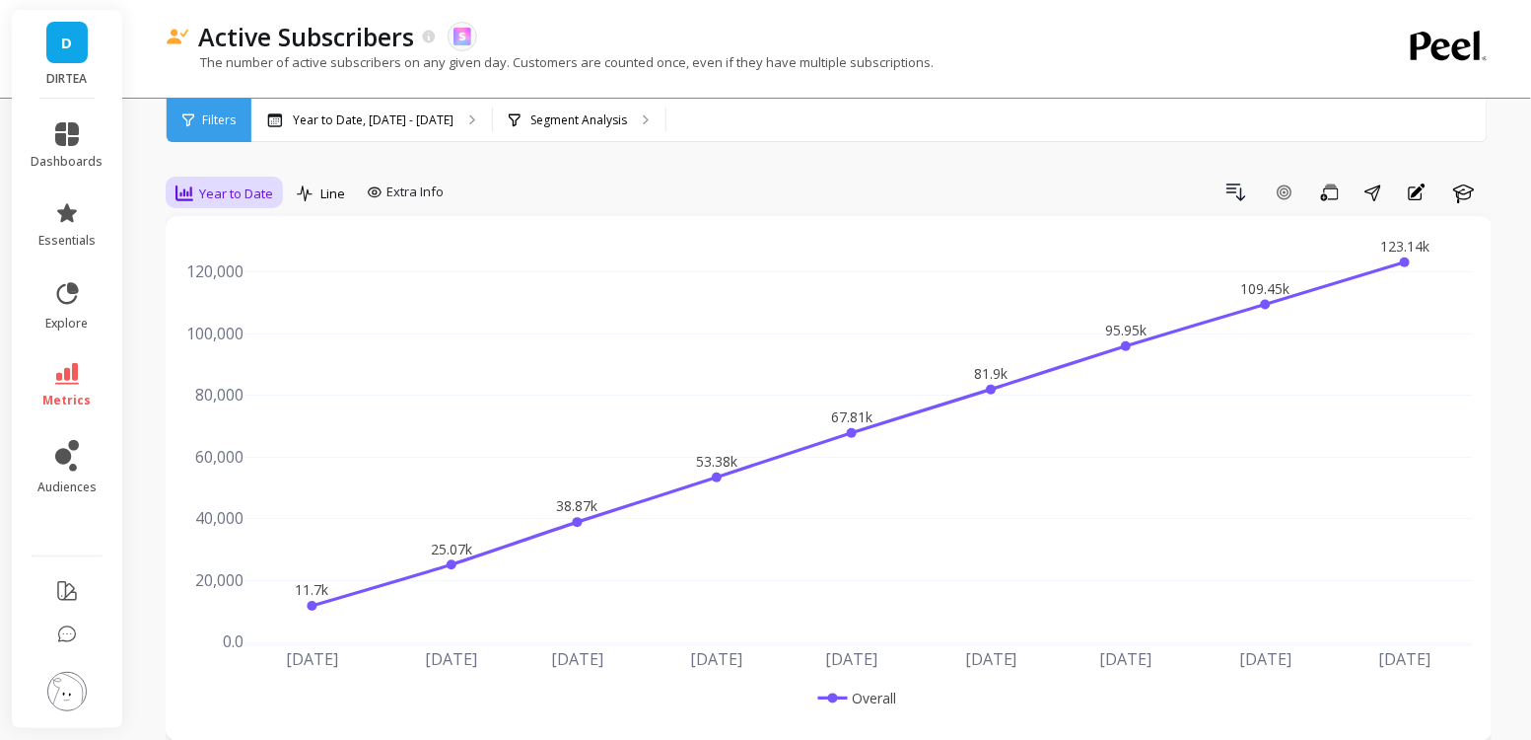
click at [243, 189] on span "Year to Date" at bounding box center [236, 193] width 74 height 19
click at [229, 343] on div "Monthly" at bounding box center [238, 350] width 112 height 19
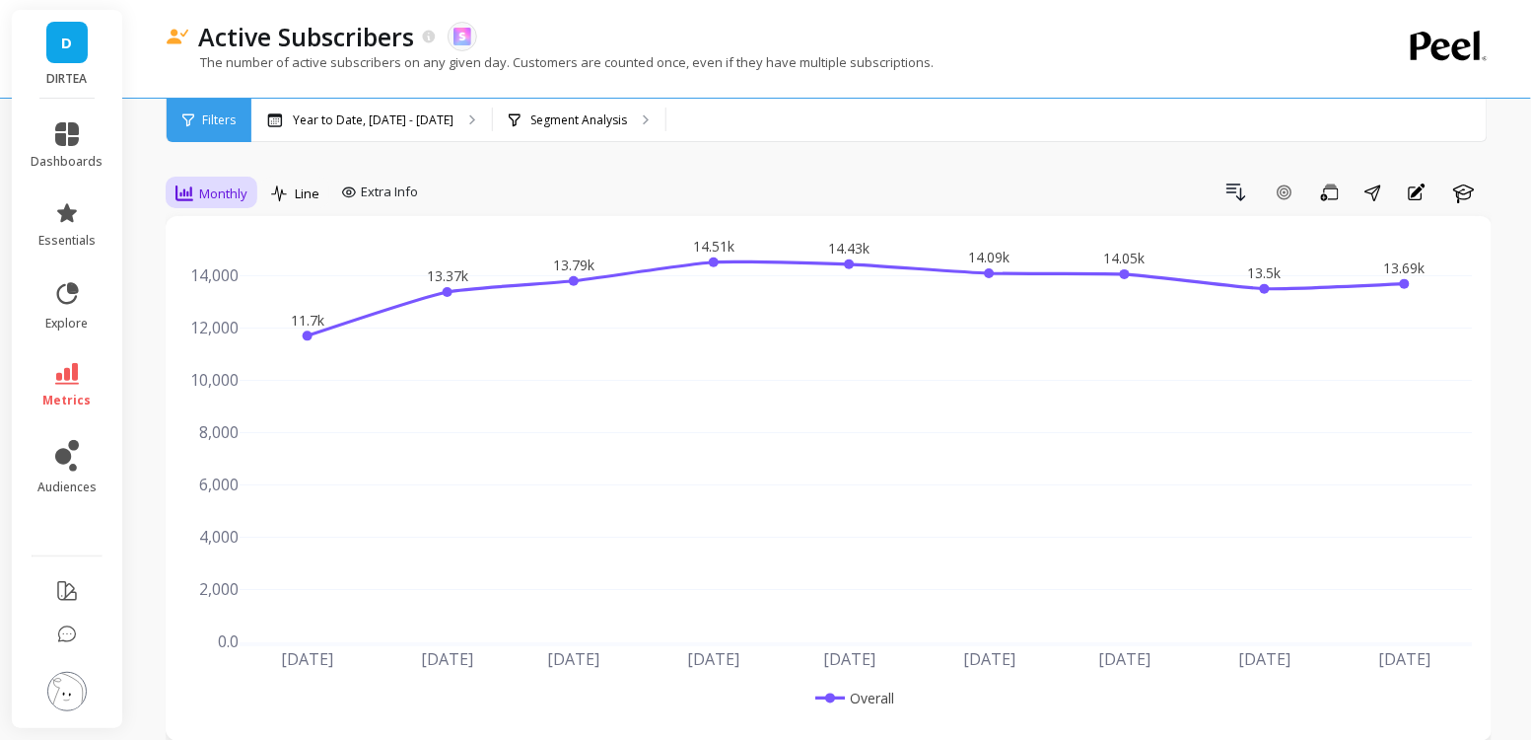
click at [219, 198] on span "Monthly" at bounding box center [223, 193] width 48 height 19
click at [212, 275] on div "Daily" at bounding box center [238, 275] width 112 height 19
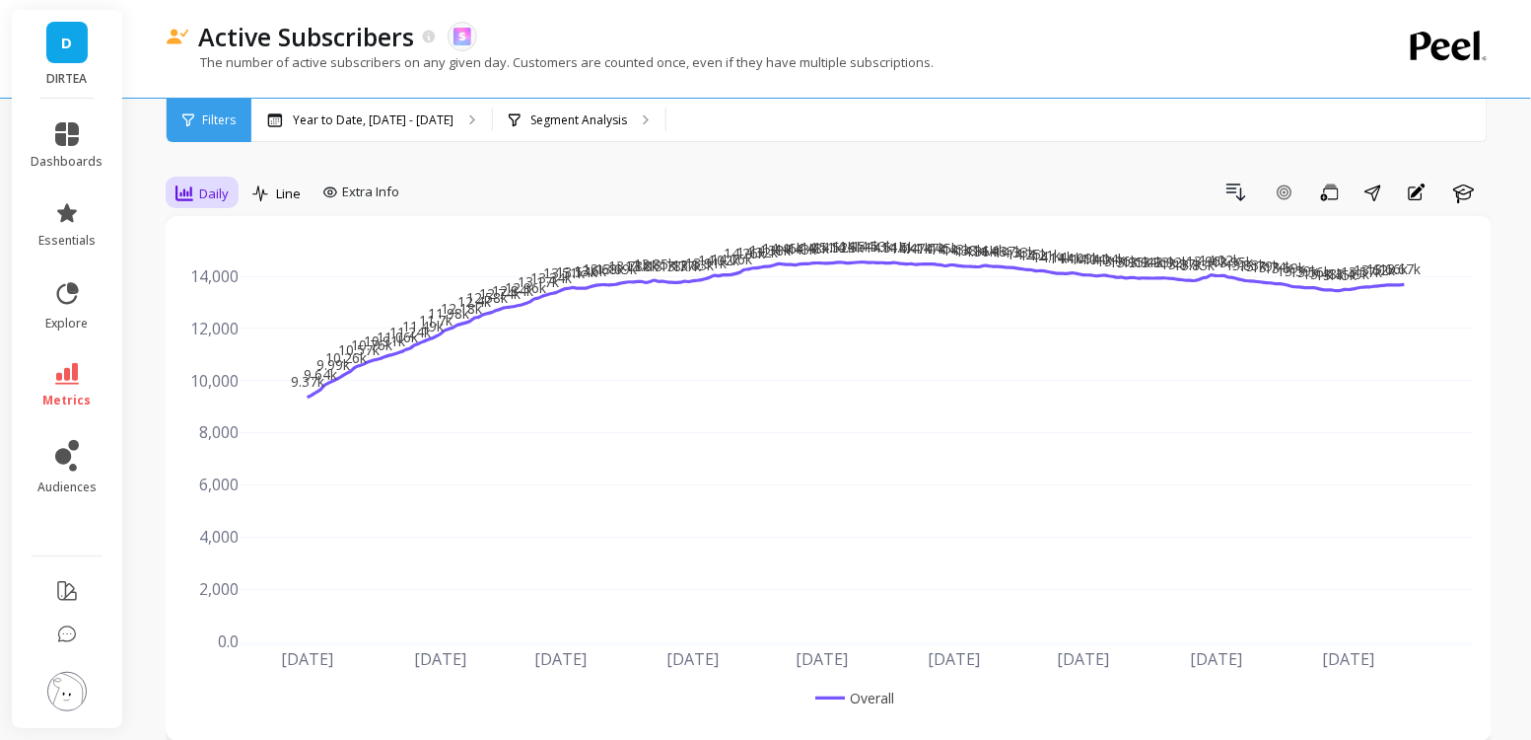
click at [202, 193] on span "Daily" at bounding box center [214, 193] width 30 height 19
click at [406, 119] on p "Year to Date, [DATE] - [DATE]" at bounding box center [373, 120] width 161 height 16
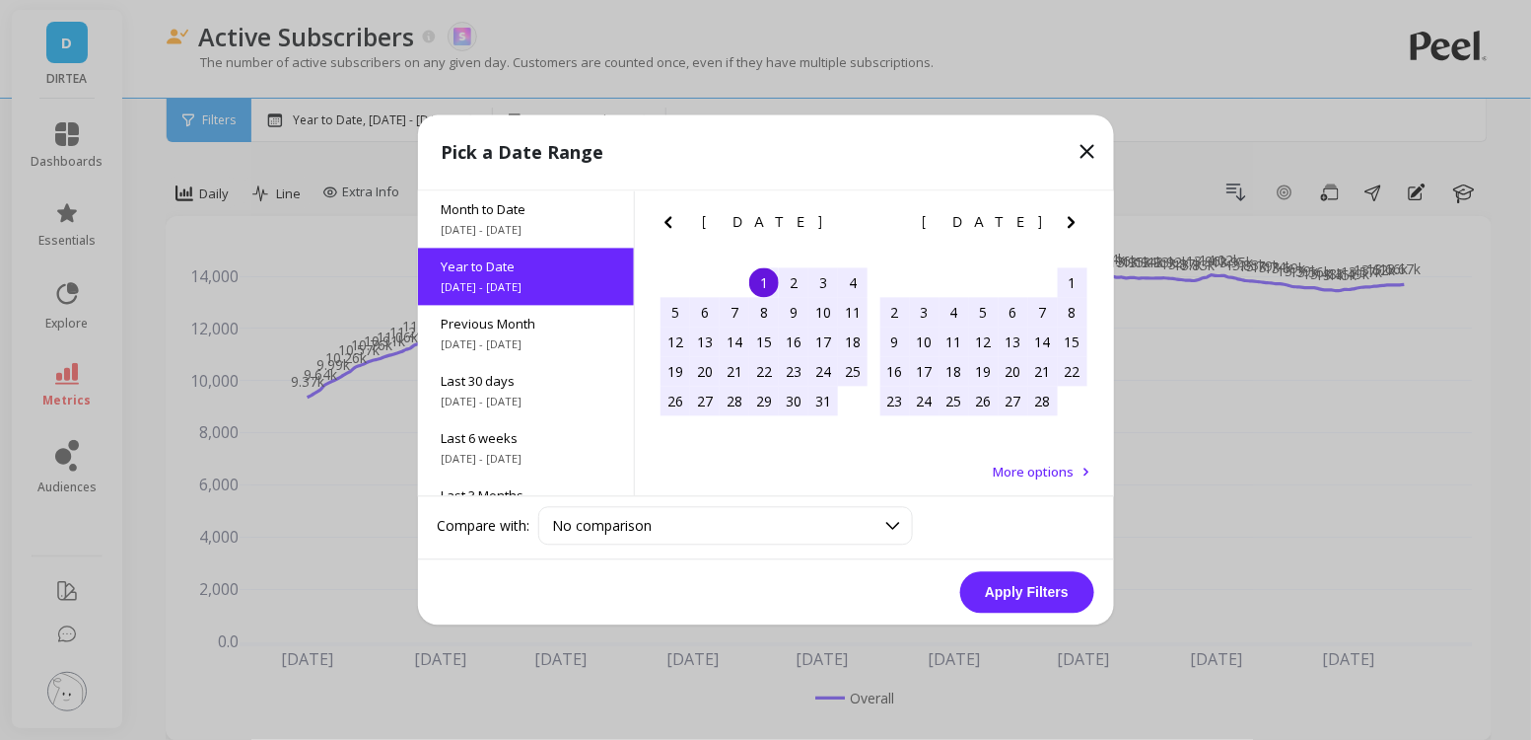
click at [666, 226] on icon "Previous Month" at bounding box center [669, 223] width 24 height 24
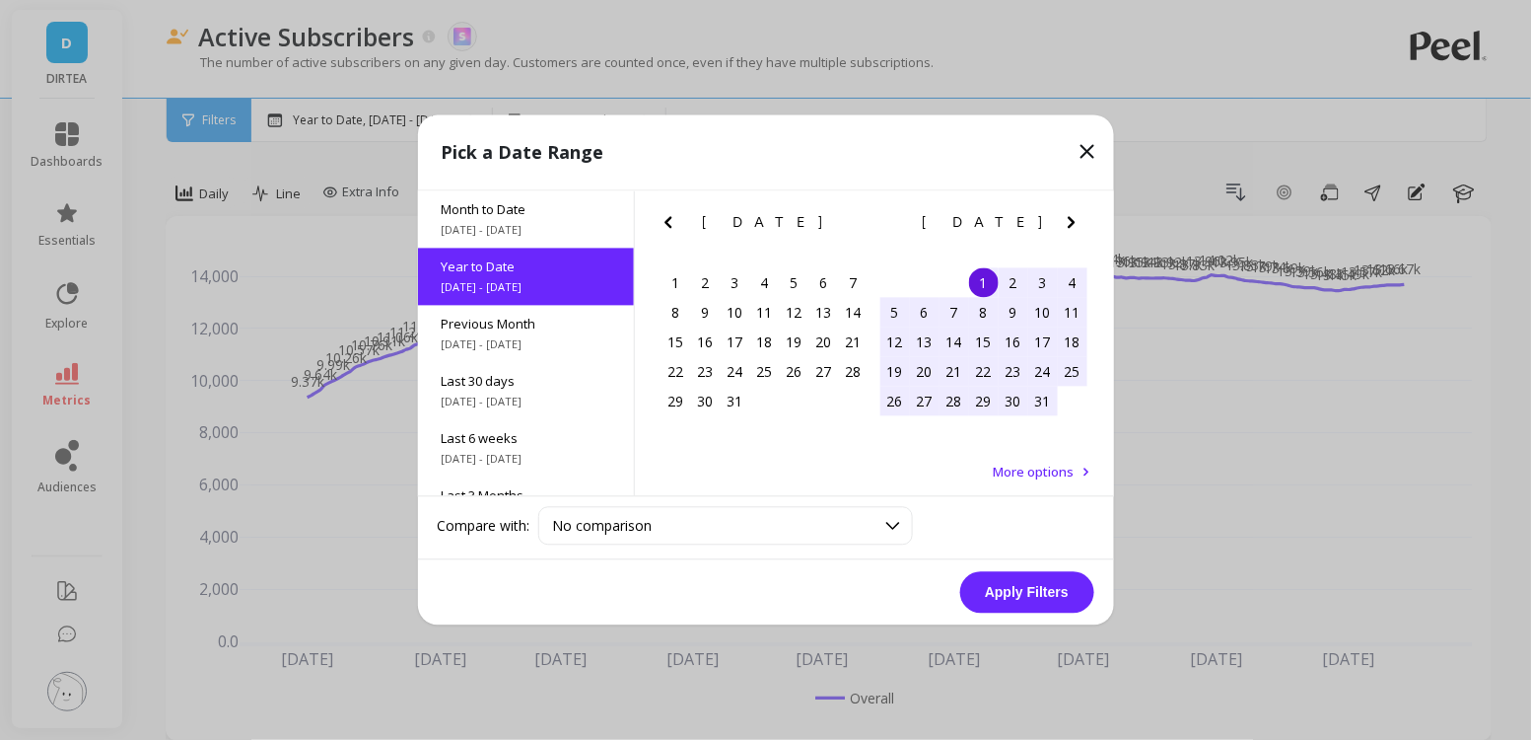
click at [666, 226] on icon "Previous Month" at bounding box center [669, 223] width 24 height 24
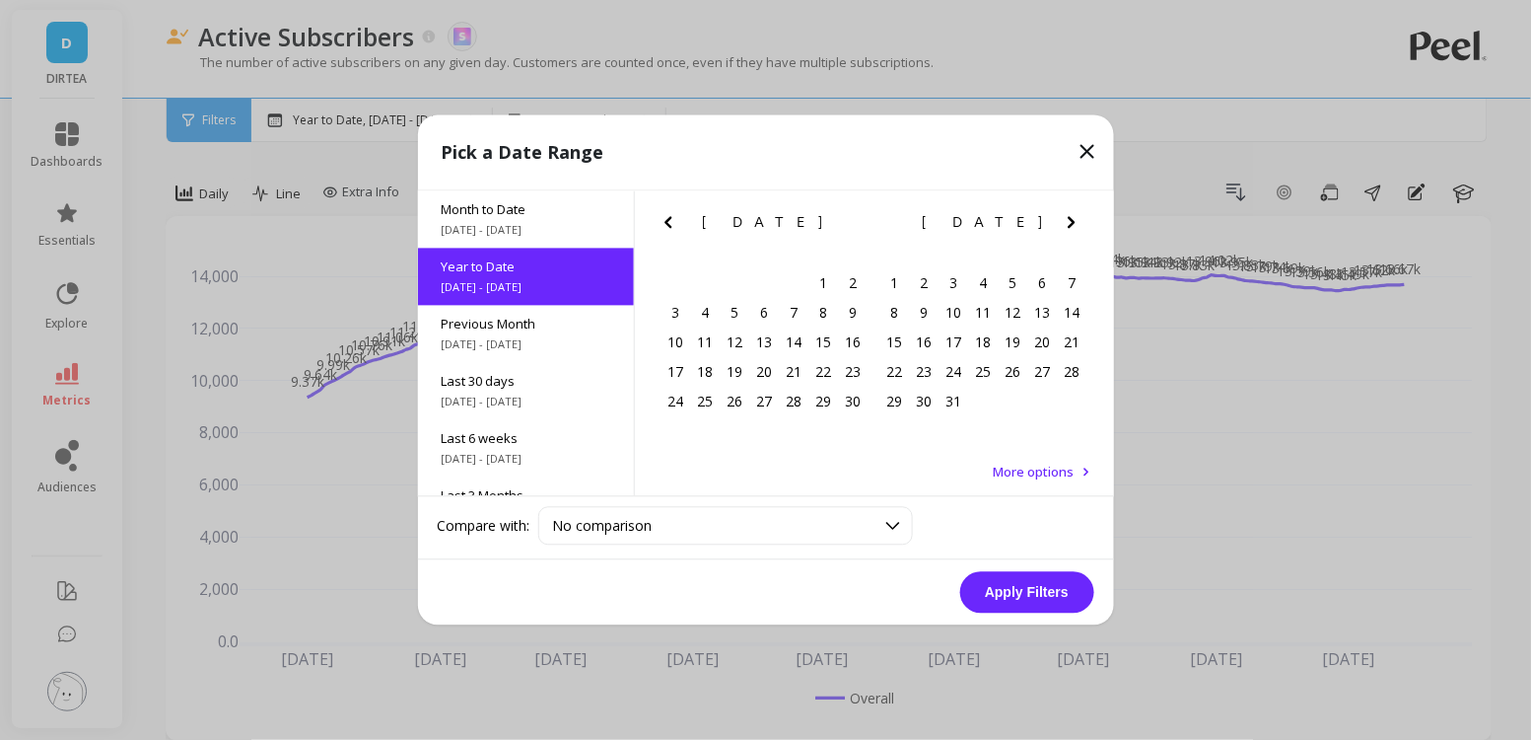
click at [666, 226] on icon "Previous Month" at bounding box center [669, 223] width 24 height 24
click at [666, 221] on icon "Previous Month" at bounding box center [668, 223] width 7 height 12
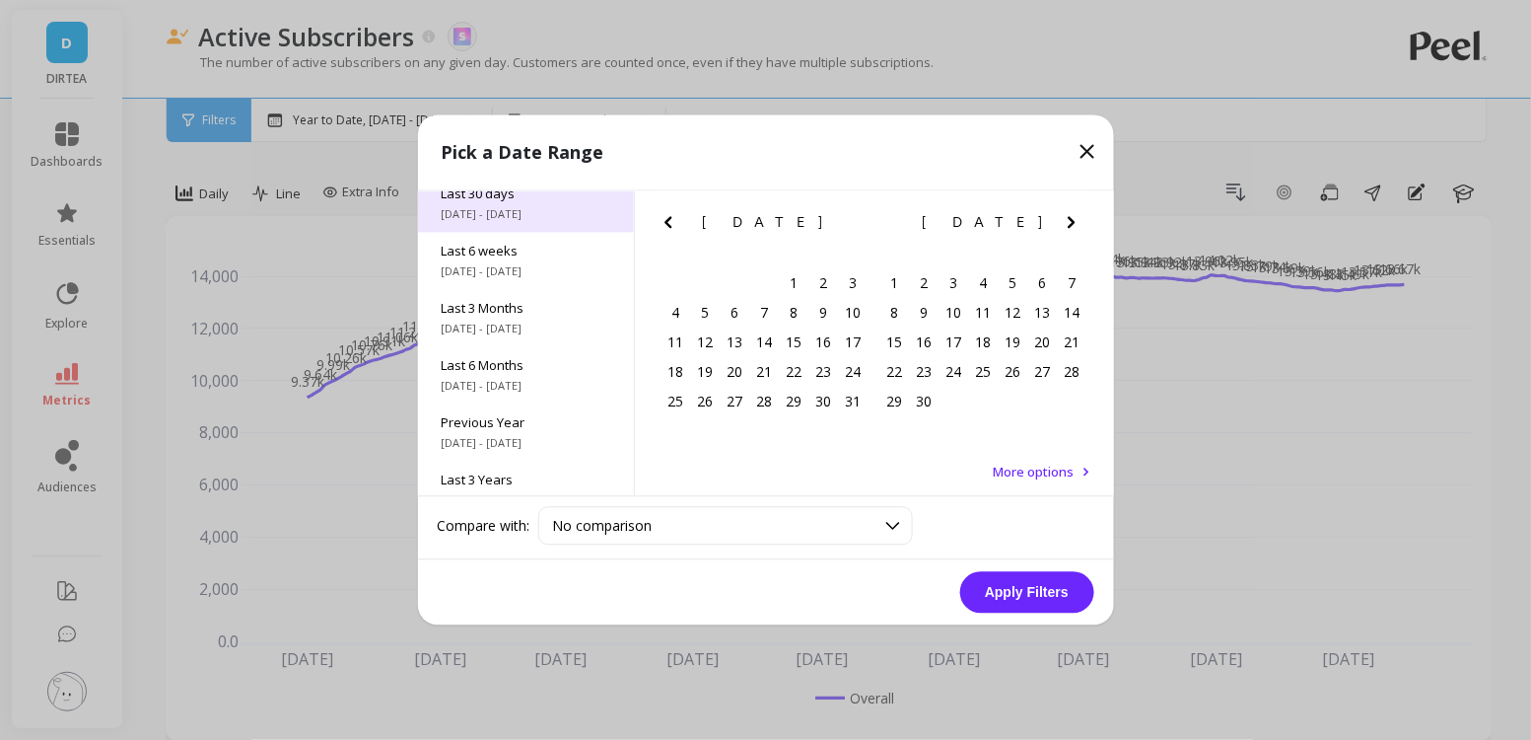
scroll to position [198, 0]
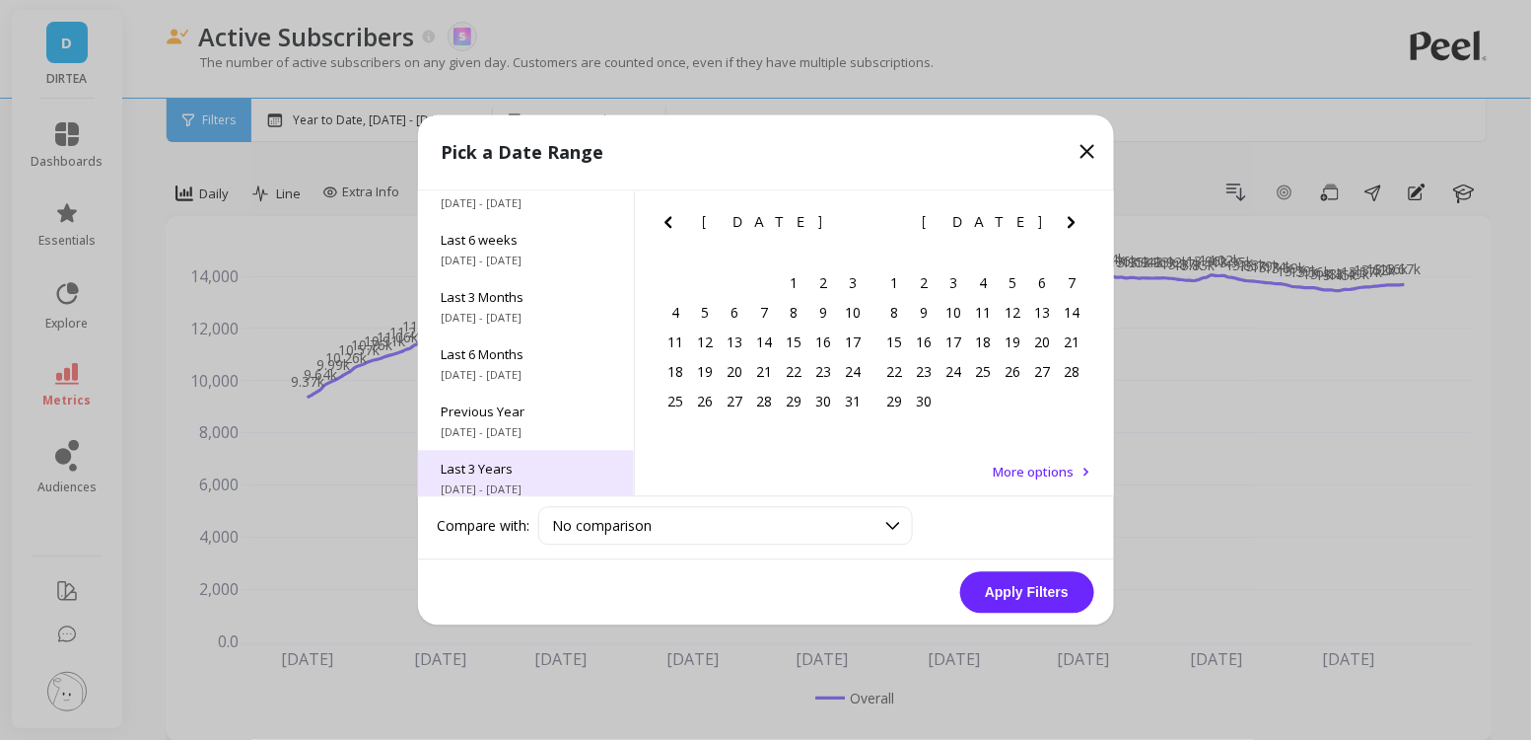
click at [530, 473] on span "Last 3 Years" at bounding box center [526, 469] width 169 height 18
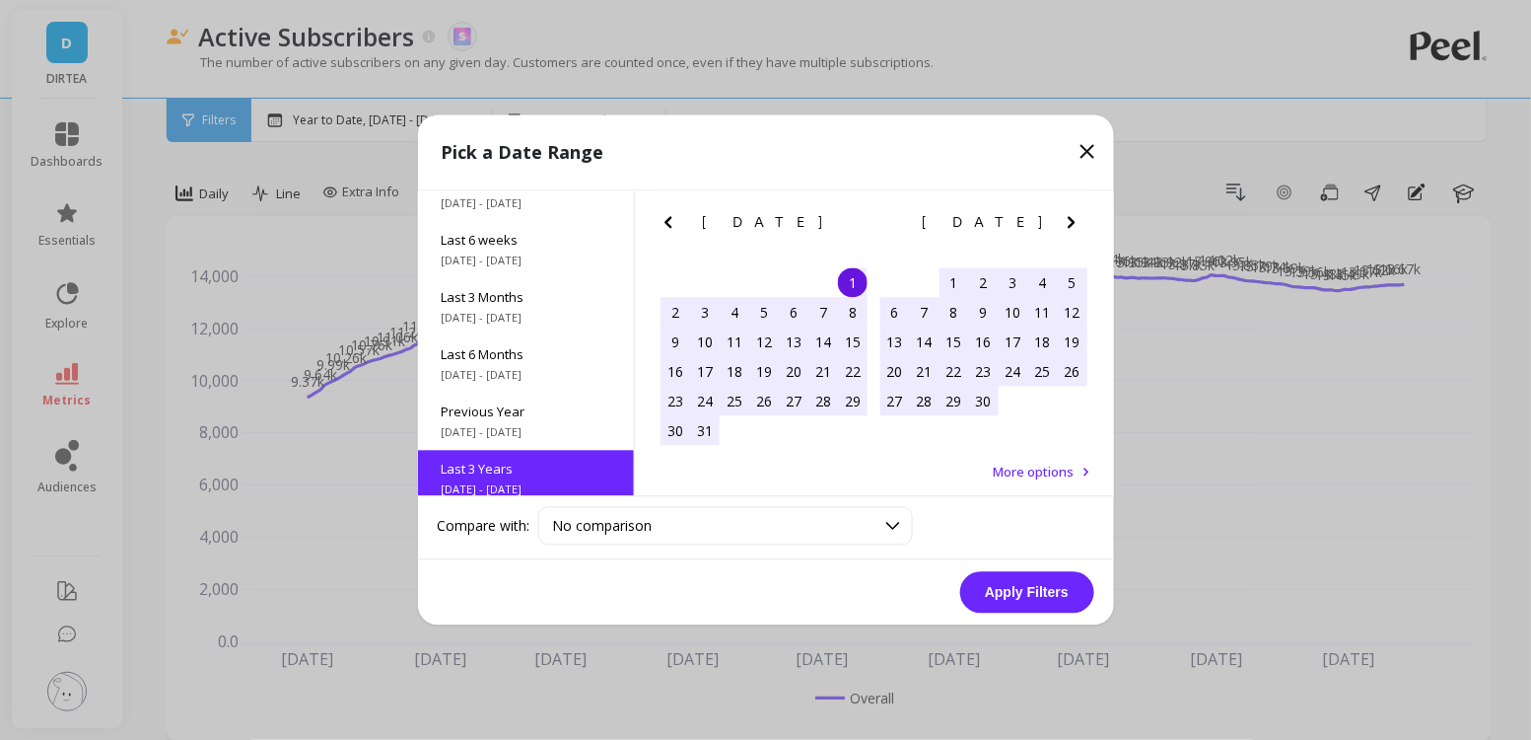
scroll to position [0, 0]
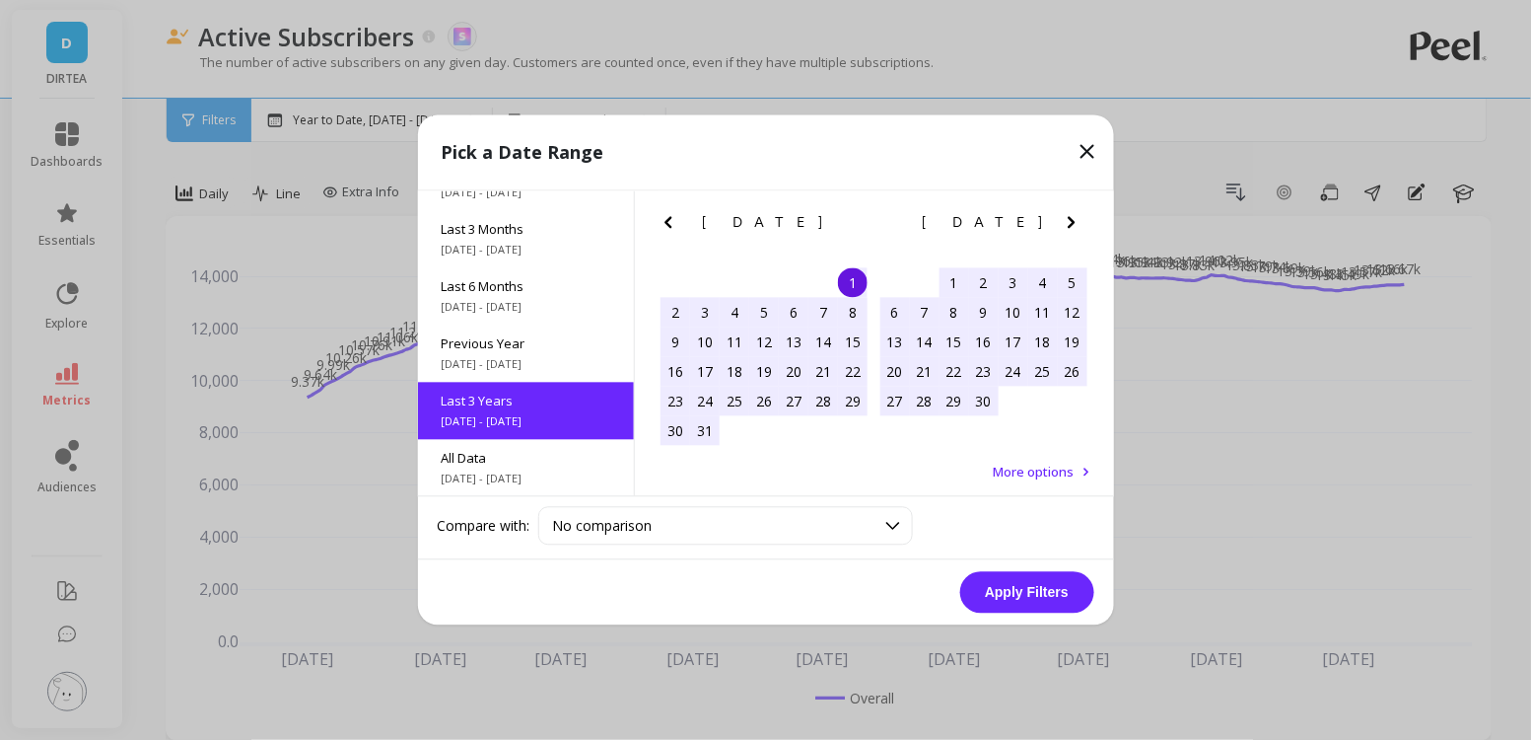
click at [1020, 596] on button "Apply Filters" at bounding box center [1027, 592] width 134 height 41
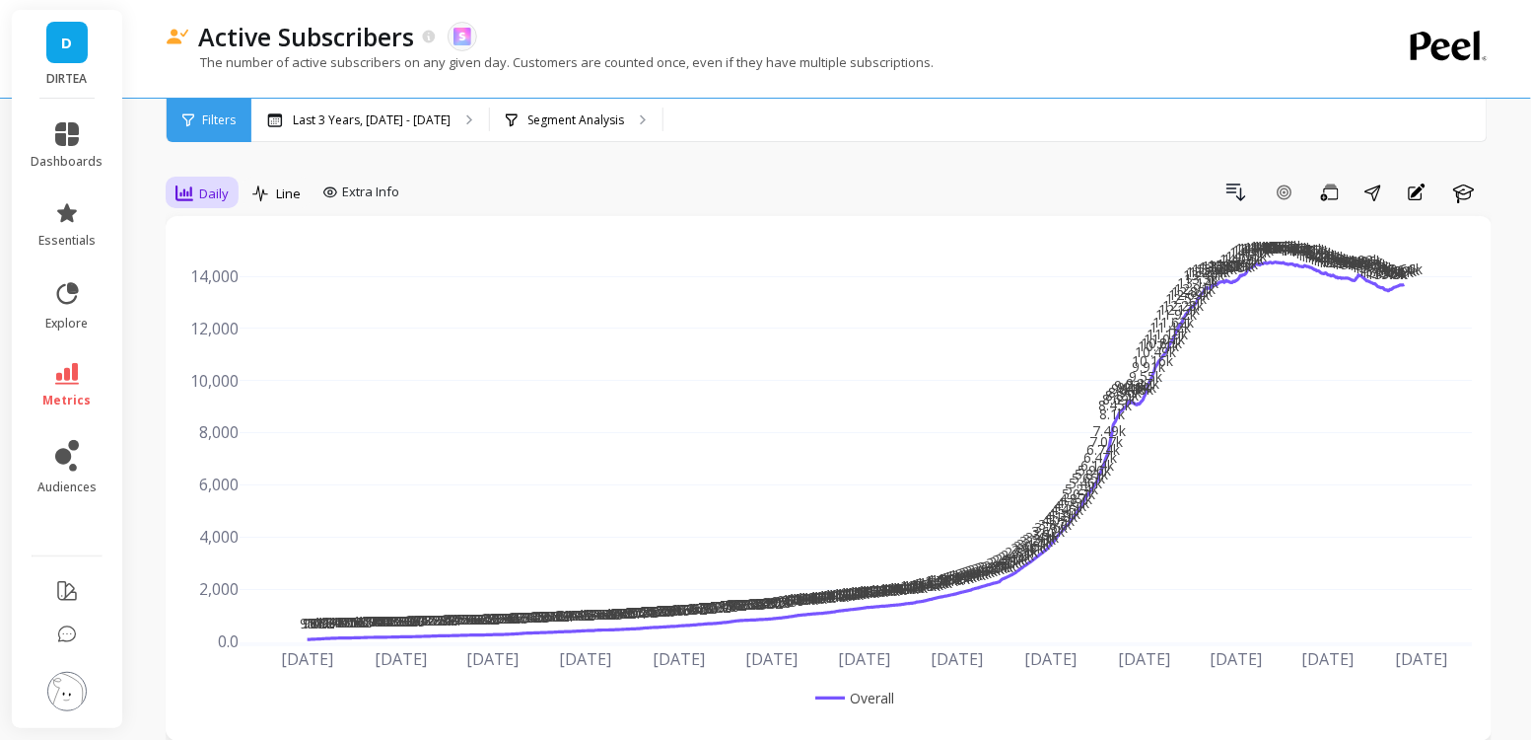
click at [203, 200] on span "Daily" at bounding box center [214, 193] width 30 height 19
click at [248, 349] on div "Monthly" at bounding box center [238, 350] width 112 height 19
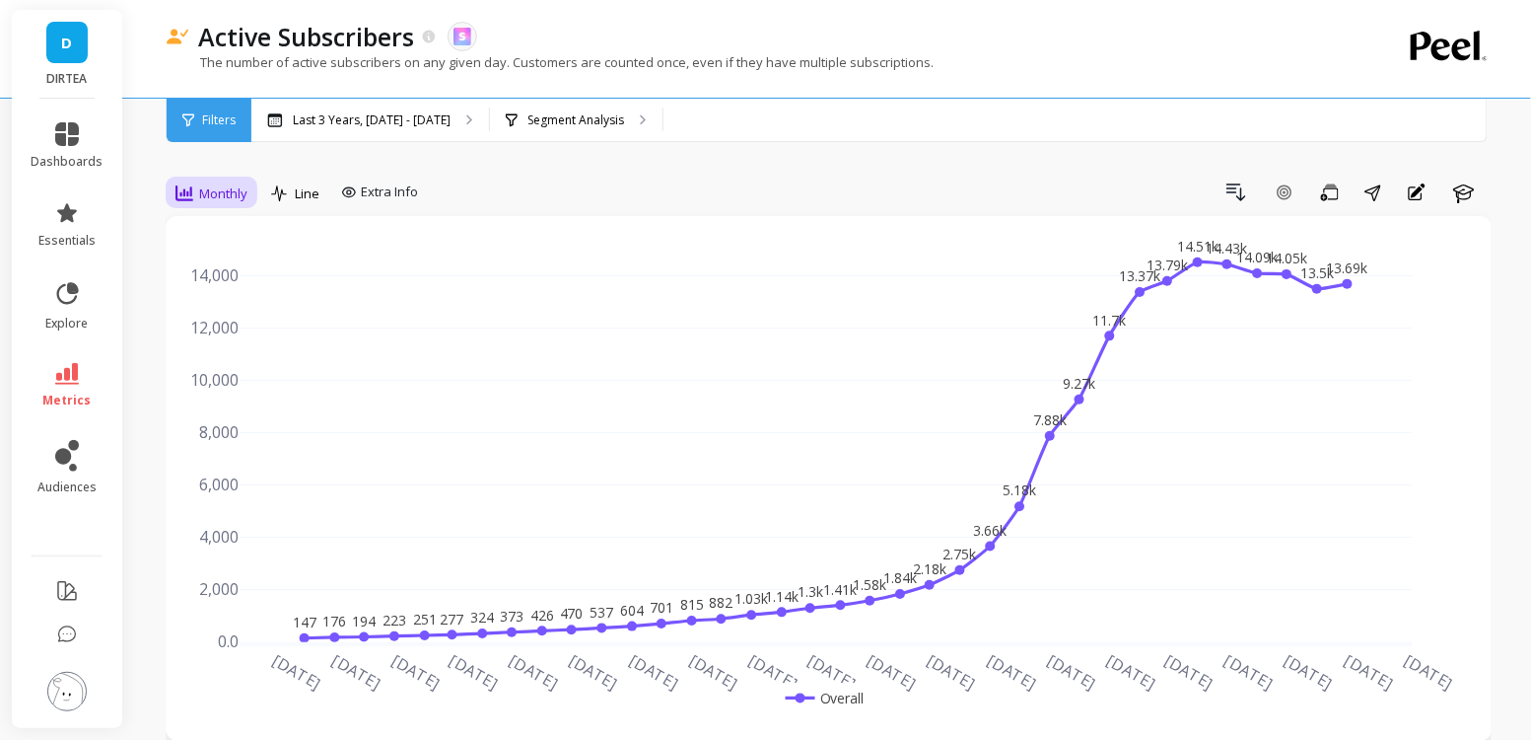
click at [228, 185] on span "Monthly" at bounding box center [223, 193] width 48 height 19
click at [229, 326] on div "Weekly" at bounding box center [239, 313] width 136 height 35
